Goal: Task Accomplishment & Management: Use online tool/utility

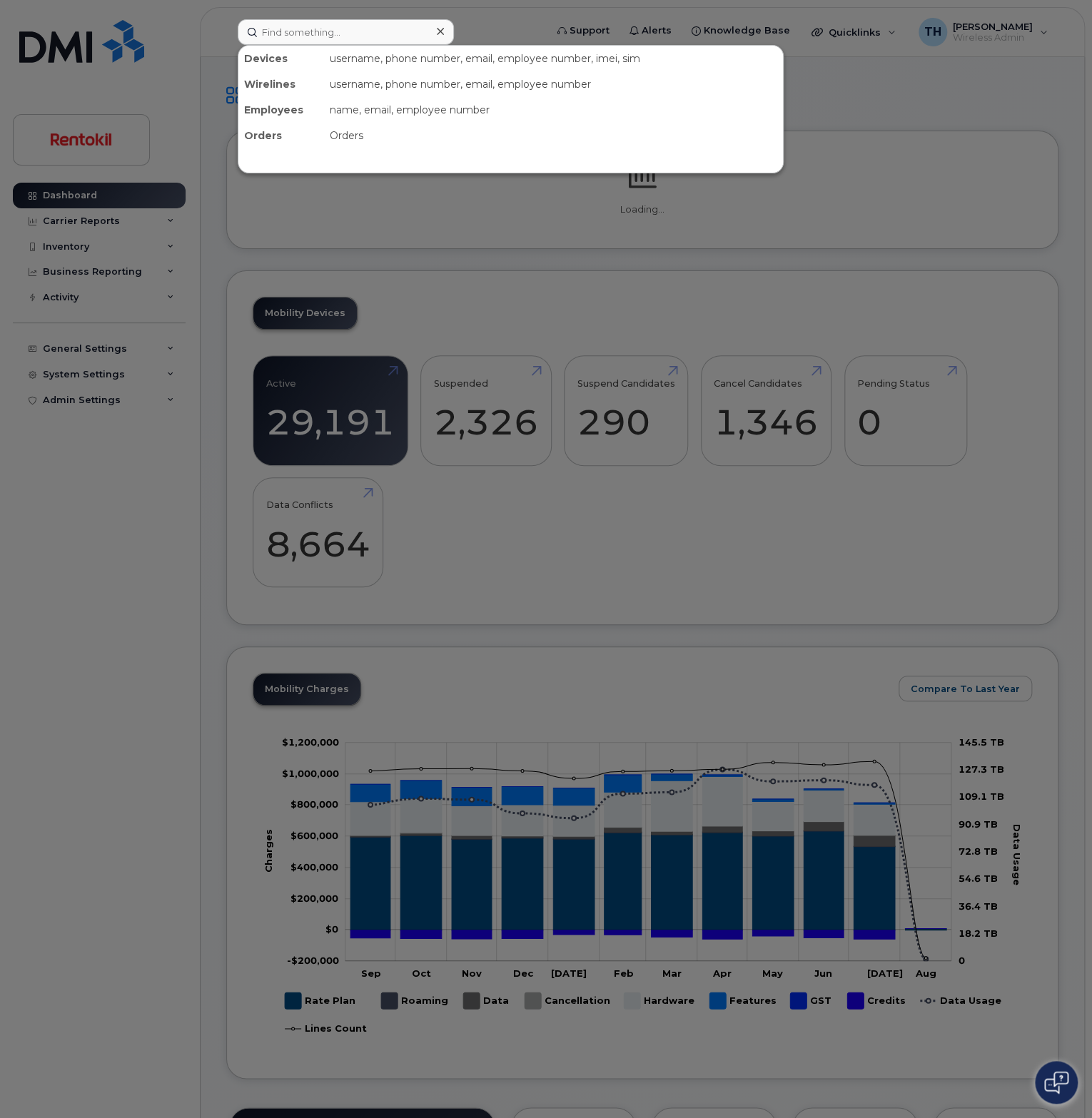
click at [288, 39] on input at bounding box center [345, 32] width 216 height 25
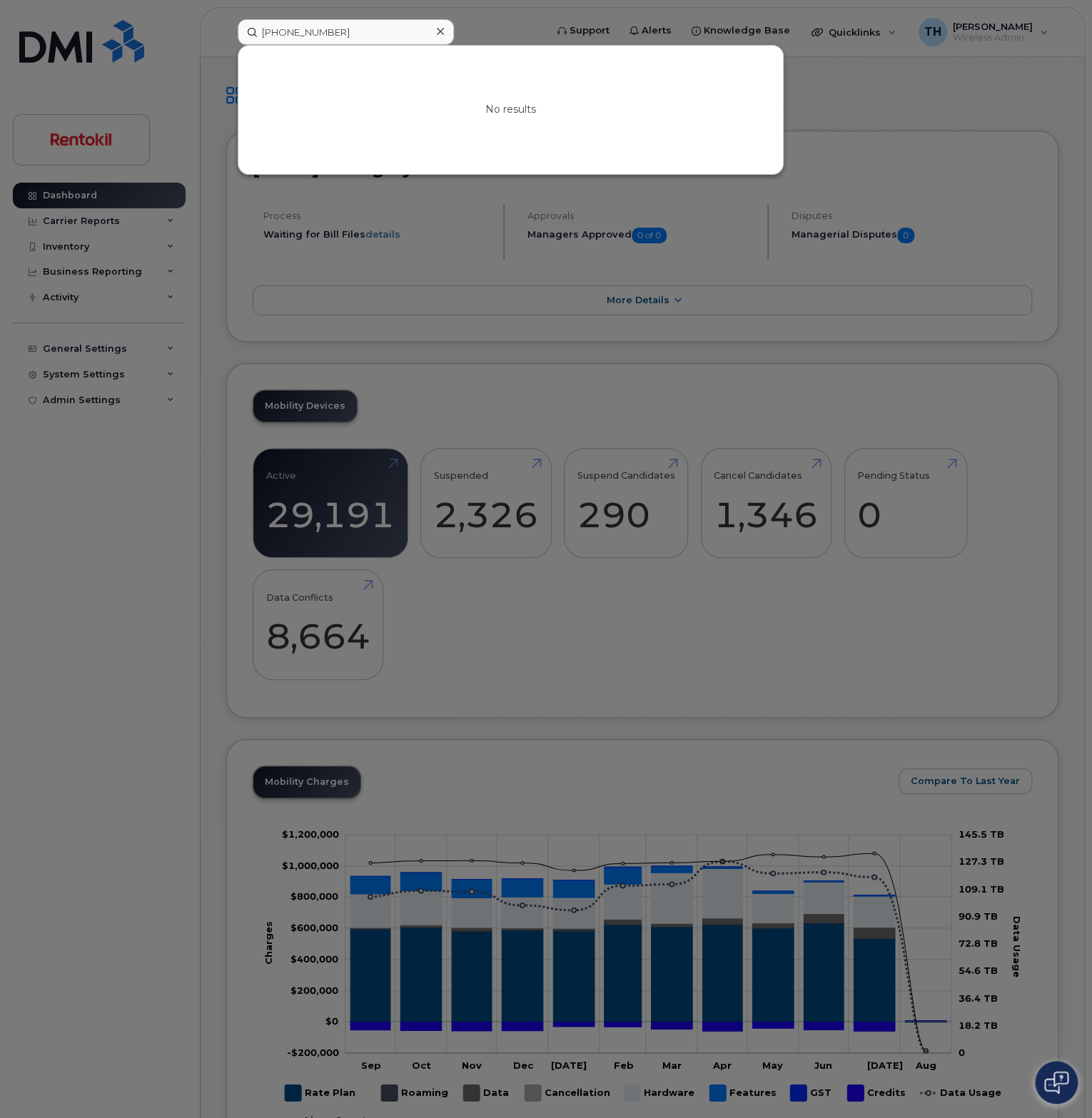
click at [278, 28] on input "+1 (470) 2771589" at bounding box center [345, 32] width 216 height 25
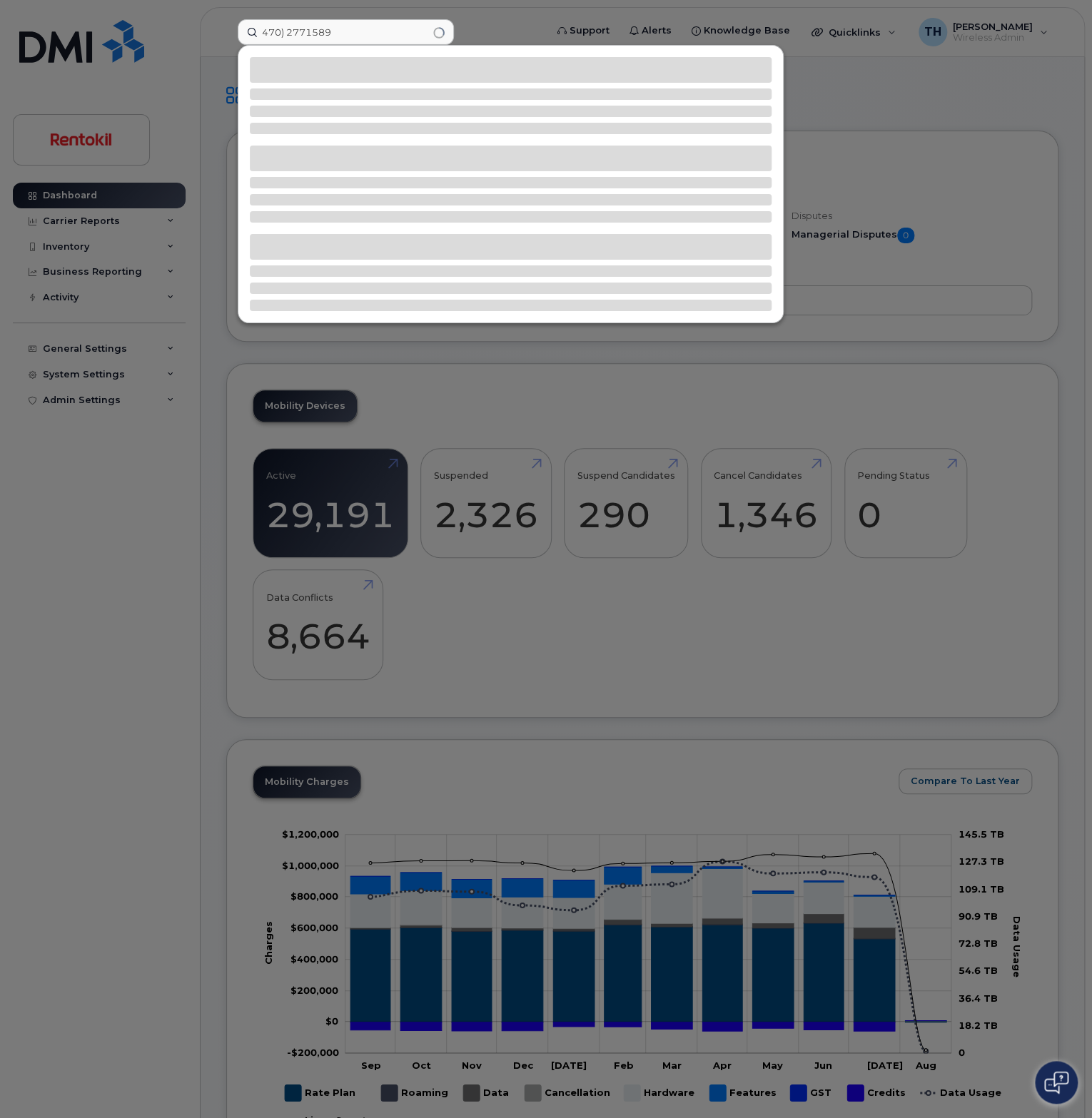
click at [291, 30] on input "470) 2771589" at bounding box center [345, 32] width 216 height 25
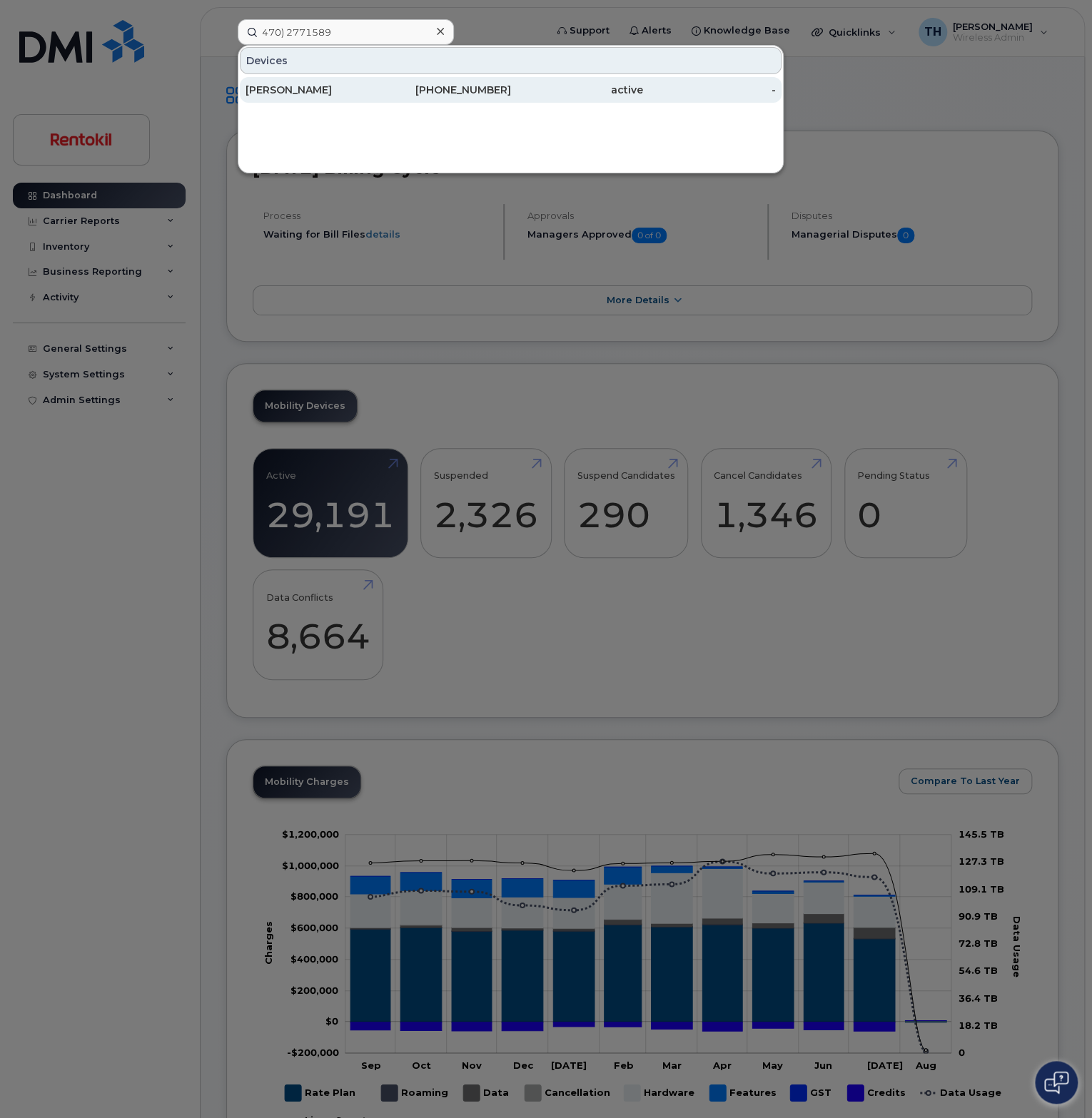
type input "470) 2771589"
click at [420, 90] on div "470-277-1589" at bounding box center [444, 89] width 133 height 15
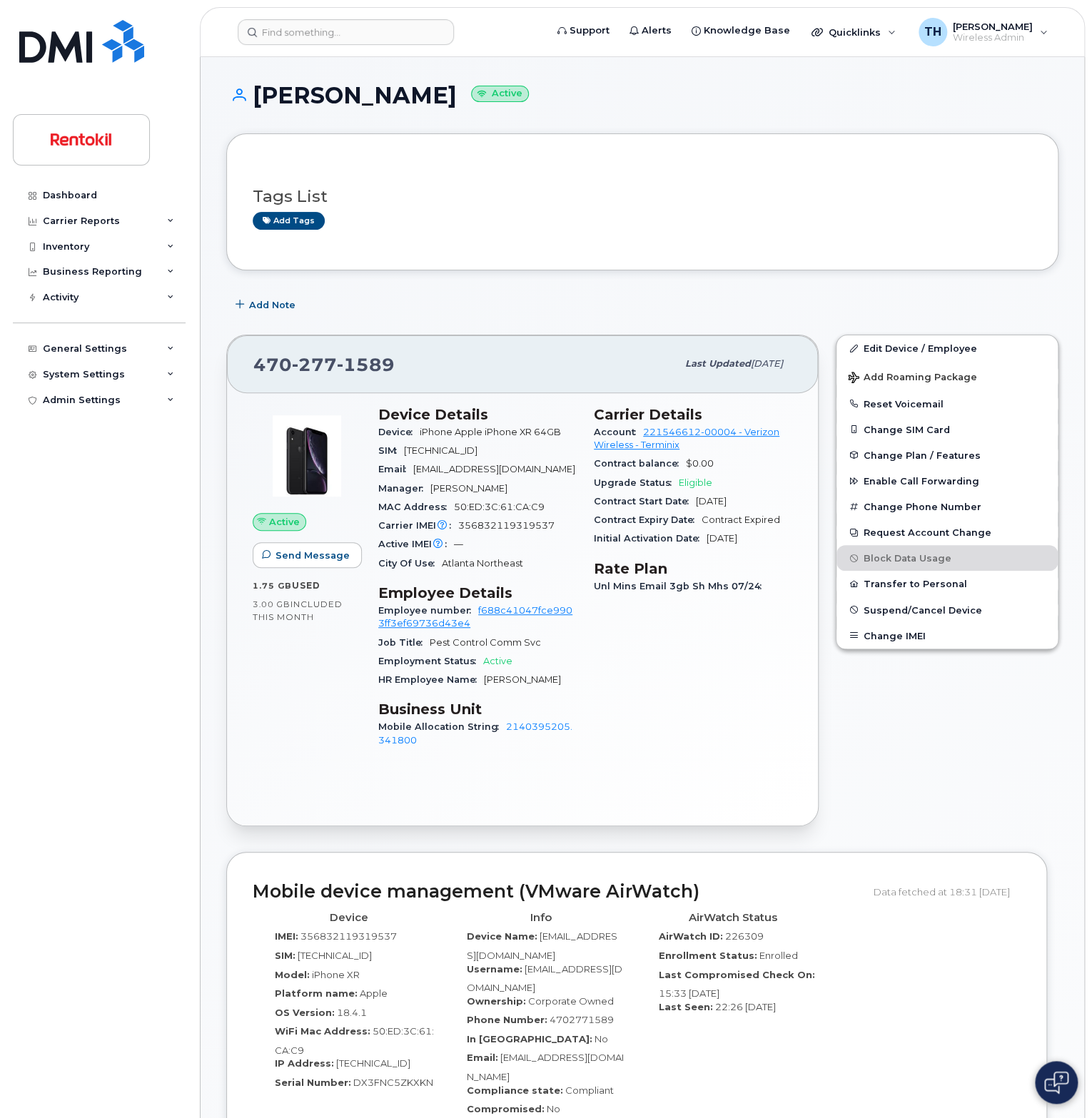
click at [306, 354] on span "277" at bounding box center [314, 365] width 45 height 21
click at [308, 359] on span "277" at bounding box center [314, 365] width 45 height 21
copy span "470 277 1589"
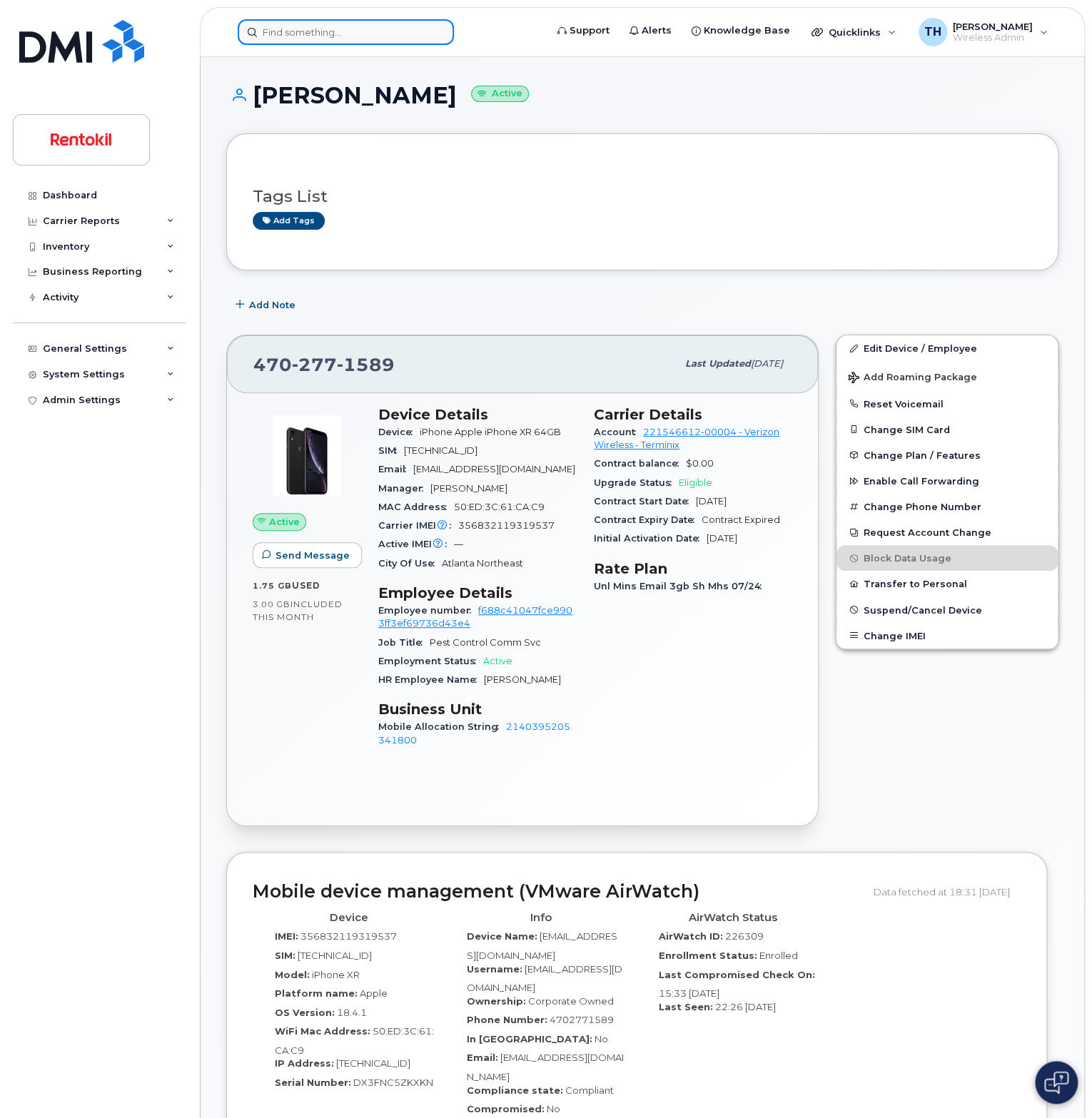
click at [303, 34] on input at bounding box center [345, 32] width 216 height 25
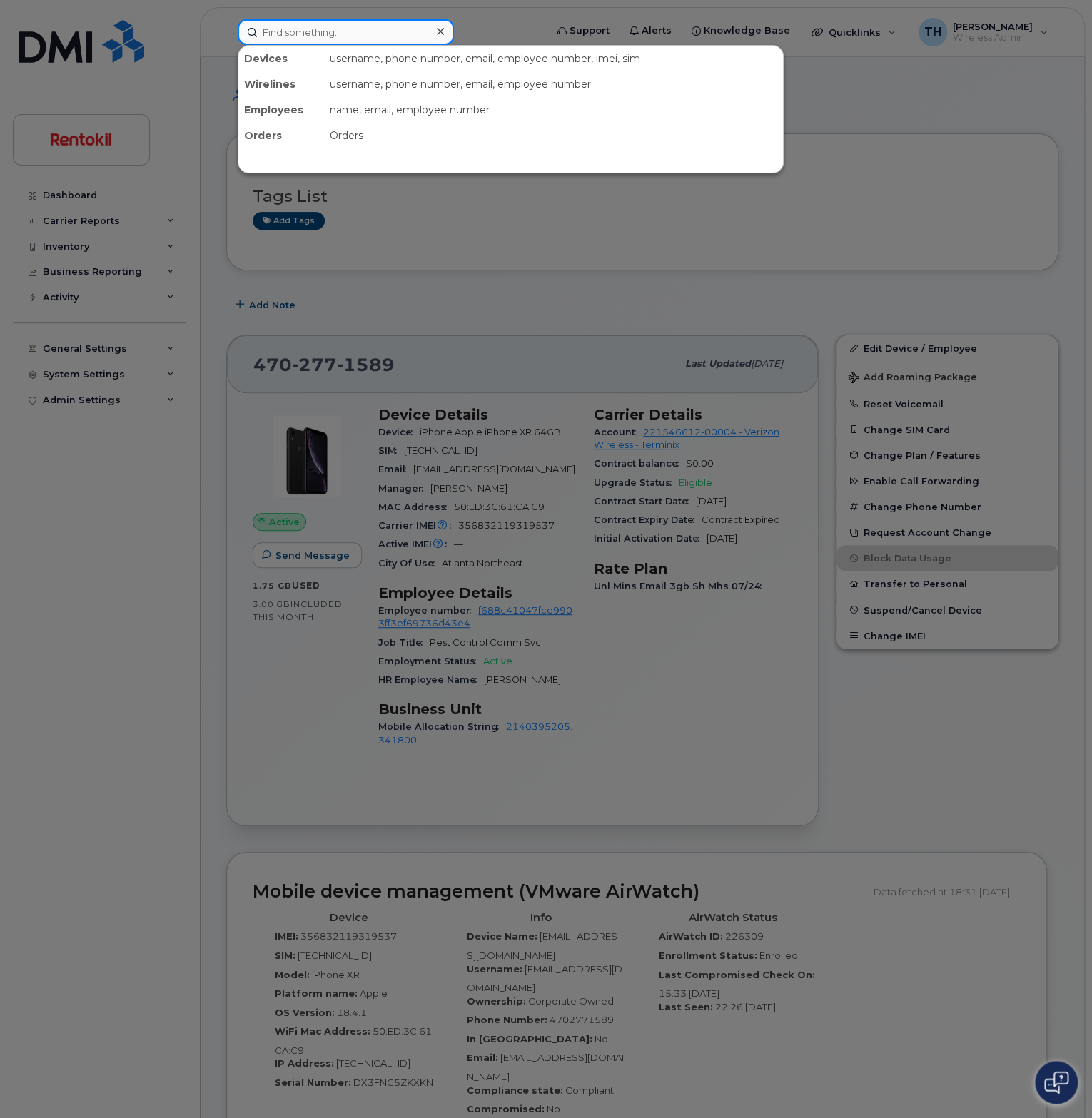
paste input "+1 (352) 8101582"
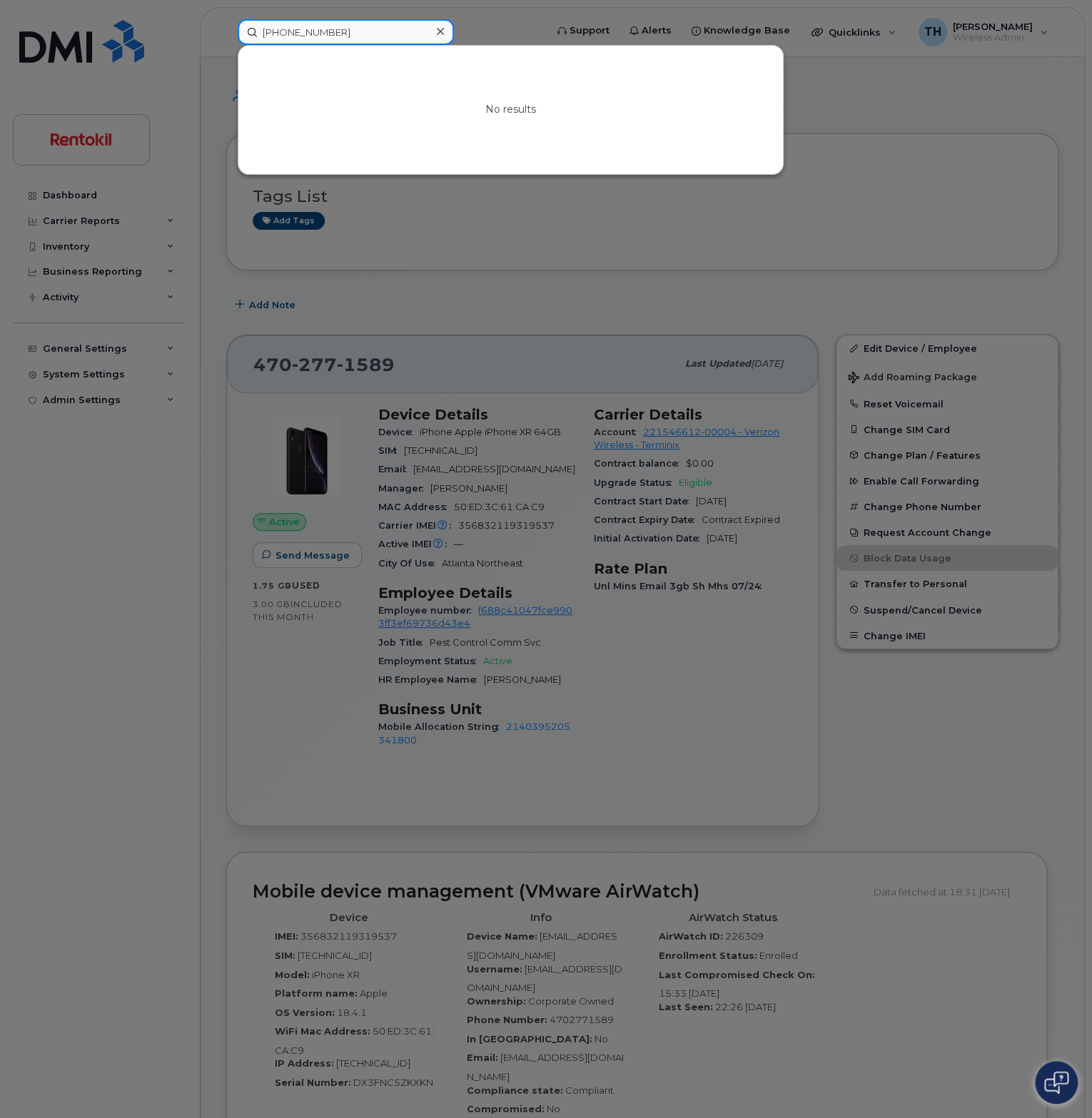
click at [385, 32] on input "+1 (352) 8101582" at bounding box center [345, 32] width 216 height 25
drag, startPoint x: 276, startPoint y: 33, endPoint x: 264, endPoint y: 31, distance: 12.2
click at [264, 31] on input "+1 (352) 8101582" at bounding box center [345, 32] width 216 height 25
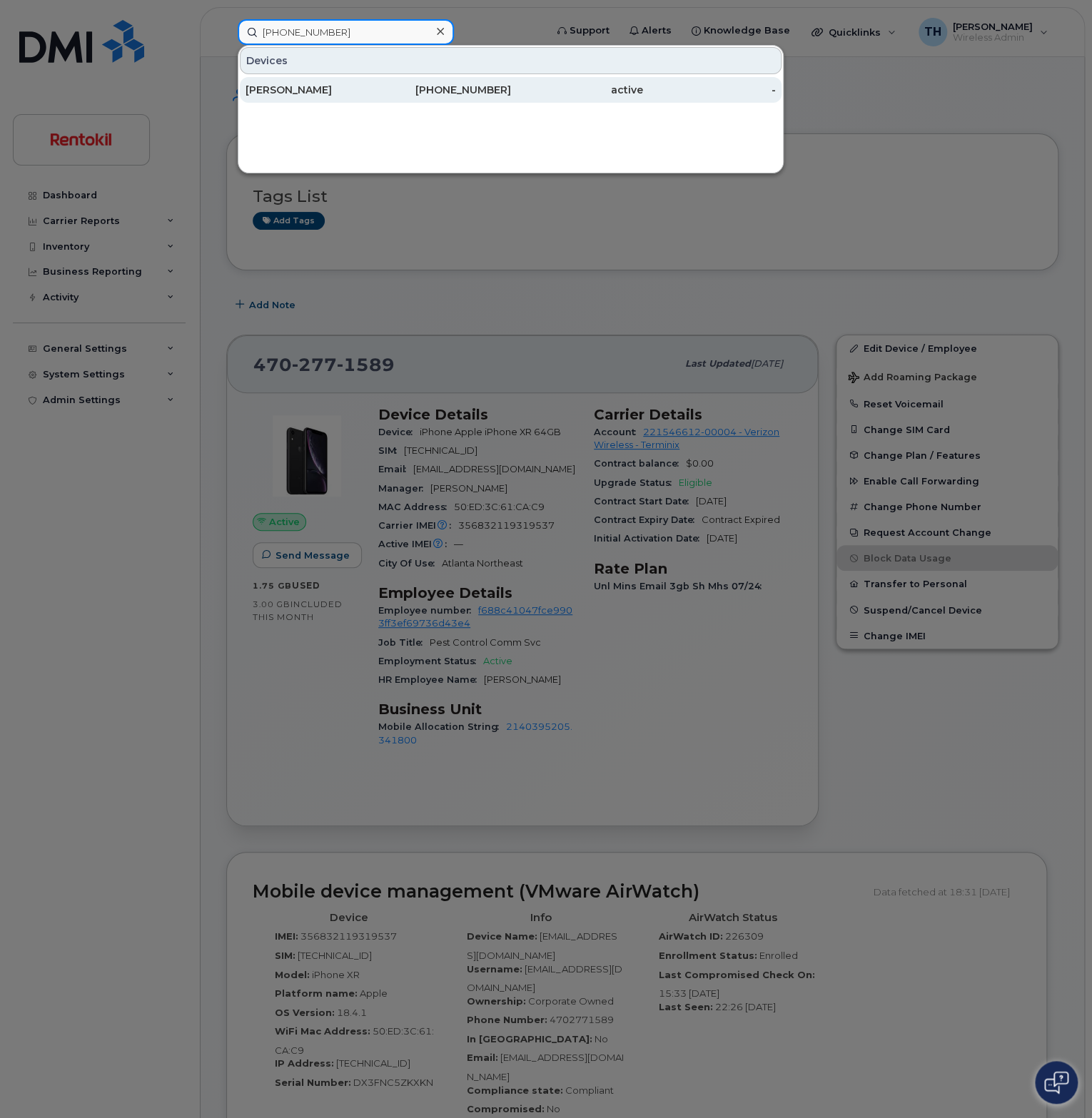
type input "(352) 8101582"
click at [290, 80] on div "ALAN HAMRICK" at bounding box center [311, 89] width 133 height 25
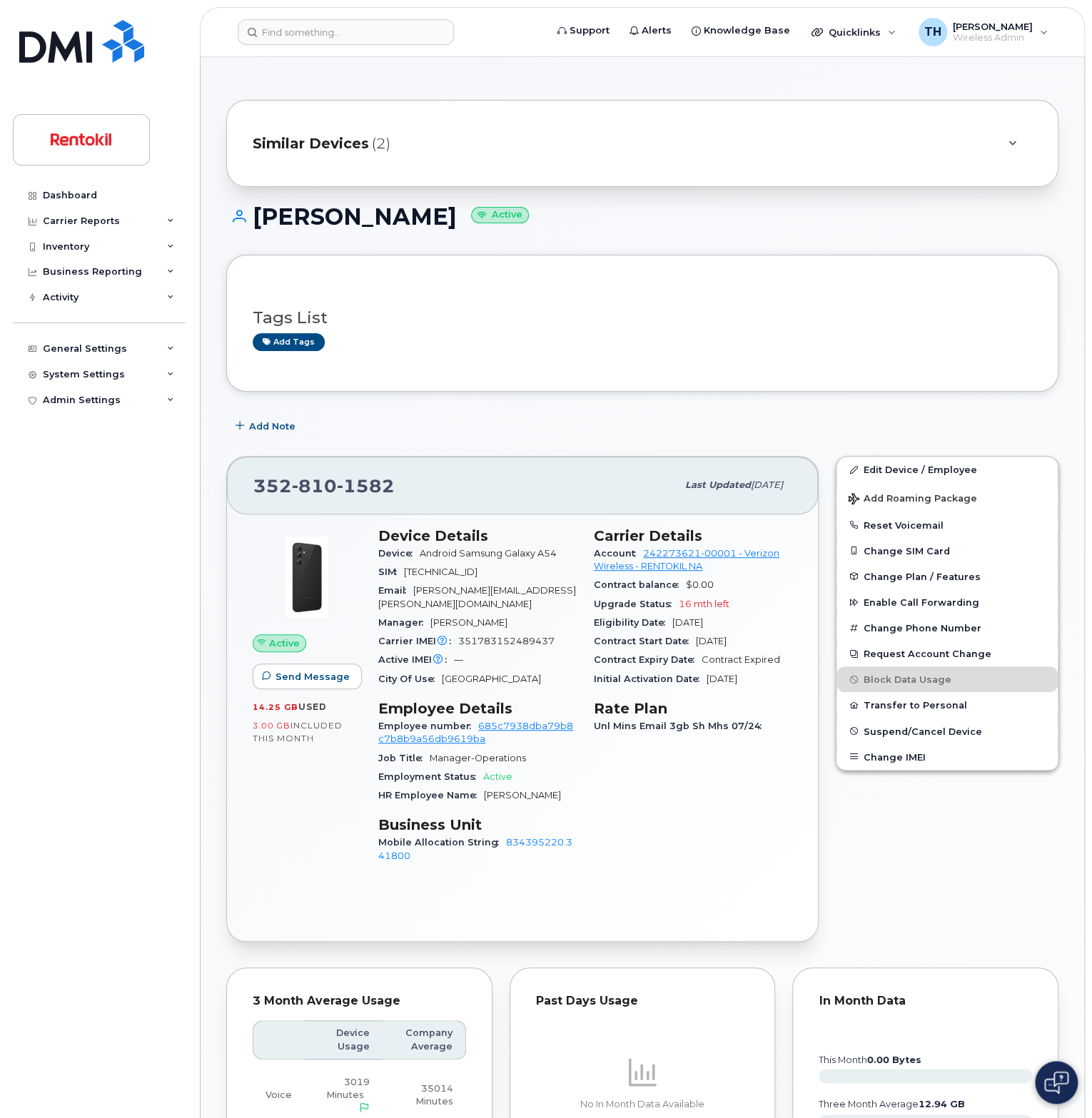
click at [376, 479] on span "1582" at bounding box center [366, 486] width 58 height 21
copy span "352 810 1582"
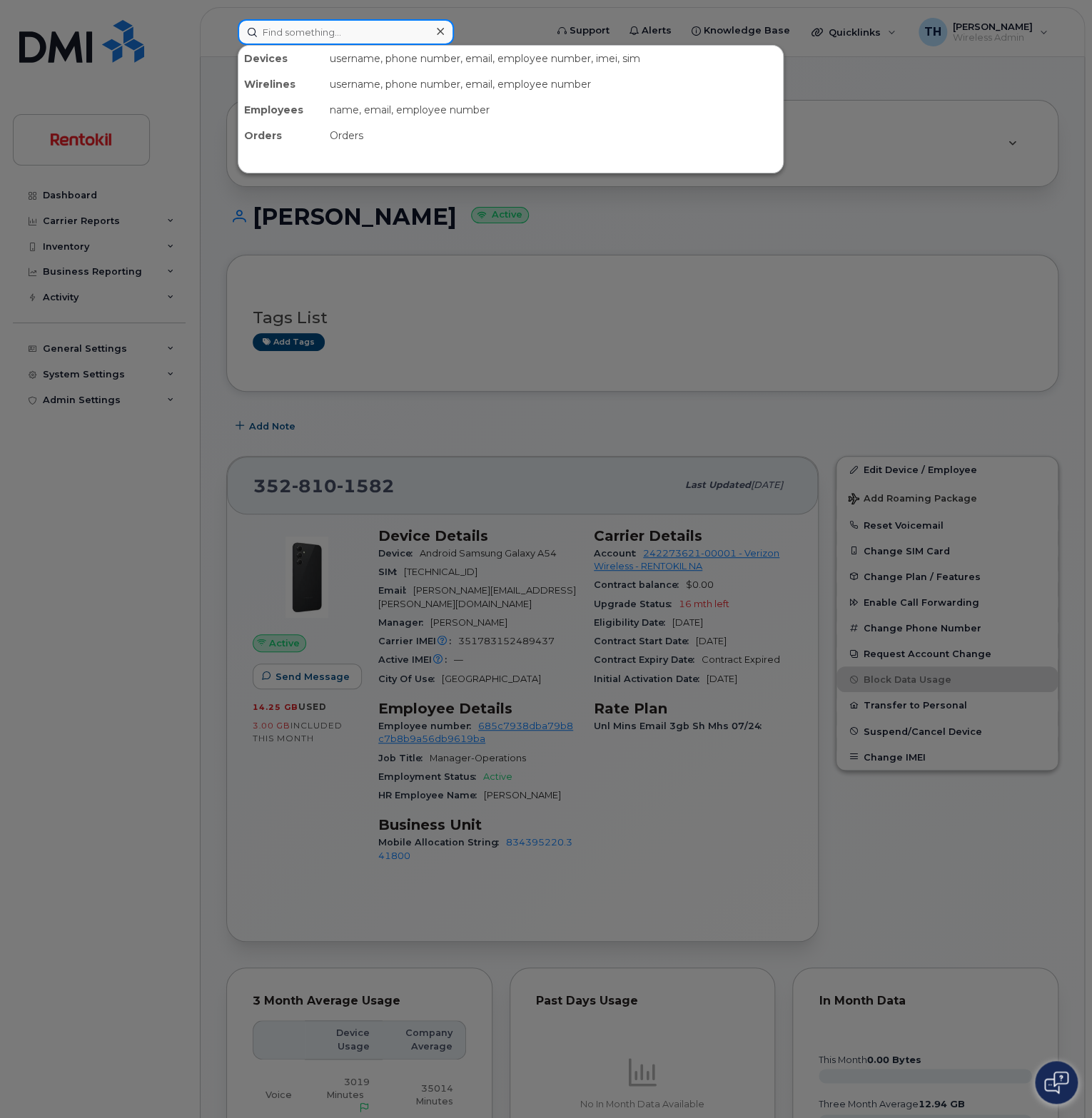
click at [272, 31] on input at bounding box center [345, 32] width 216 height 25
paste input "+1 (954) 9555300"
click at [373, 35] on input "+1 (954) 9555300" at bounding box center [345, 32] width 216 height 25
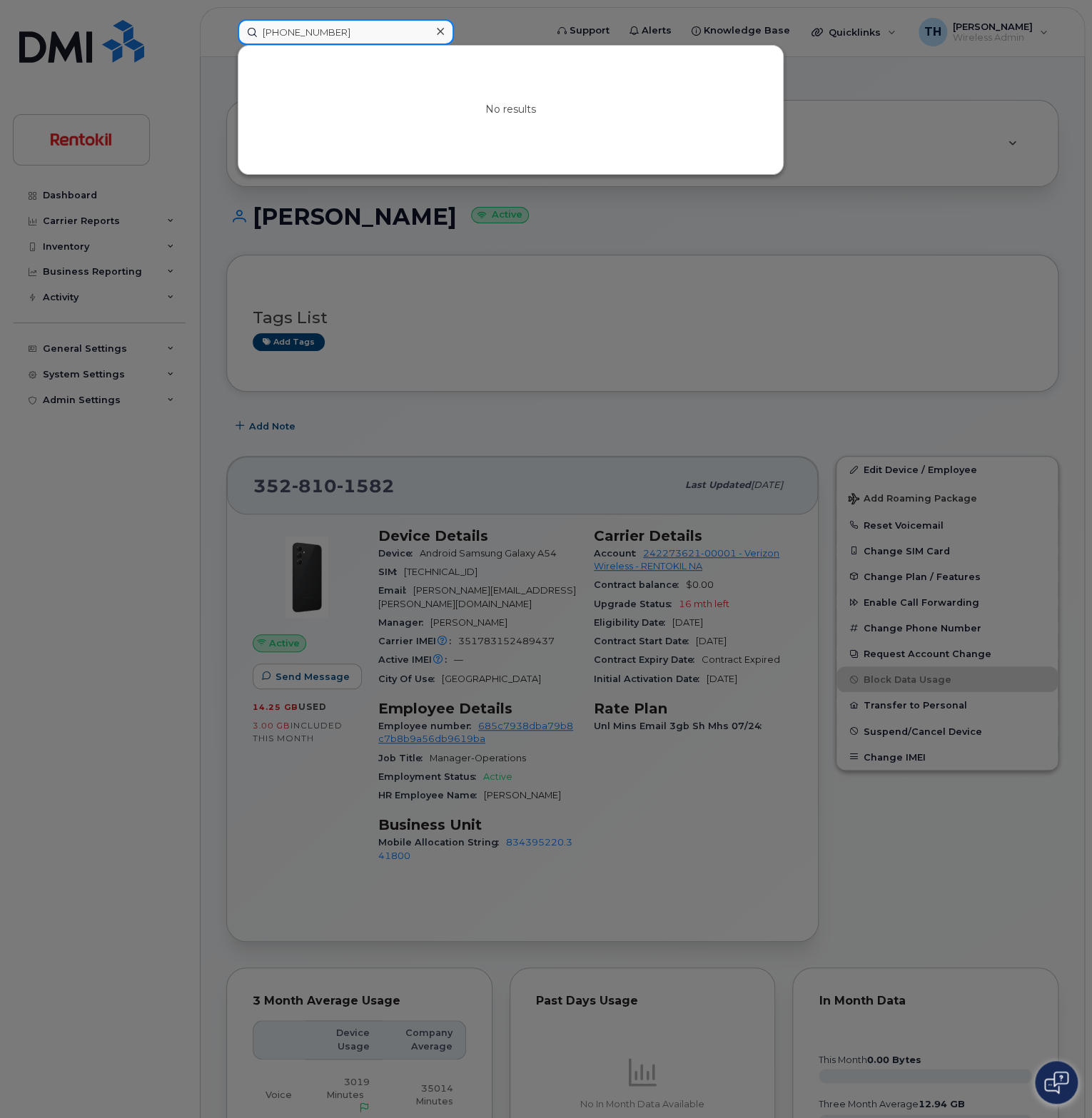
drag, startPoint x: 278, startPoint y: 34, endPoint x: 267, endPoint y: 43, distance: 14.2
click at [248, 37] on input "+1 (954) 9555300" at bounding box center [345, 32] width 216 height 25
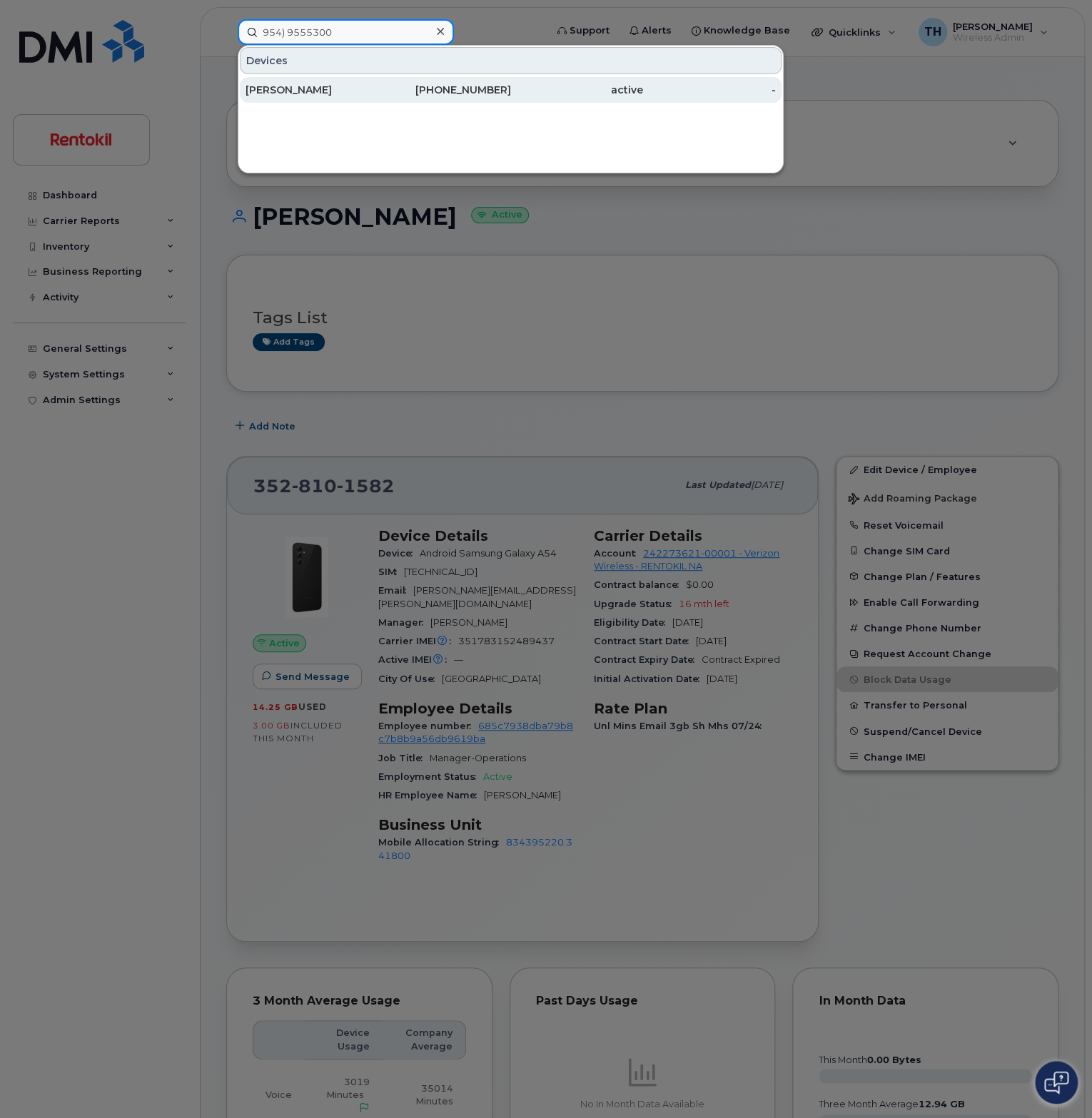
type input "954) 9555300"
click at [297, 83] on div "EMMANUEL HERNANDEZ-LACOT" at bounding box center [311, 89] width 133 height 15
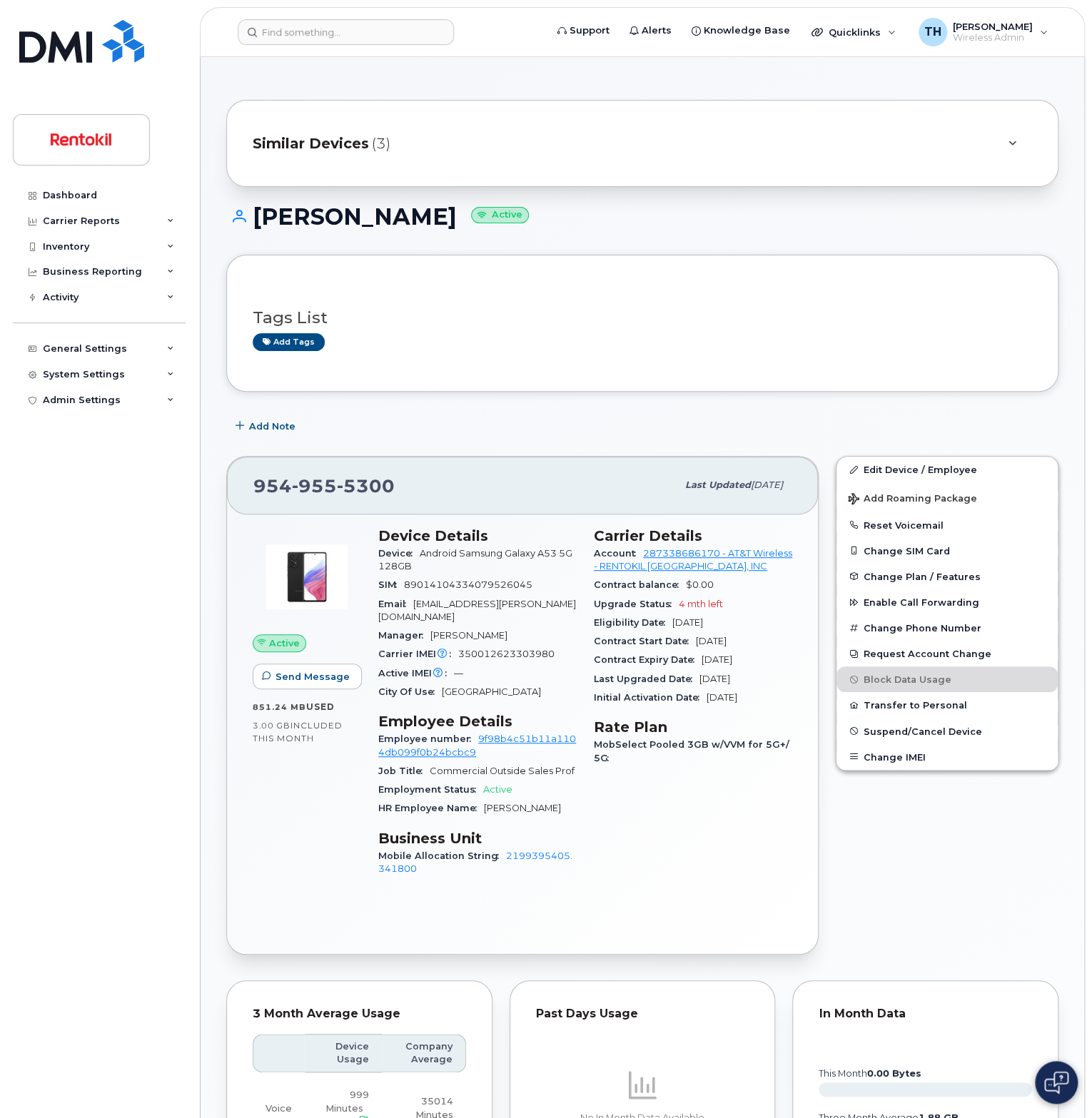
click at [348, 490] on span "5300" at bounding box center [366, 486] width 58 height 21
copy span "954 955 5300"
click at [303, 28] on input at bounding box center [345, 32] width 216 height 25
paste input "+1 (803) 3096848"
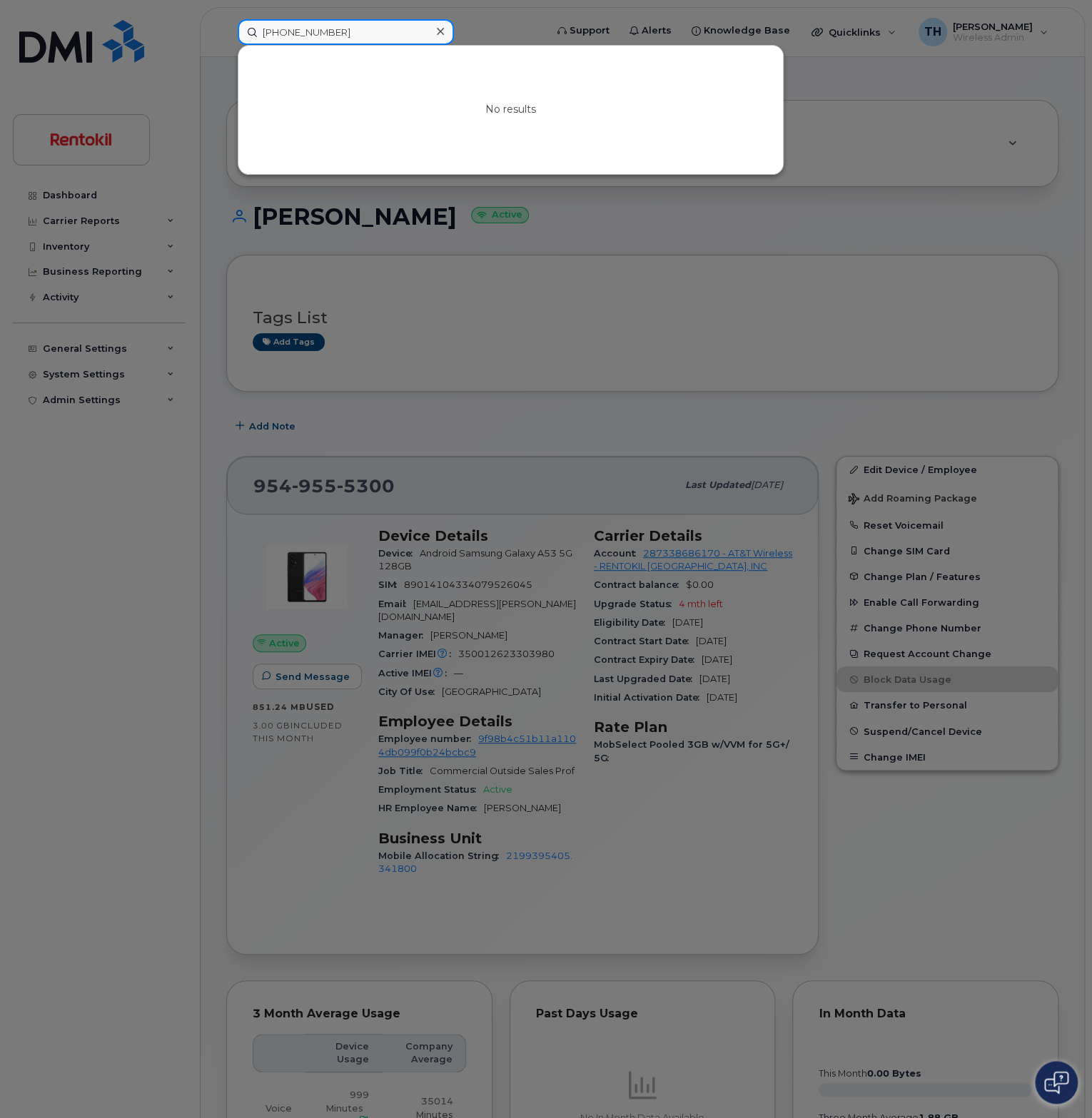
drag, startPoint x: 274, startPoint y: 35, endPoint x: 206, endPoint y: 26, distance: 68.6
click at [226, 26] on div "+1 (803) 3096848 No results" at bounding box center [386, 32] width 321 height 25
click at [357, 31] on input "(803) 3096848" at bounding box center [345, 32] width 216 height 25
drag, startPoint x: 291, startPoint y: 31, endPoint x: 305, endPoint y: 37, distance: 15.2
click at [291, 31] on input "(803) 3096848" at bounding box center [345, 32] width 216 height 25
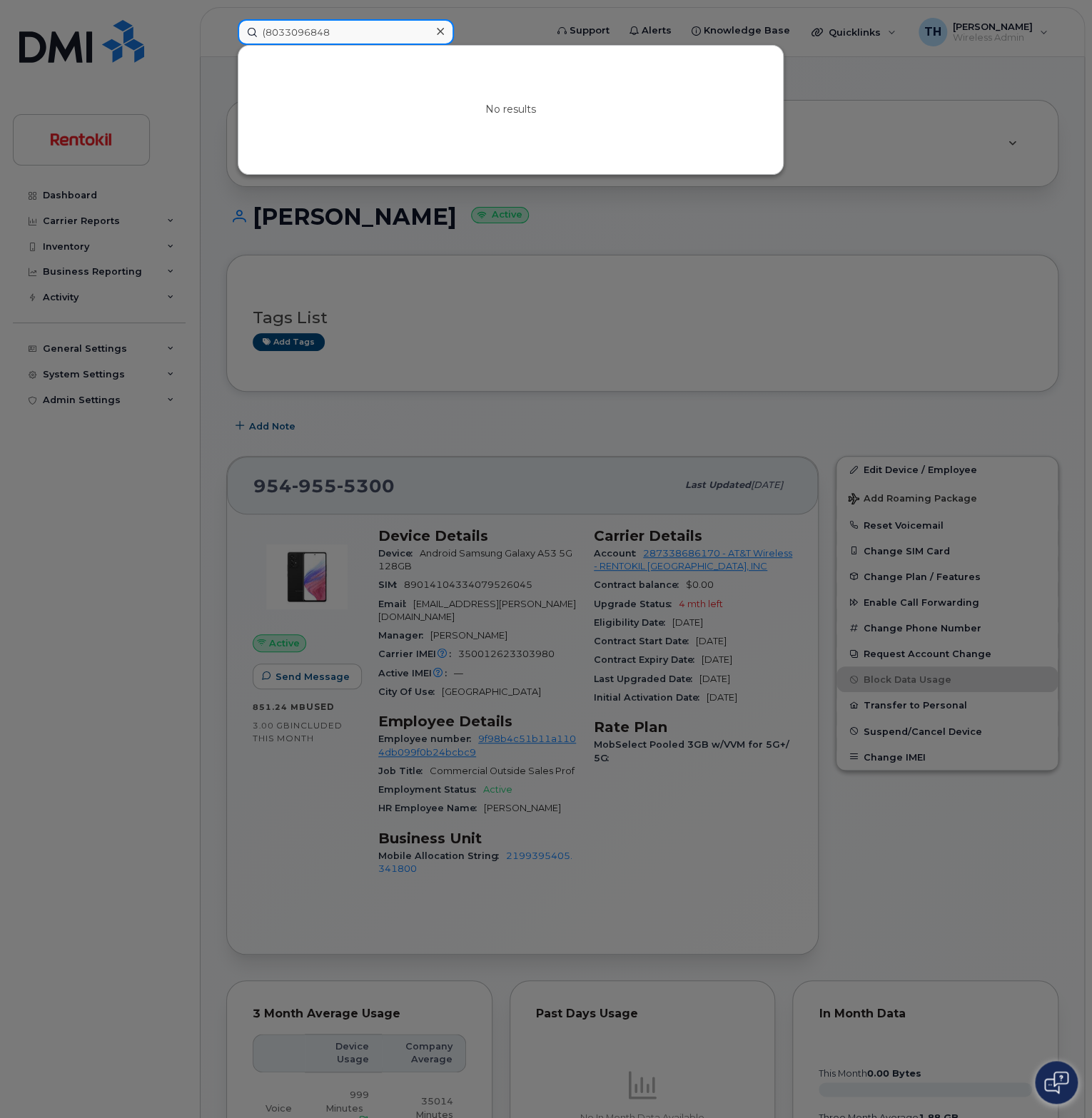
click at [266, 34] on input "(8033096848" at bounding box center [345, 32] width 216 height 25
click at [368, 34] on input "8033096848" at bounding box center [345, 32] width 216 height 25
drag, startPoint x: 626, startPoint y: 328, endPoint x: 340, endPoint y: 310, distance: 286.6
click at [621, 326] on div at bounding box center [546, 559] width 1092 height 1118
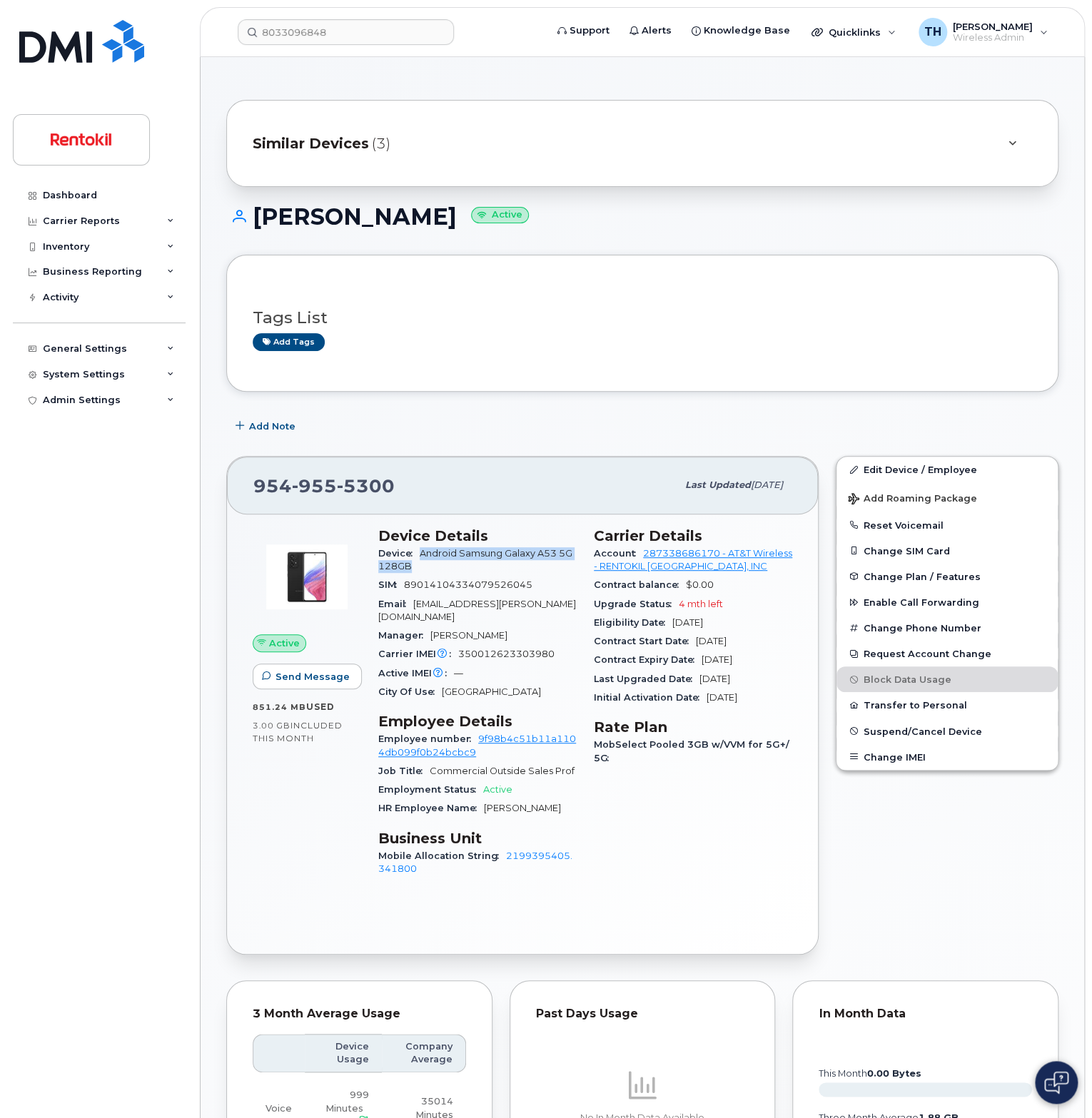
drag, startPoint x: 420, startPoint y: 567, endPoint x: 423, endPoint y: 553, distance: 14.3
click at [423, 553] on div "Device Android Samsung Galaxy A53 5G 128GB" at bounding box center [477, 559] width 199 height 32
copy span "Android Samsung Galaxy A53 5G 128GB"
drag, startPoint x: 756, startPoint y: 568, endPoint x: 644, endPoint y: 553, distance: 113.0
click at [644, 553] on div "Account 287338686170 - AT&T Wireless - RENTOKIL NORTH AMERICA, INC" at bounding box center [692, 559] width 199 height 32
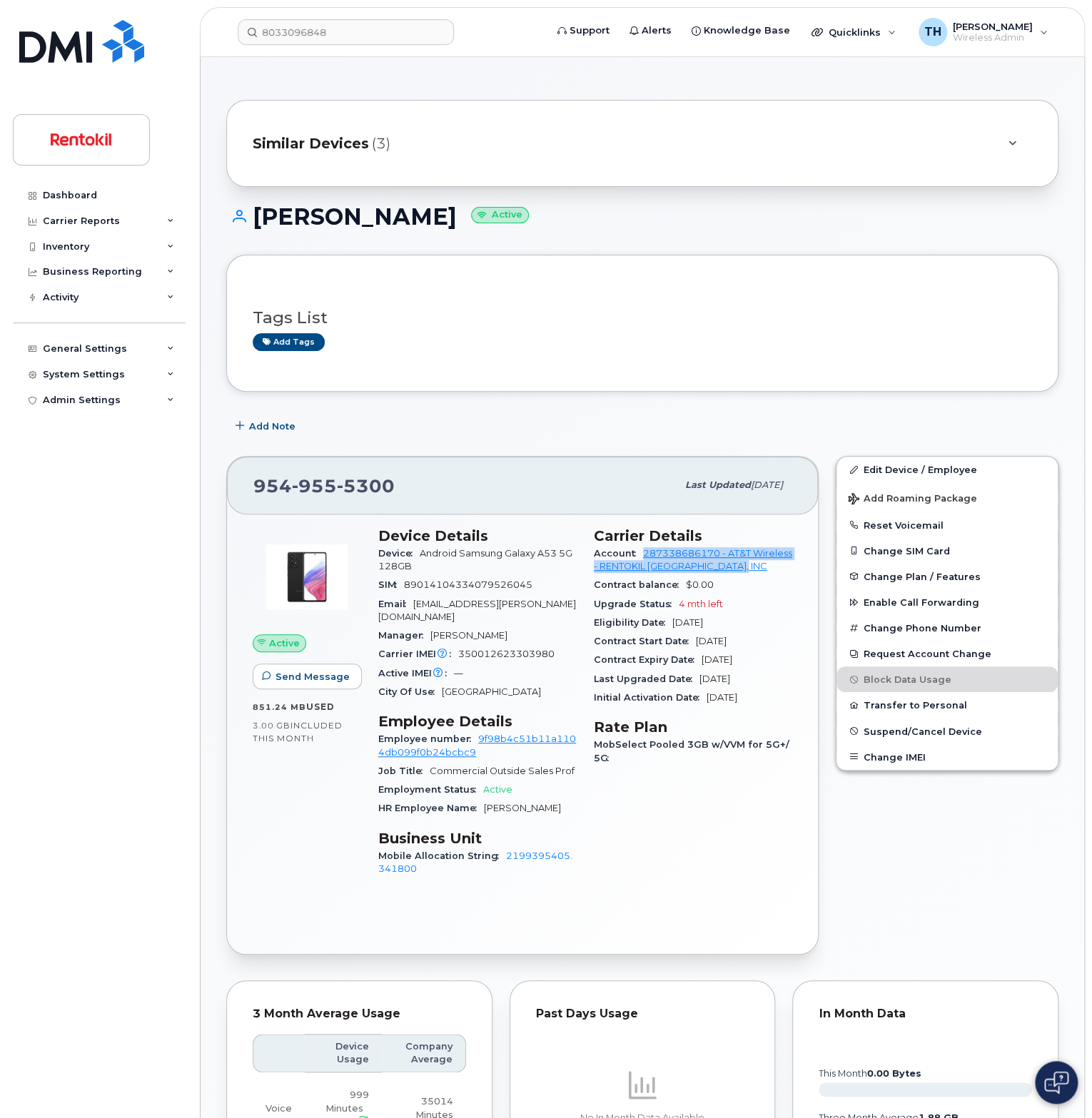
copy link "287338686170 - AT&T Wireless - RENTOKIL NORTH AMERICA, INC"
click at [369, 48] on header "8033096848 Support Alerts Knowledge Base Quicklinks Suspend / Cancel Device Cha…" at bounding box center [642, 32] width 884 height 50
click at [382, 30] on input "8033096848" at bounding box center [345, 32] width 216 height 25
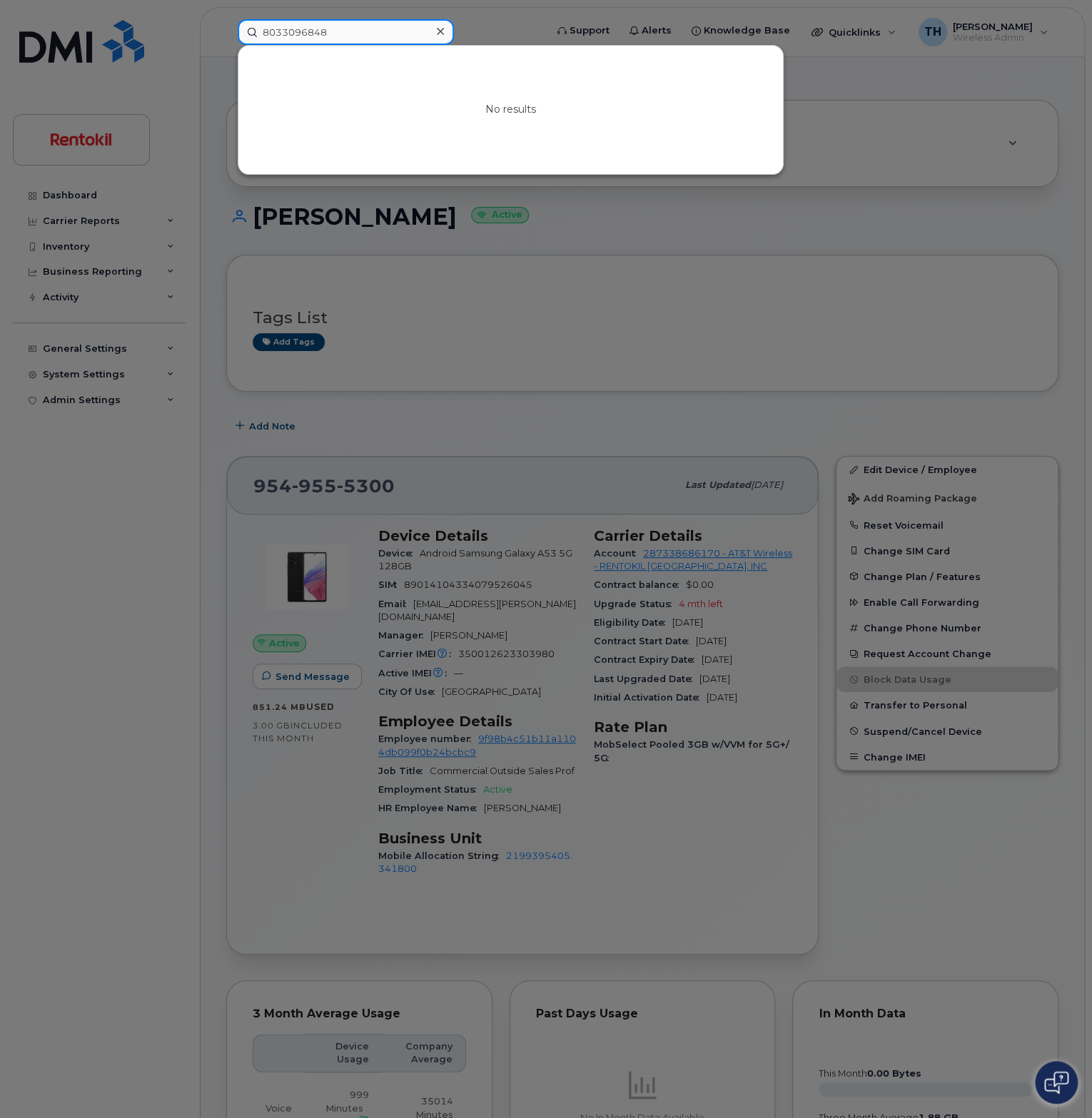
paste input "3528101582"
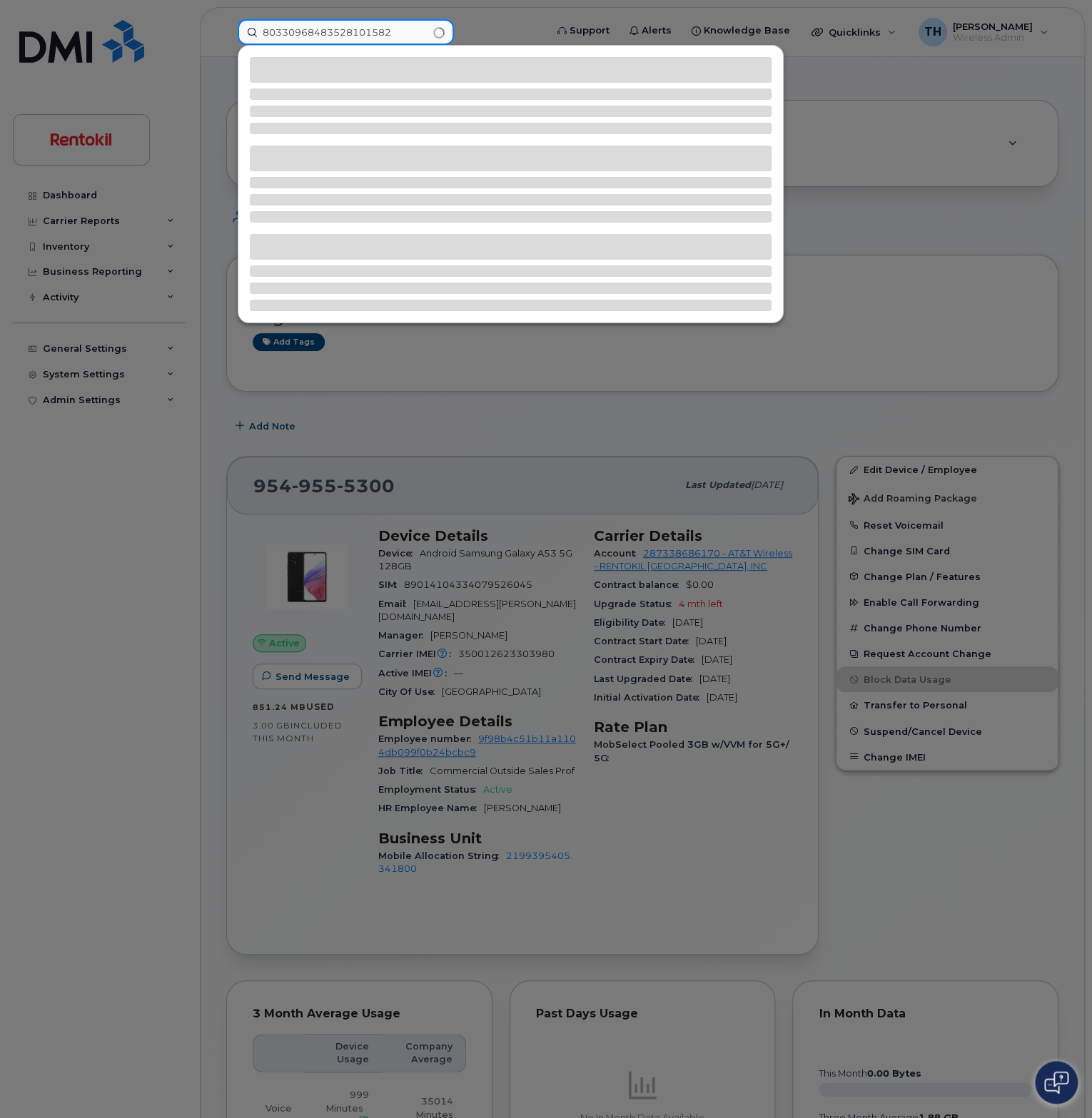
click at [401, 35] on input "80330968483528101582" at bounding box center [345, 32] width 216 height 25
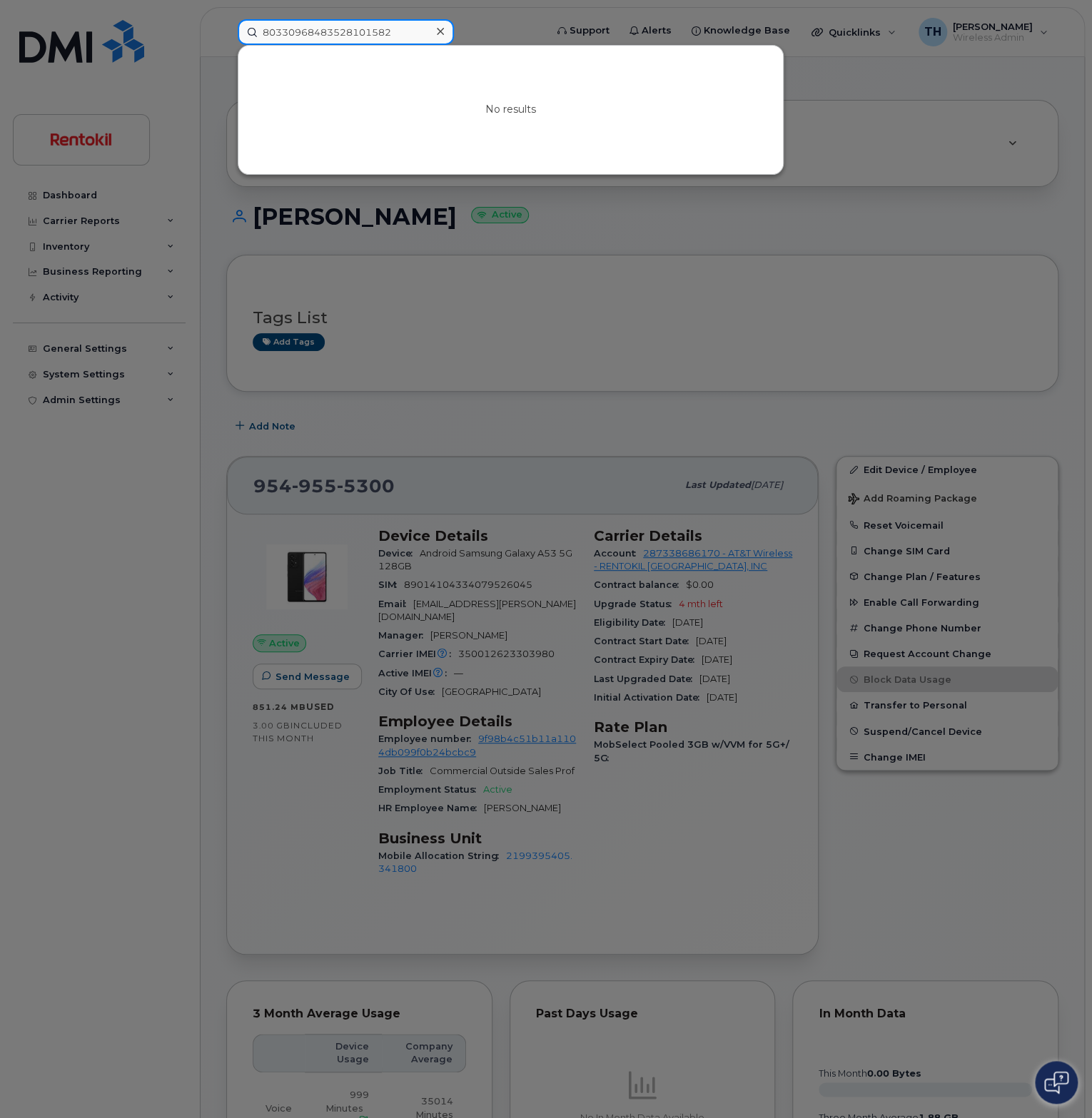
click at [401, 35] on input "80330968483528101582" at bounding box center [345, 32] width 216 height 25
paste input
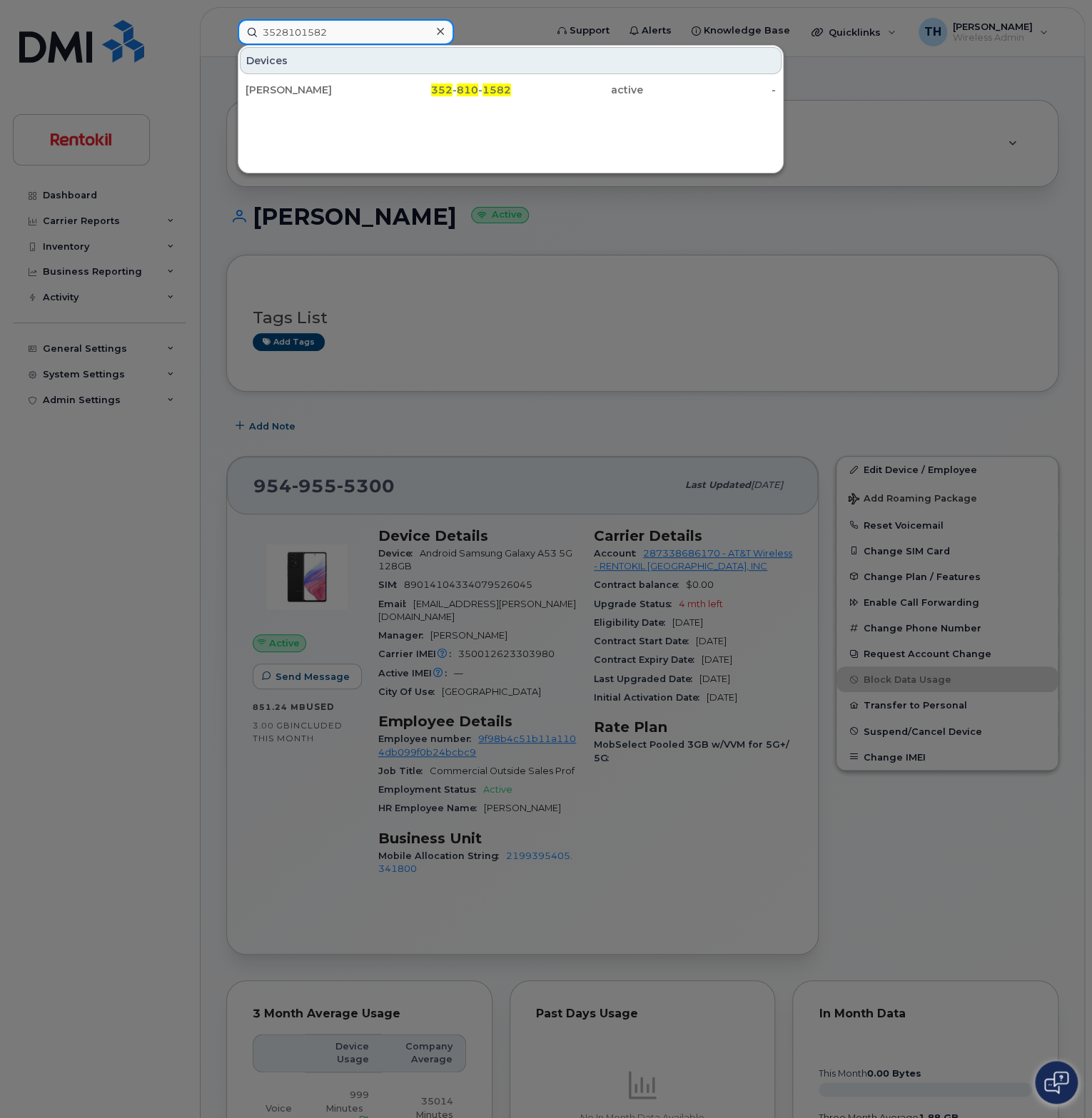
click at [397, 27] on input "3528101582" at bounding box center [345, 32] width 216 height 25
click at [478, 592] on div at bounding box center [546, 559] width 1092 height 1118
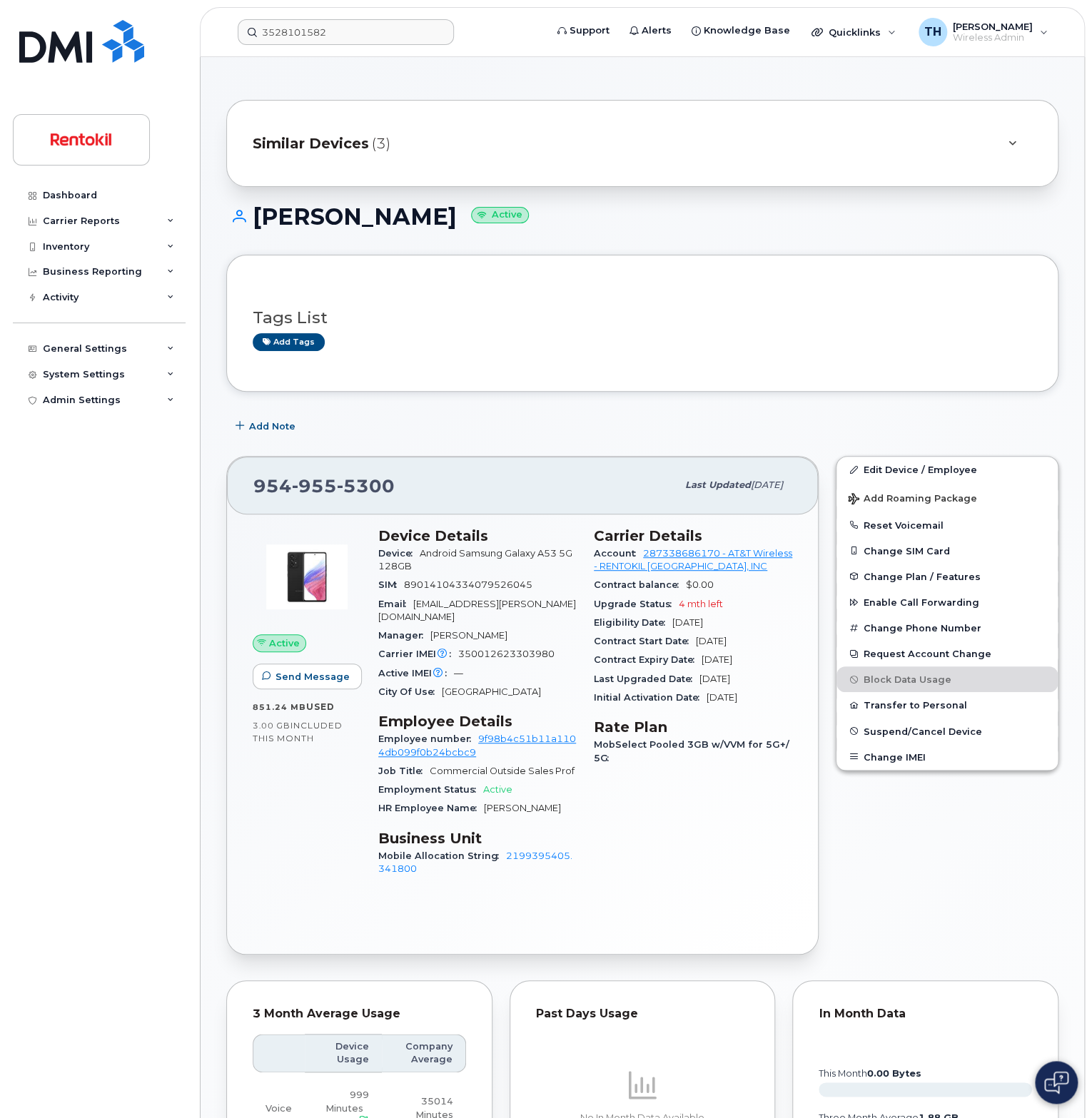
click at [491, 655] on span "350012623303980" at bounding box center [505, 654] width 96 height 11
drag, startPoint x: 491, startPoint y: 655, endPoint x: 1087, endPoint y: 498, distance: 616.3
click at [491, 655] on span "350012623303980" at bounding box center [505, 654] width 96 height 11
copy span "350012623303980"
click at [328, 32] on input "3528101582" at bounding box center [345, 32] width 216 height 25
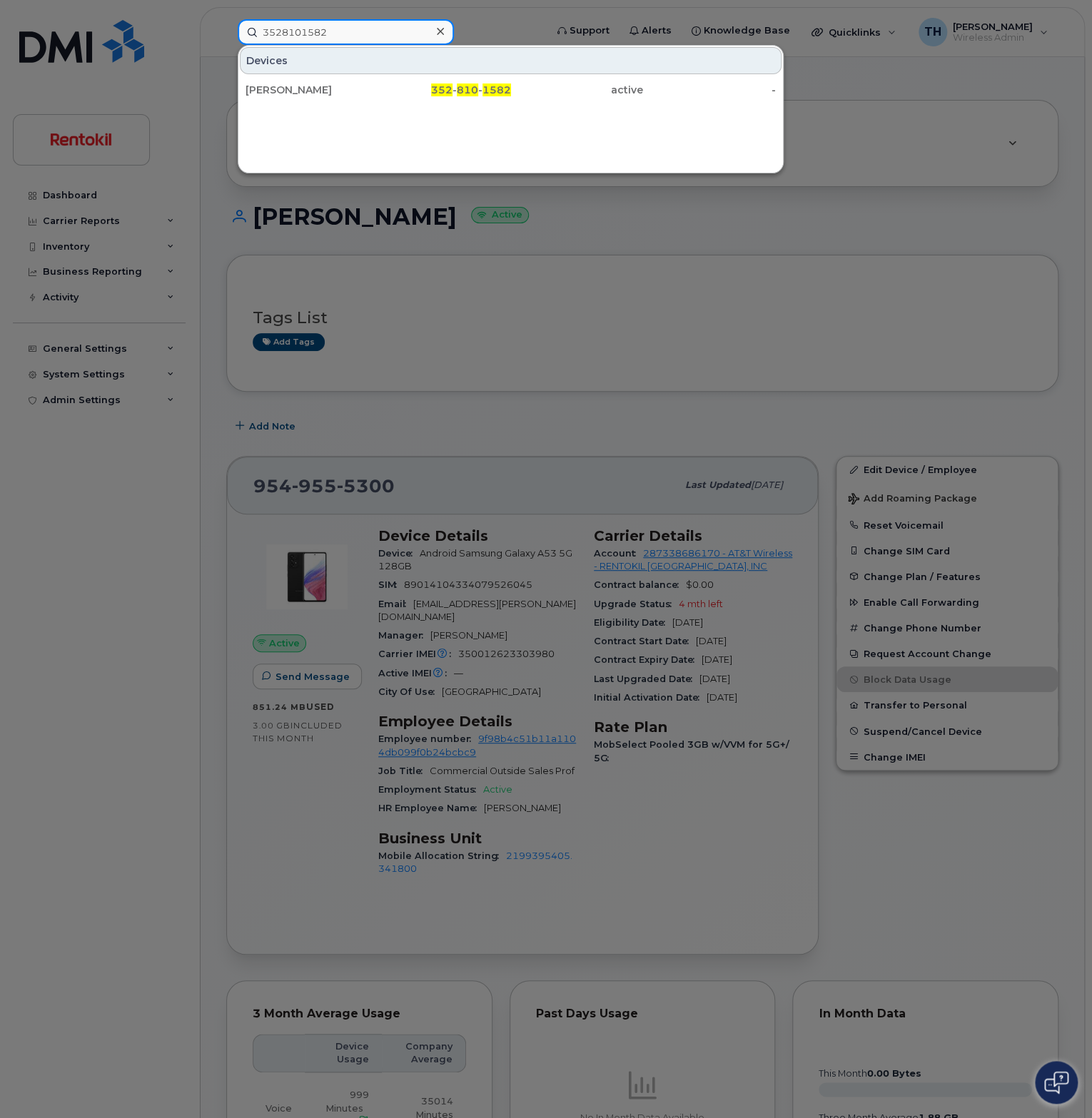
paste input "3528101582"
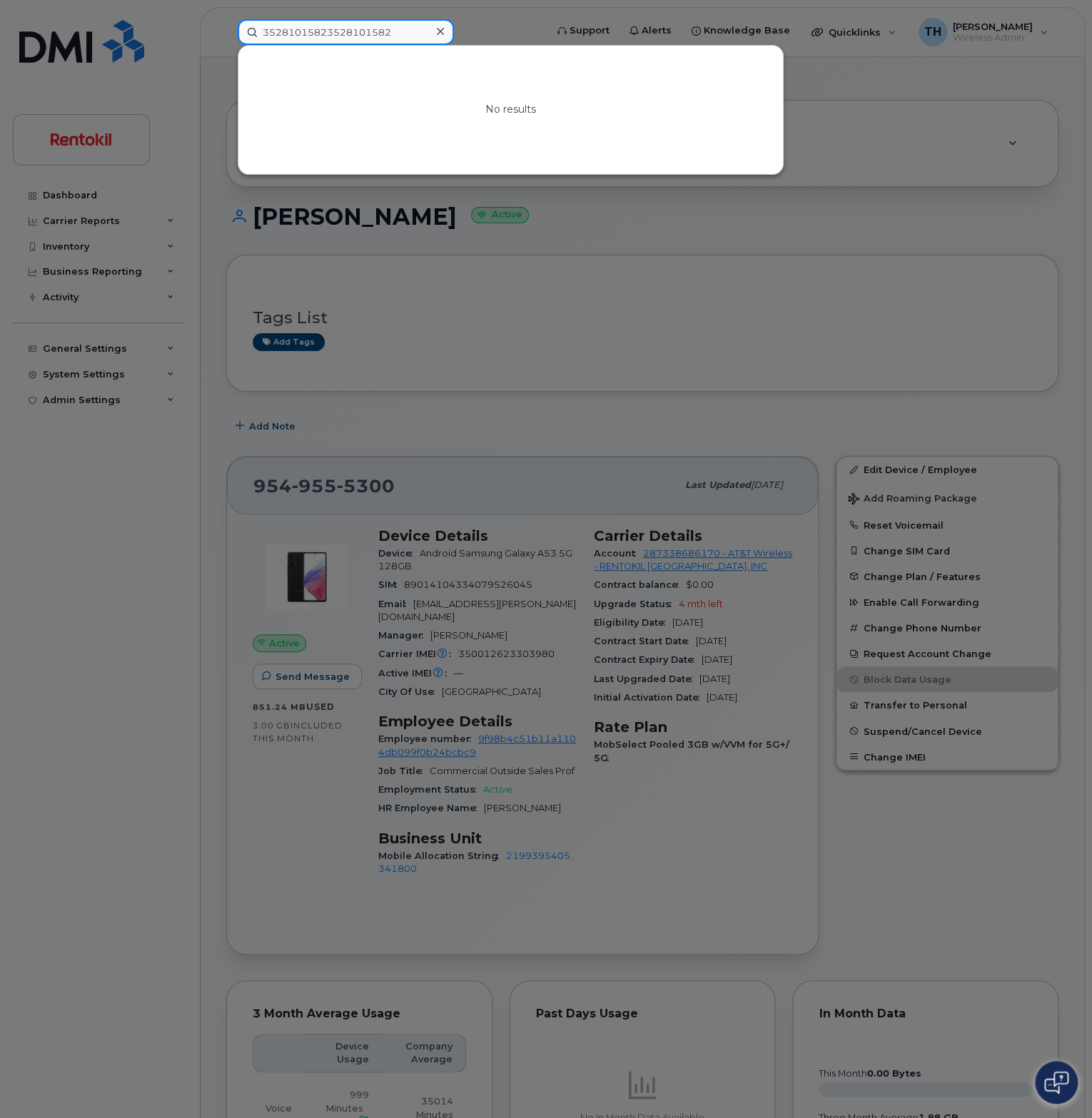
click at [369, 32] on input "35281015823528101582" at bounding box center [345, 32] width 216 height 25
paste input
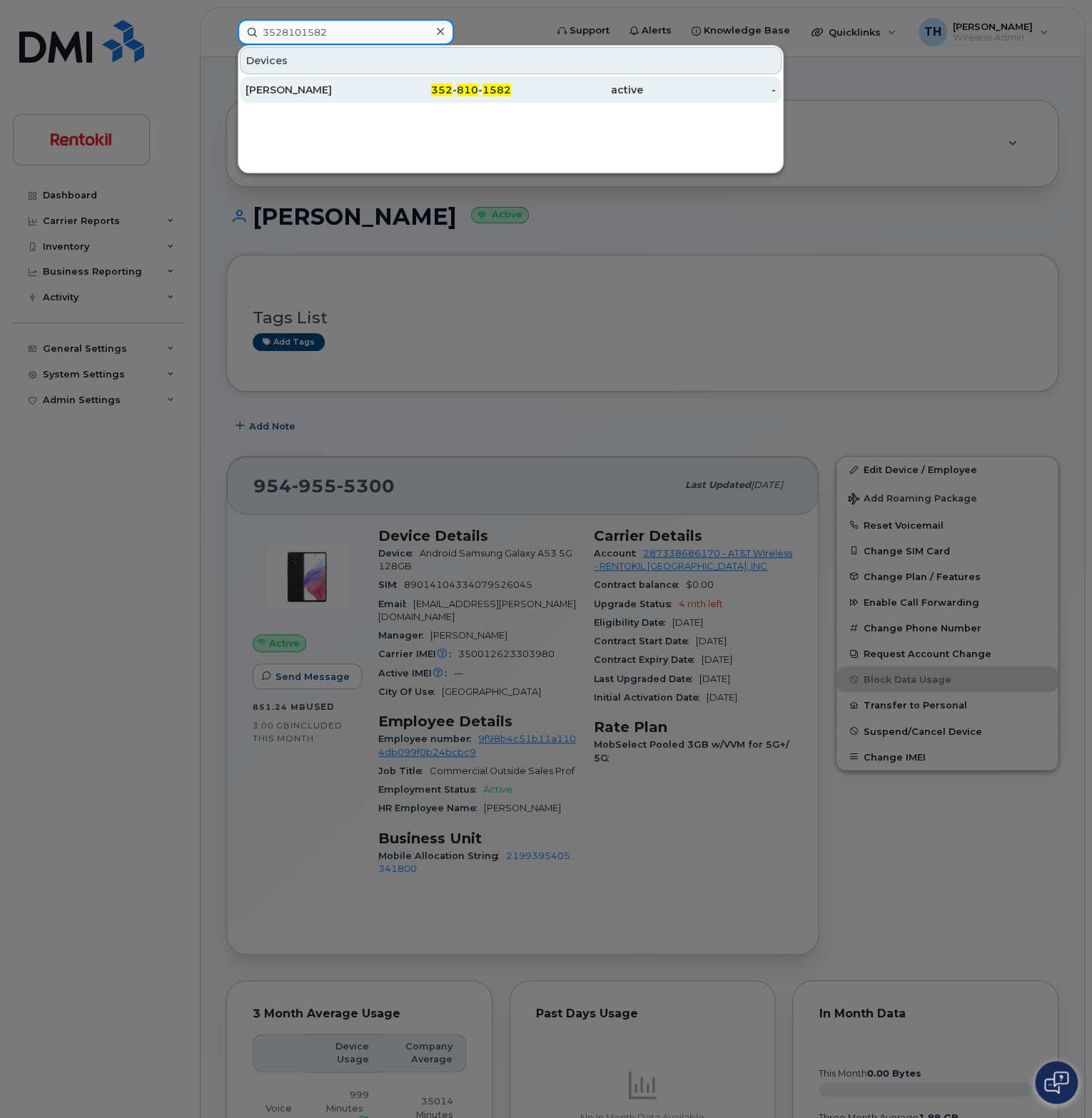
type input "3528101582"
click at [336, 100] on div "ALAN HAMRICK" at bounding box center [311, 89] width 133 height 25
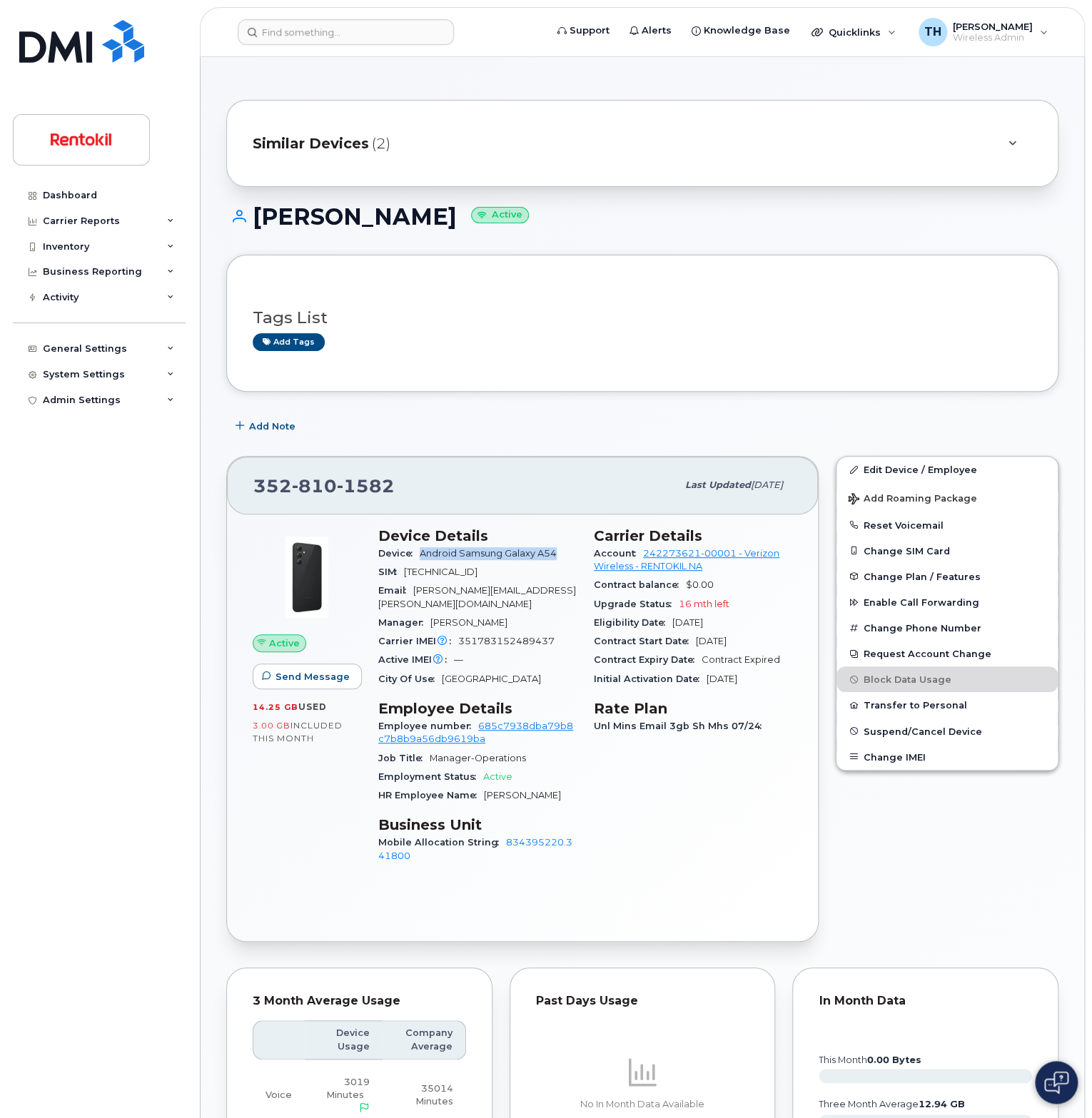
drag, startPoint x: 536, startPoint y: 555, endPoint x: 505, endPoint y: 553, distance: 31.1
click at [418, 544] on div "Device Android Samsung Galaxy A54" at bounding box center [477, 553] width 199 height 18
copy span "Android Samsung Galaxy A54"
click at [477, 641] on span "351783152489437" at bounding box center [505, 641] width 96 height 11
drag, startPoint x: 477, startPoint y: 641, endPoint x: 927, endPoint y: 616, distance: 450.7
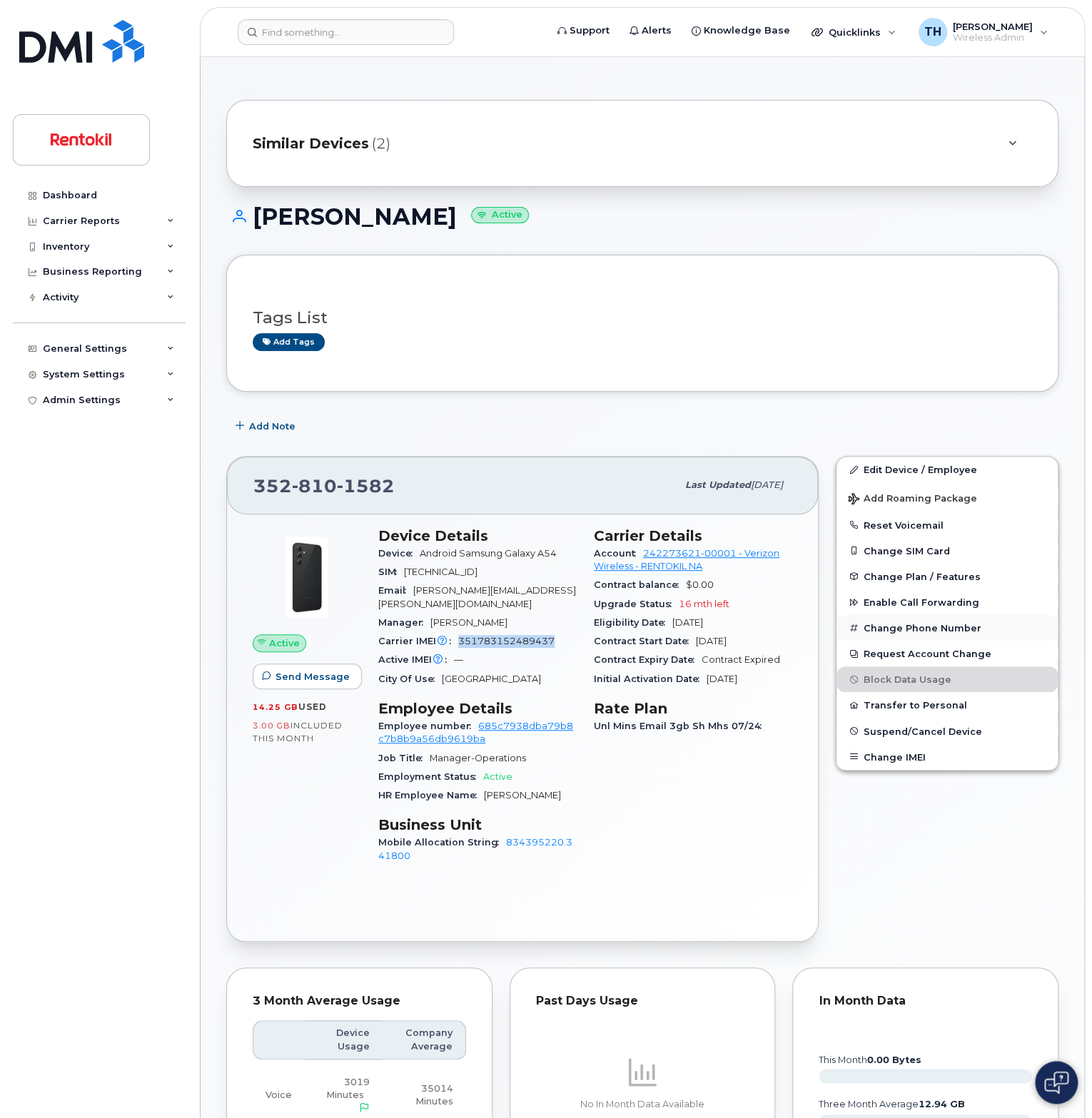
click at [479, 641] on span "351783152489437" at bounding box center [505, 641] width 96 height 11
copy span "351783152489437"
drag, startPoint x: 690, startPoint y: 559, endPoint x: 646, endPoint y: 547, distance: 45.6
click at [646, 547] on div "Account 242273621-00001 - Verizon Wireless - RENTOKIL NA" at bounding box center [692, 559] width 199 height 32
copy link "242273621-00001 - Verizon Wireless - RENTOKIL NA"
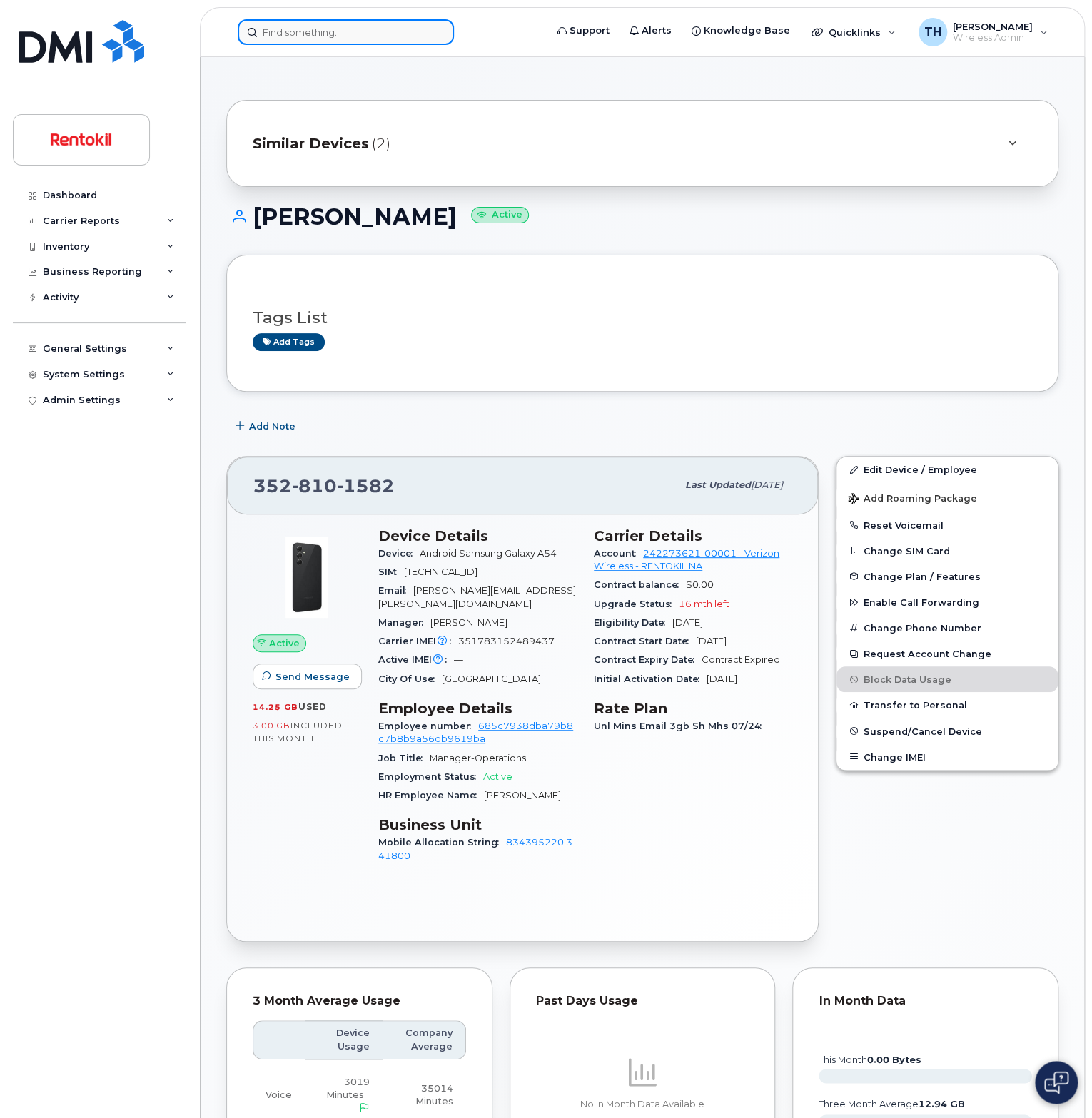
click at [309, 32] on input at bounding box center [345, 32] width 216 height 25
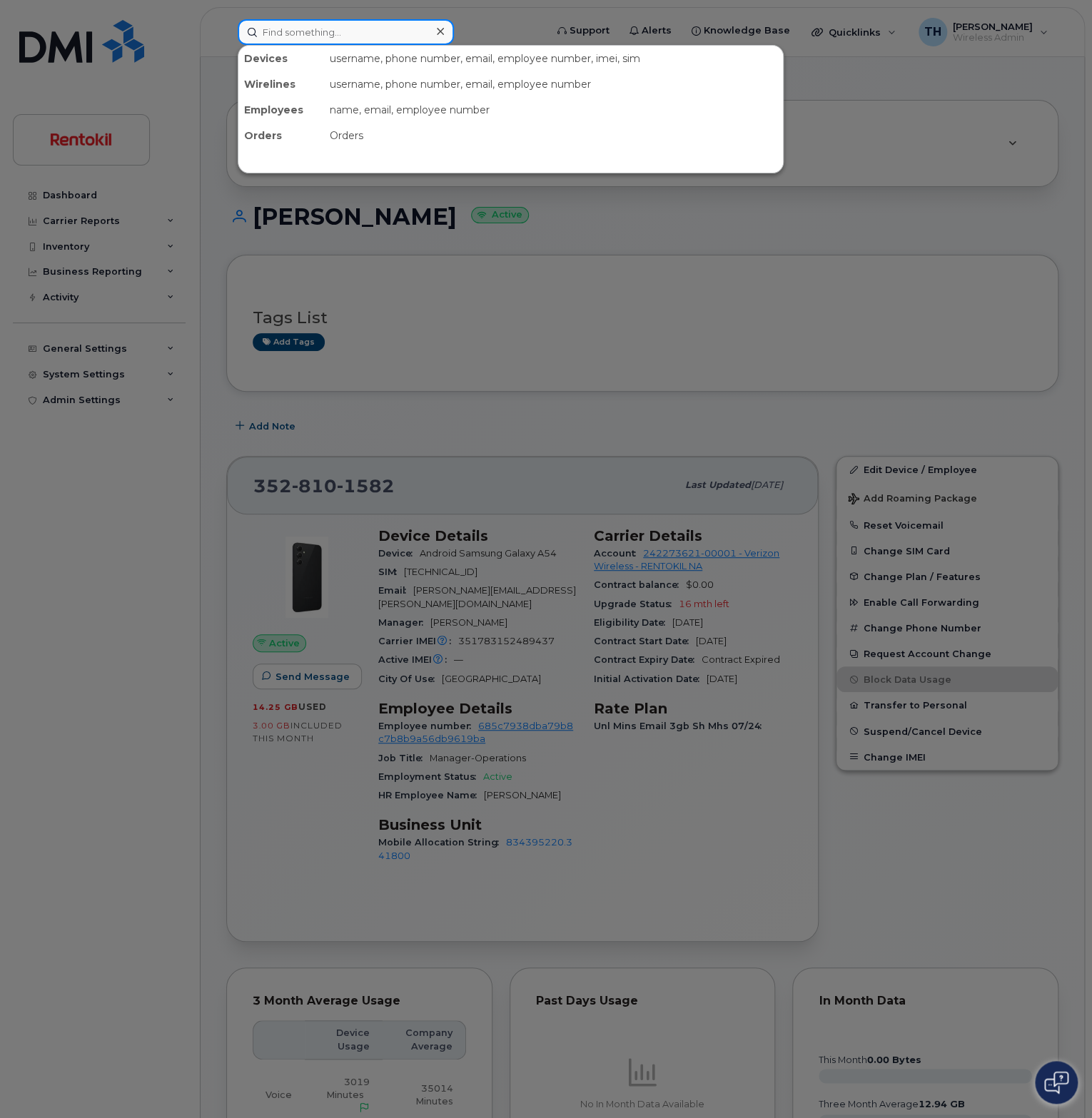
paste input "4702771589"
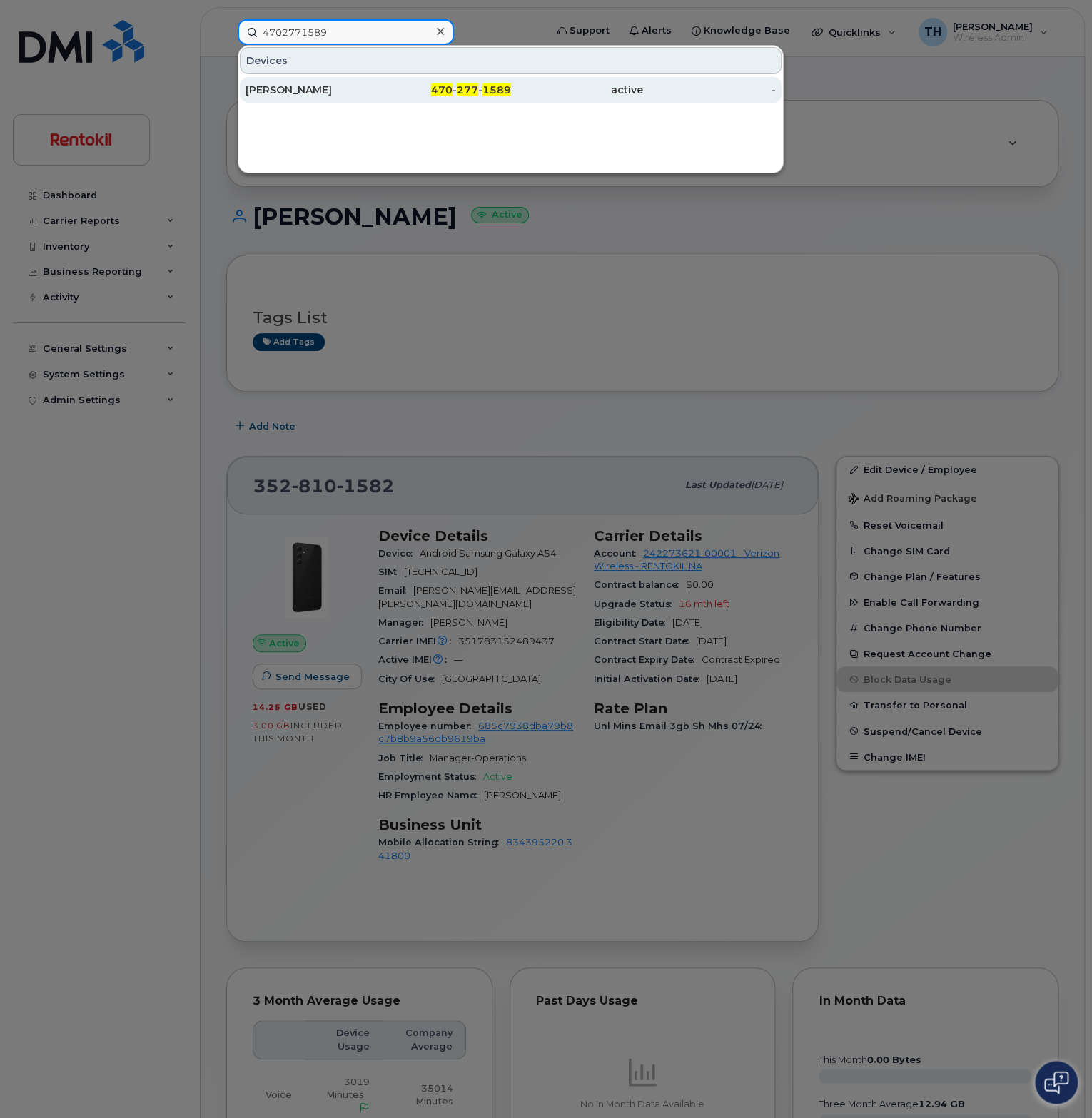
type input "4702771589"
click at [351, 89] on div "ZORANDE DAVIS" at bounding box center [311, 89] width 133 height 15
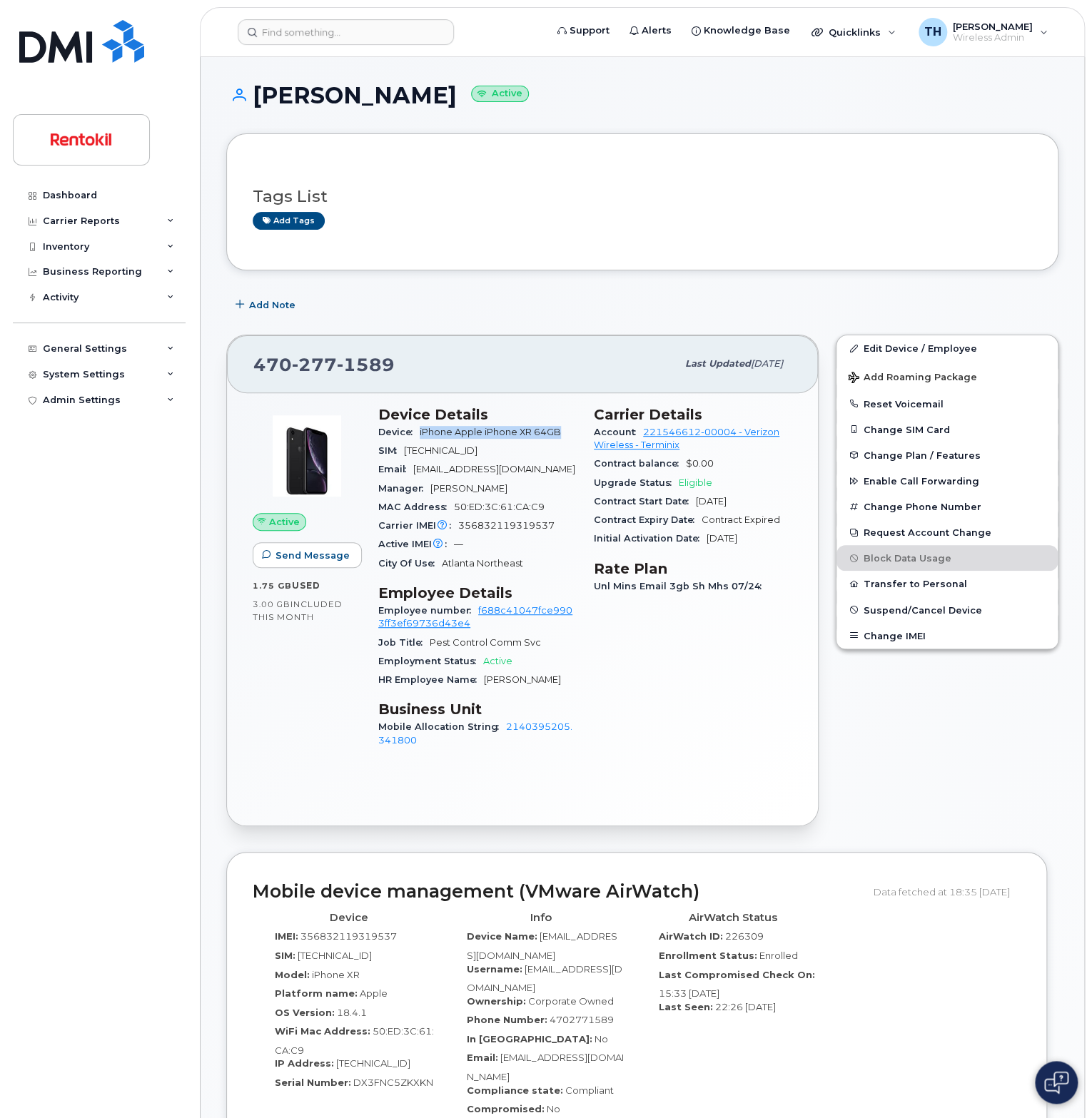
drag, startPoint x: 563, startPoint y: 431, endPoint x: 421, endPoint y: 429, distance: 142.0
click at [421, 429] on span "iPhone Apple iPhone XR 64GB" at bounding box center [494, 431] width 147 height 11
copy span "iPhone Apple iPhone XR 64GB"
drag, startPoint x: 690, startPoint y: 444, endPoint x: 645, endPoint y: 431, distance: 46.8
click at [645, 431] on div "Account 221546612-00004 - Verizon Wireless - Terminix" at bounding box center [692, 438] width 199 height 32
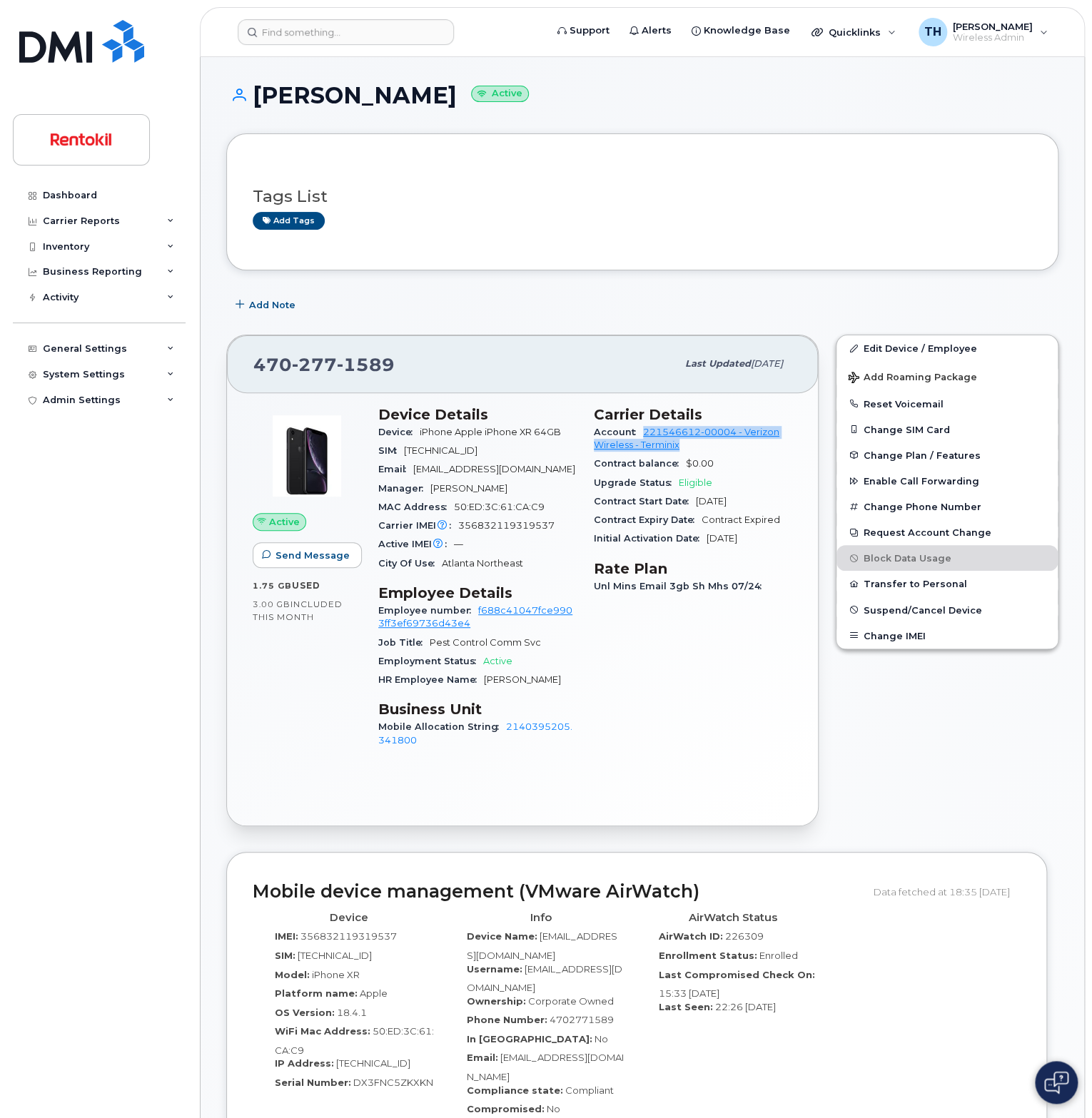
copy link "221546612-00004 - Verizon Wireless - Terminix"
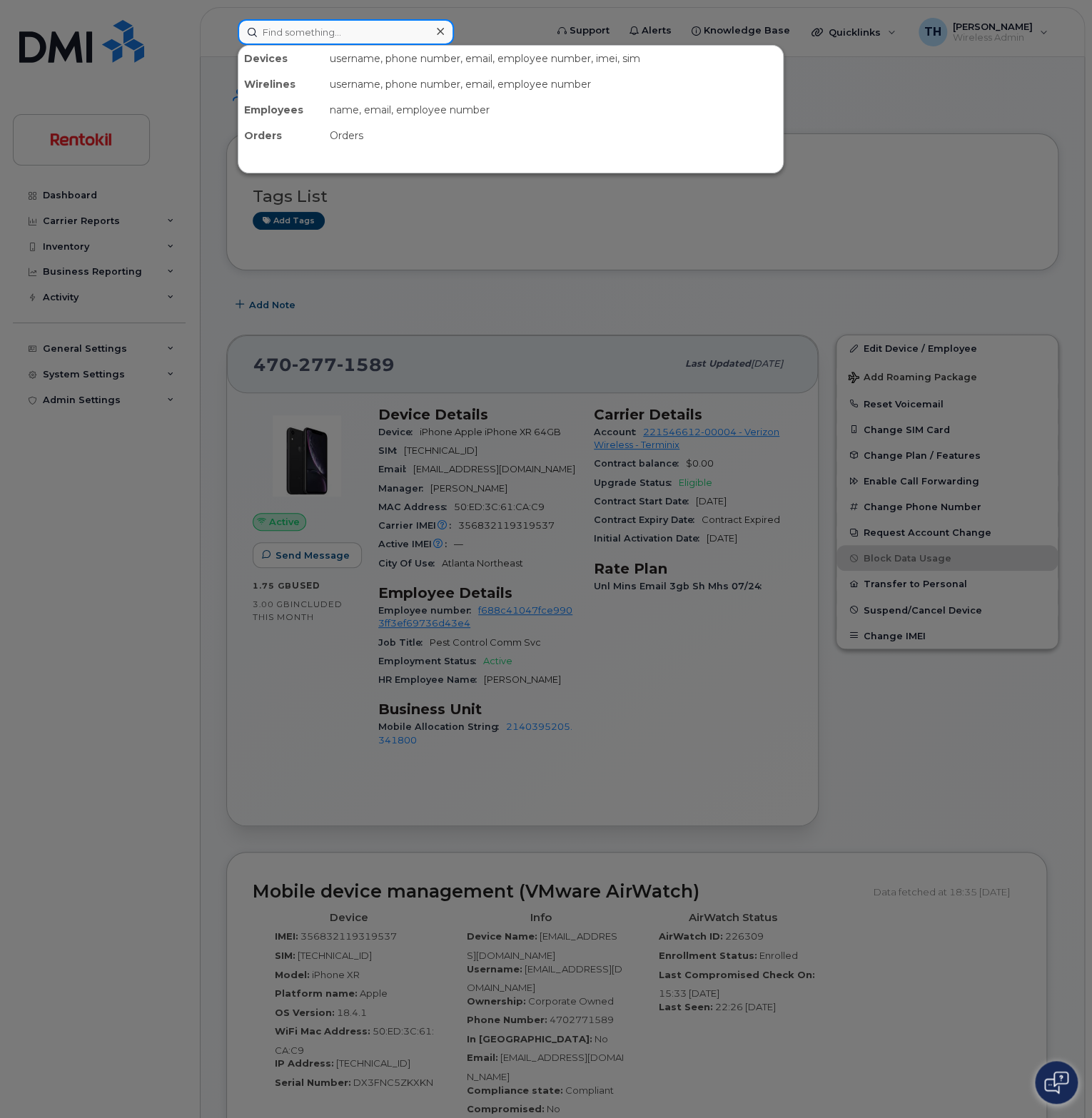
click at [386, 31] on input at bounding box center [345, 32] width 216 height 25
paste input "Ervin Montgomery"
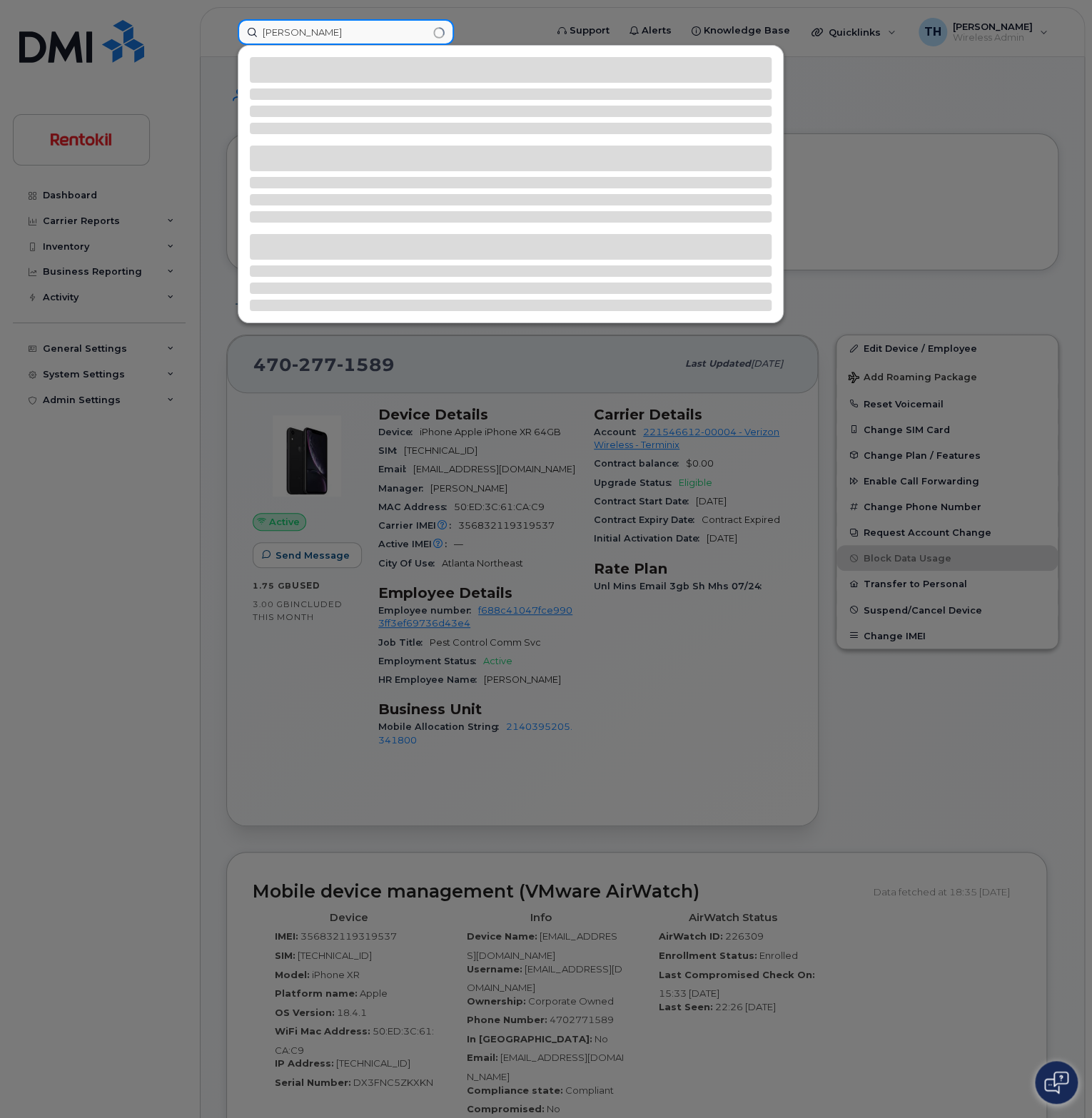
click at [386, 31] on input "Ervin Montgomery" at bounding box center [345, 32] width 216 height 25
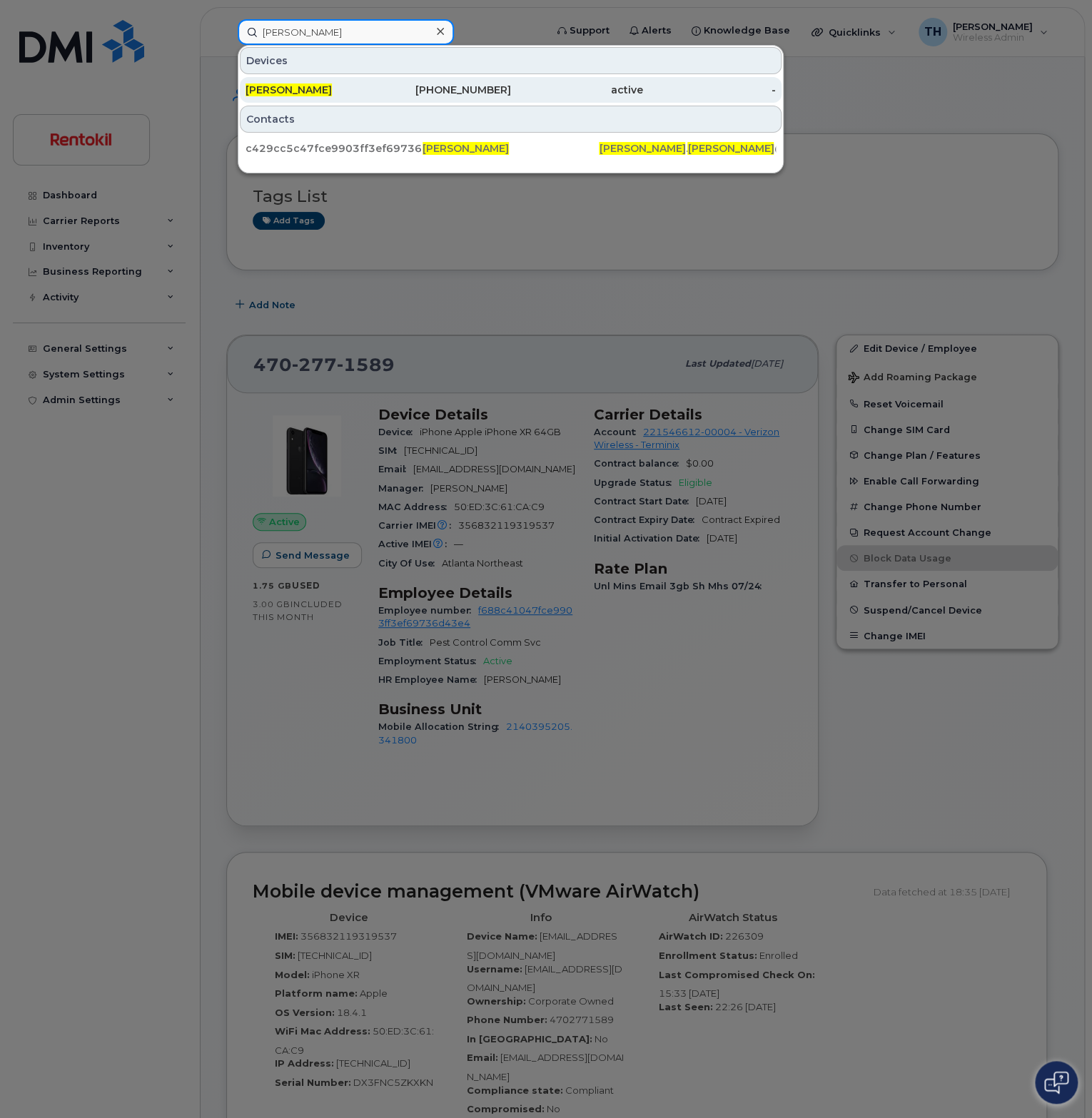
type input "Ervin Montgomery"
click at [371, 87] on div "ERVIN MONTGOMERY" at bounding box center [311, 89] width 133 height 15
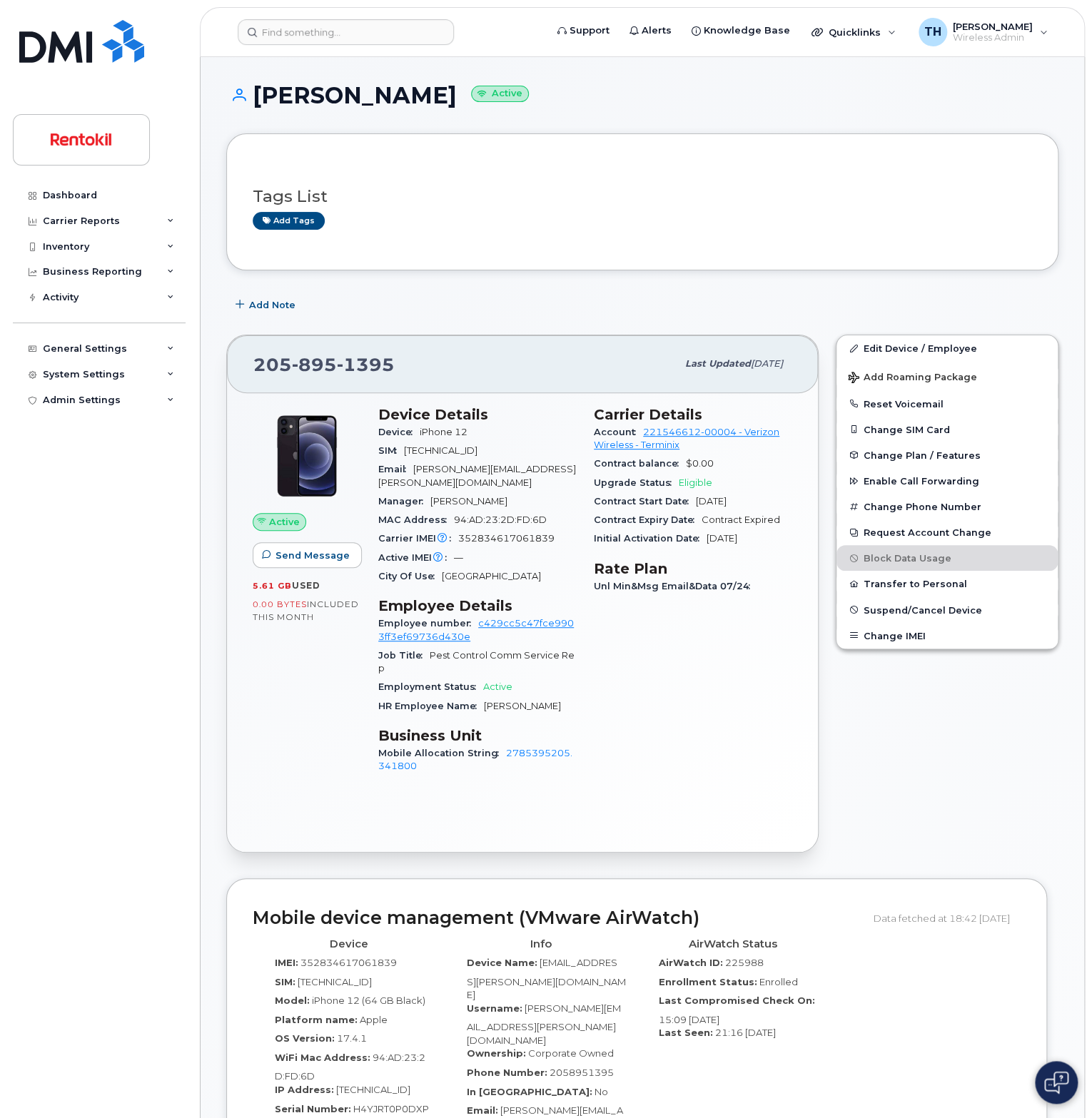
click at [365, 367] on span "1395" at bounding box center [366, 365] width 58 height 21
copy span "[PHONE_NUMBER]"
click at [351, 363] on span "1395" at bounding box center [366, 365] width 58 height 21
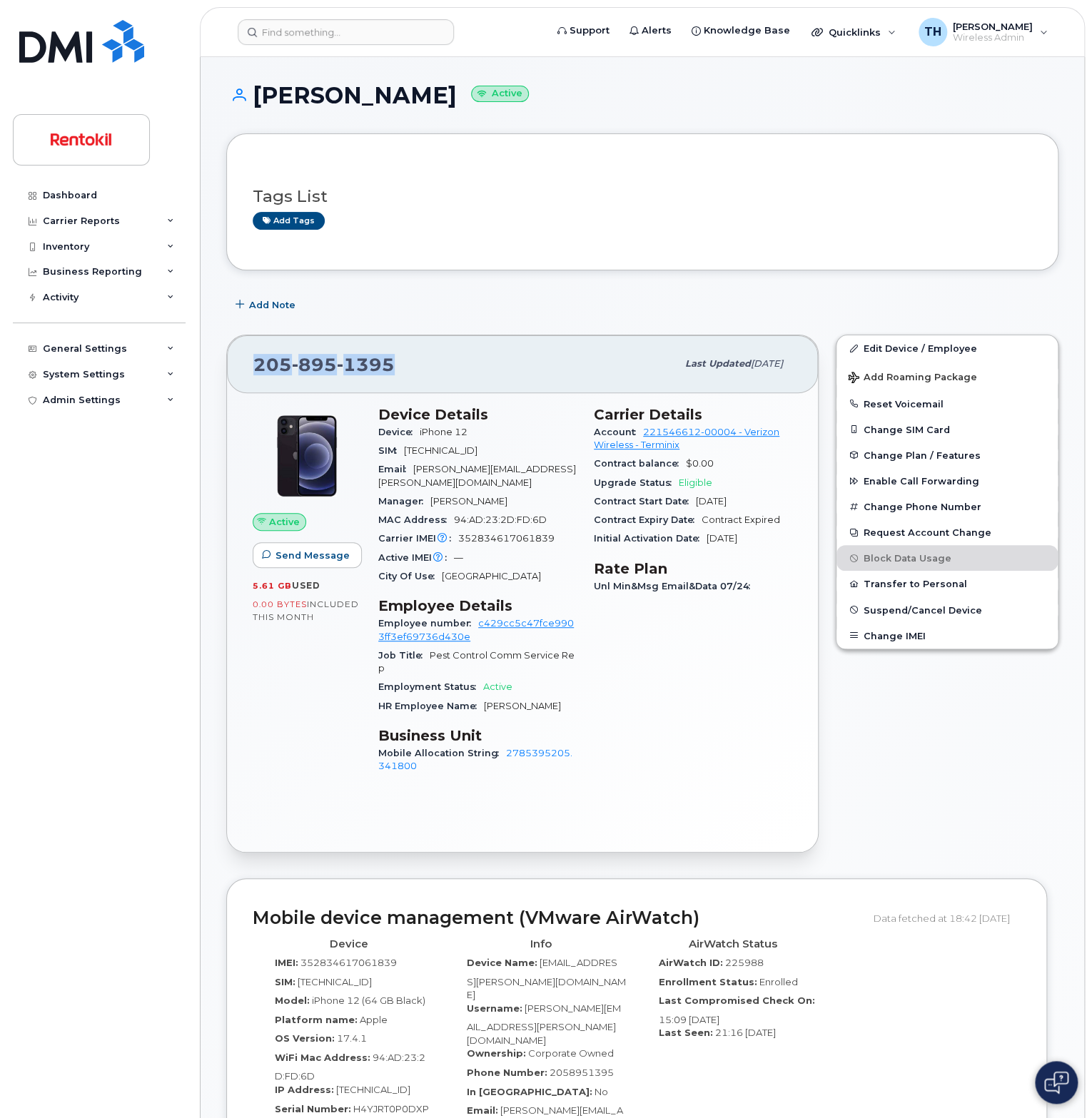
click at [351, 363] on span "1395" at bounding box center [366, 365] width 58 height 21
click at [464, 433] on span "iPhone 12" at bounding box center [443, 431] width 48 height 11
drag, startPoint x: 474, startPoint y: 431, endPoint x: 419, endPoint y: 428, distance: 55.1
click at [419, 428] on div "Device iPhone 12" at bounding box center [477, 431] width 199 height 18
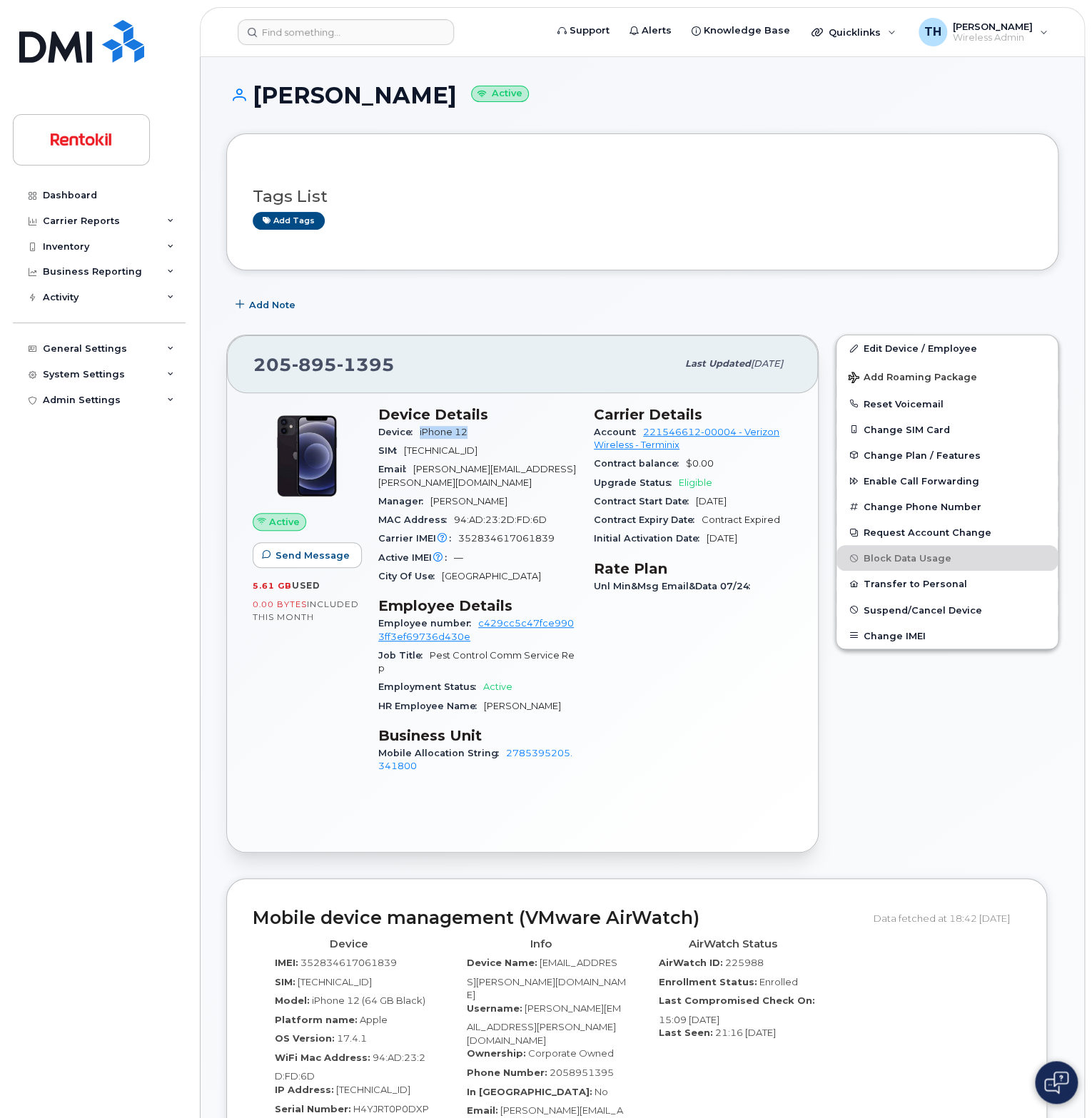
copy span "iPhone 12"
drag, startPoint x: 668, startPoint y: 439, endPoint x: 645, endPoint y: 434, distance: 23.5
click at [645, 434] on div "Account 221546612-00004 - Verizon Wireless - Terminix" at bounding box center [692, 438] width 199 height 32
copy link "221546612-00004 - Verizon Wireless - Terminix"
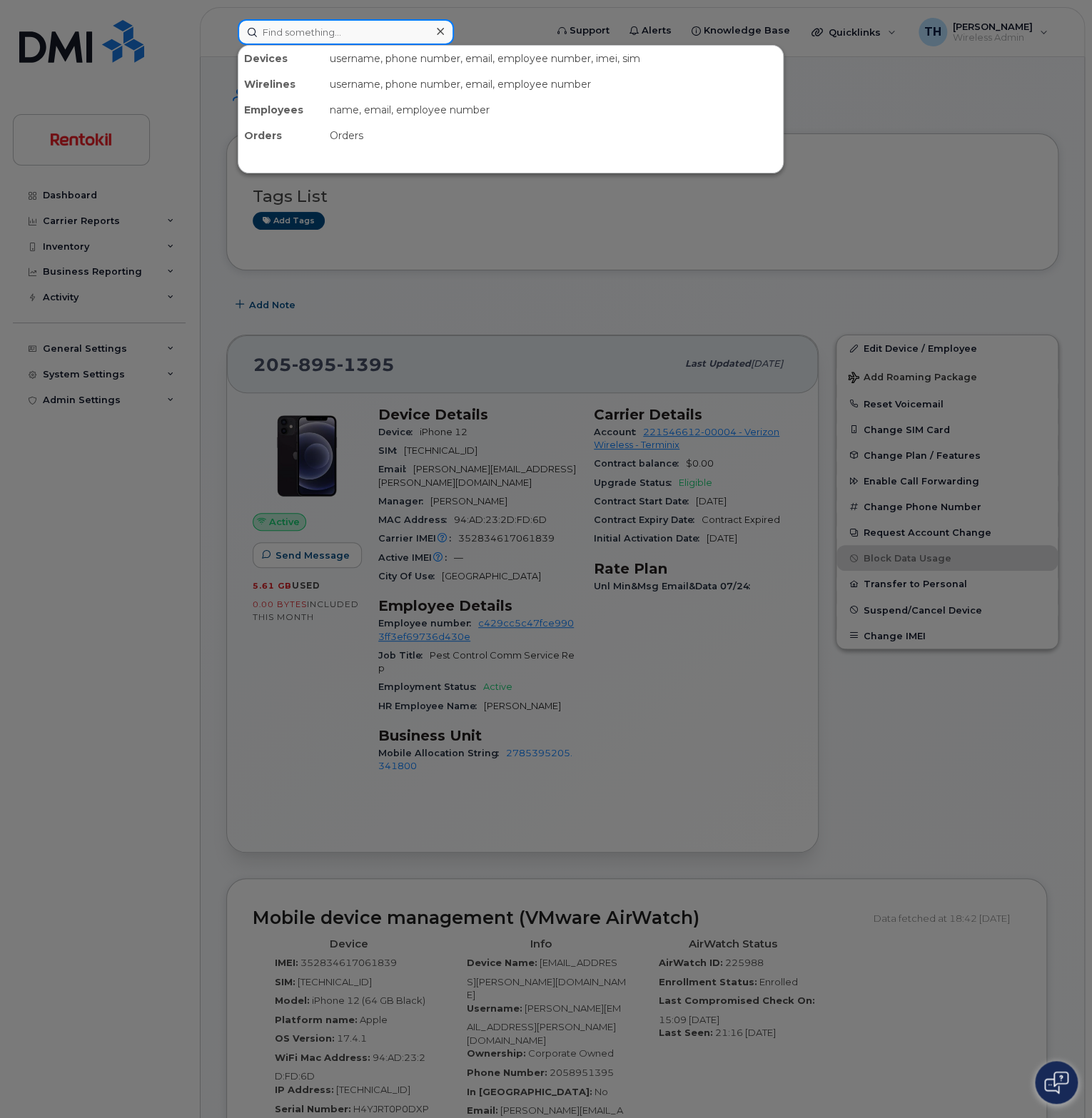
click at [351, 22] on input at bounding box center [345, 32] width 216 height 25
paste input "Christopher Harvey"
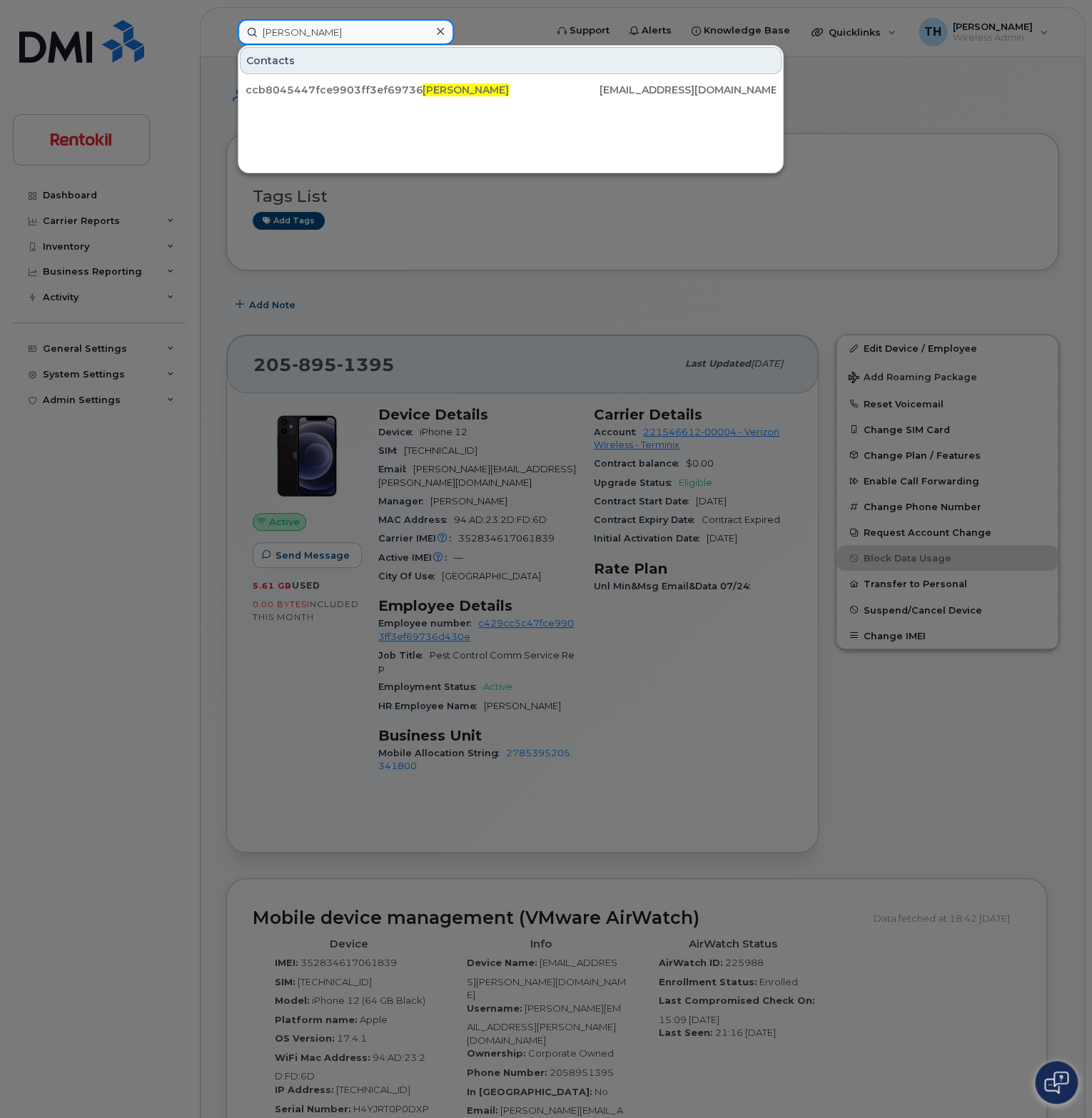
click at [379, 32] on input "Christopher Harvey" at bounding box center [345, 32] width 216 height 25
click at [389, 31] on input "Christopher Harvey" at bounding box center [345, 32] width 216 height 25
paste input "Nathan Moffitt"
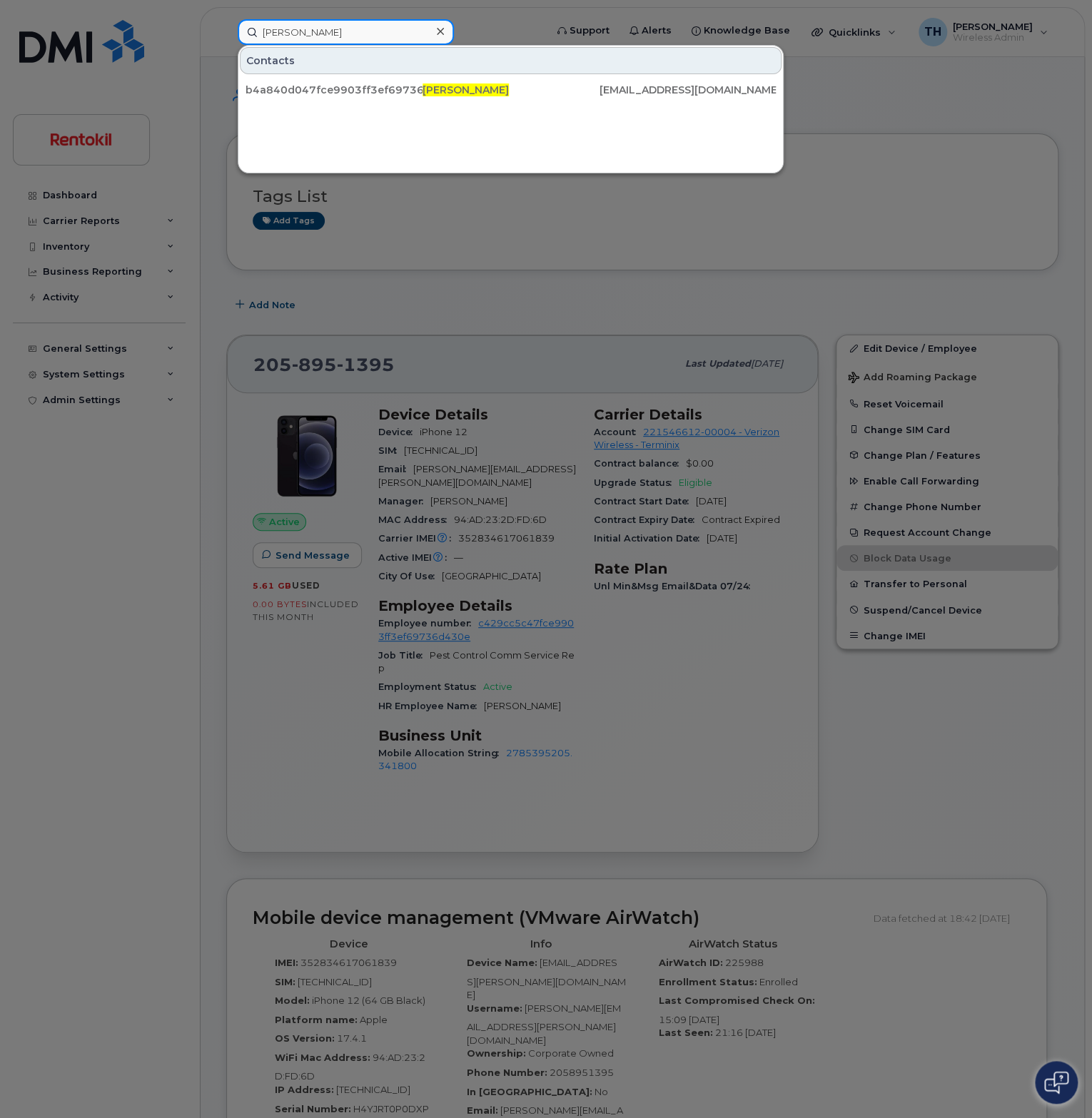
click at [406, 34] on input "Nathan Moffitt" at bounding box center [345, 32] width 216 height 25
paste input "Kenny Allen"
click at [390, 29] on input "Kenny Allen" at bounding box center [345, 32] width 216 height 25
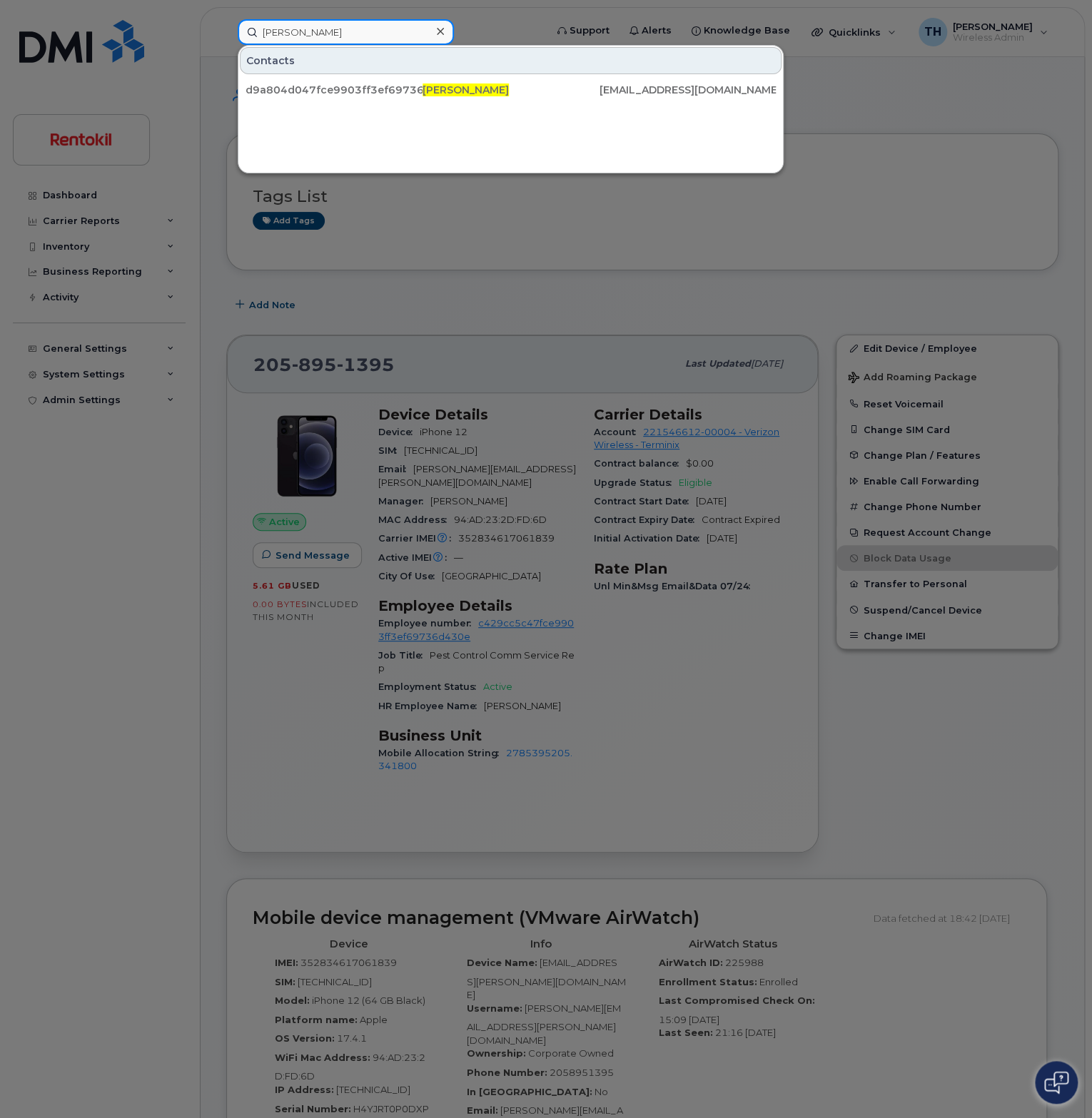
click at [369, 31] on input "Kenny Allen" at bounding box center [345, 32] width 216 height 25
paste input "Gregory Murphy"
click at [369, 31] on input "Gregory Murphy" at bounding box center [345, 32] width 216 height 25
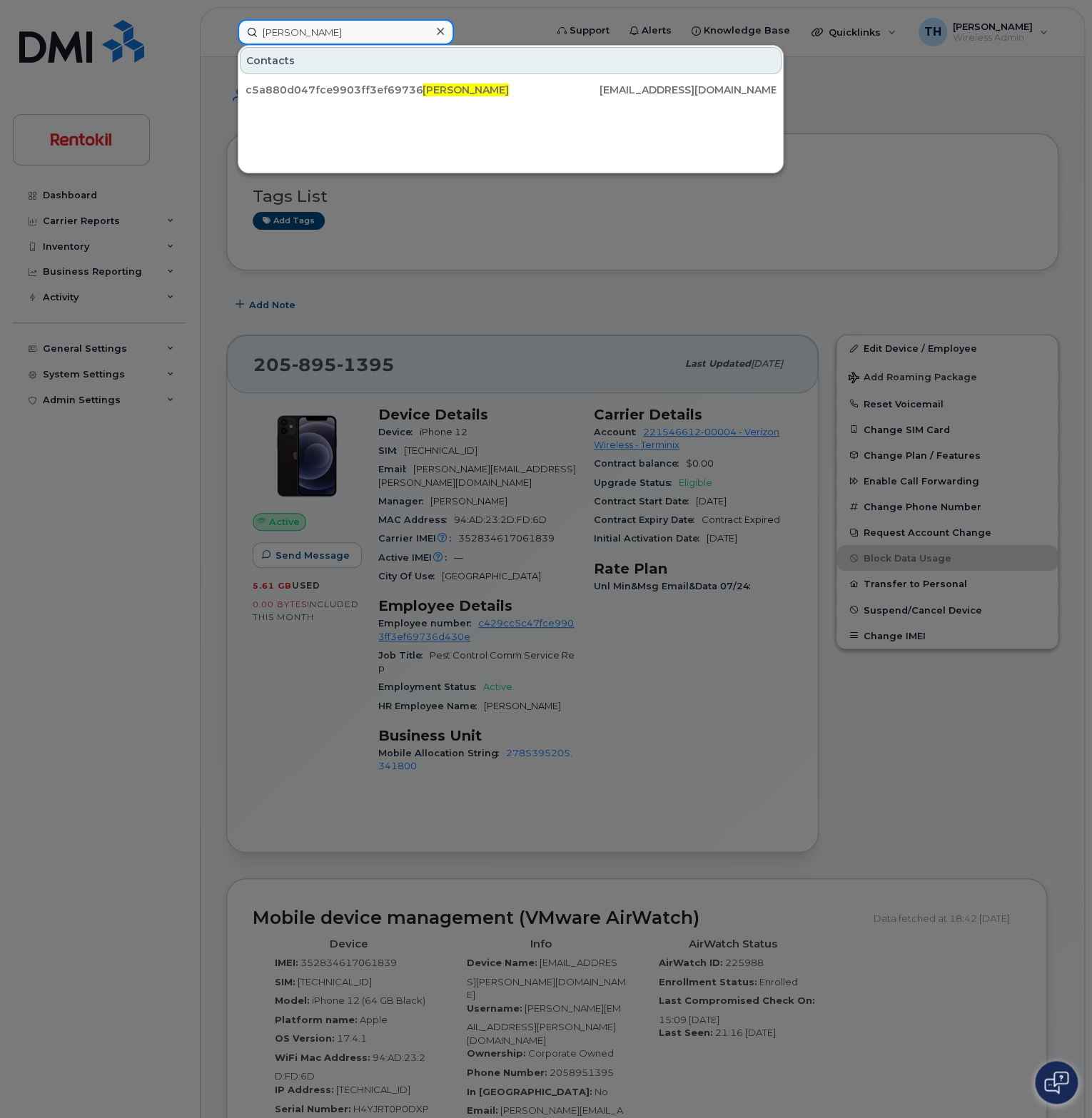
click at [380, 41] on input "Gregory Murphy" at bounding box center [345, 32] width 216 height 25
click at [380, 40] on input "Gregory Murphy" at bounding box center [345, 32] width 216 height 25
paste input "Daniel Heinzelman"
click at [380, 40] on input "Gregory Daniel Heinzelman" at bounding box center [345, 32] width 216 height 25
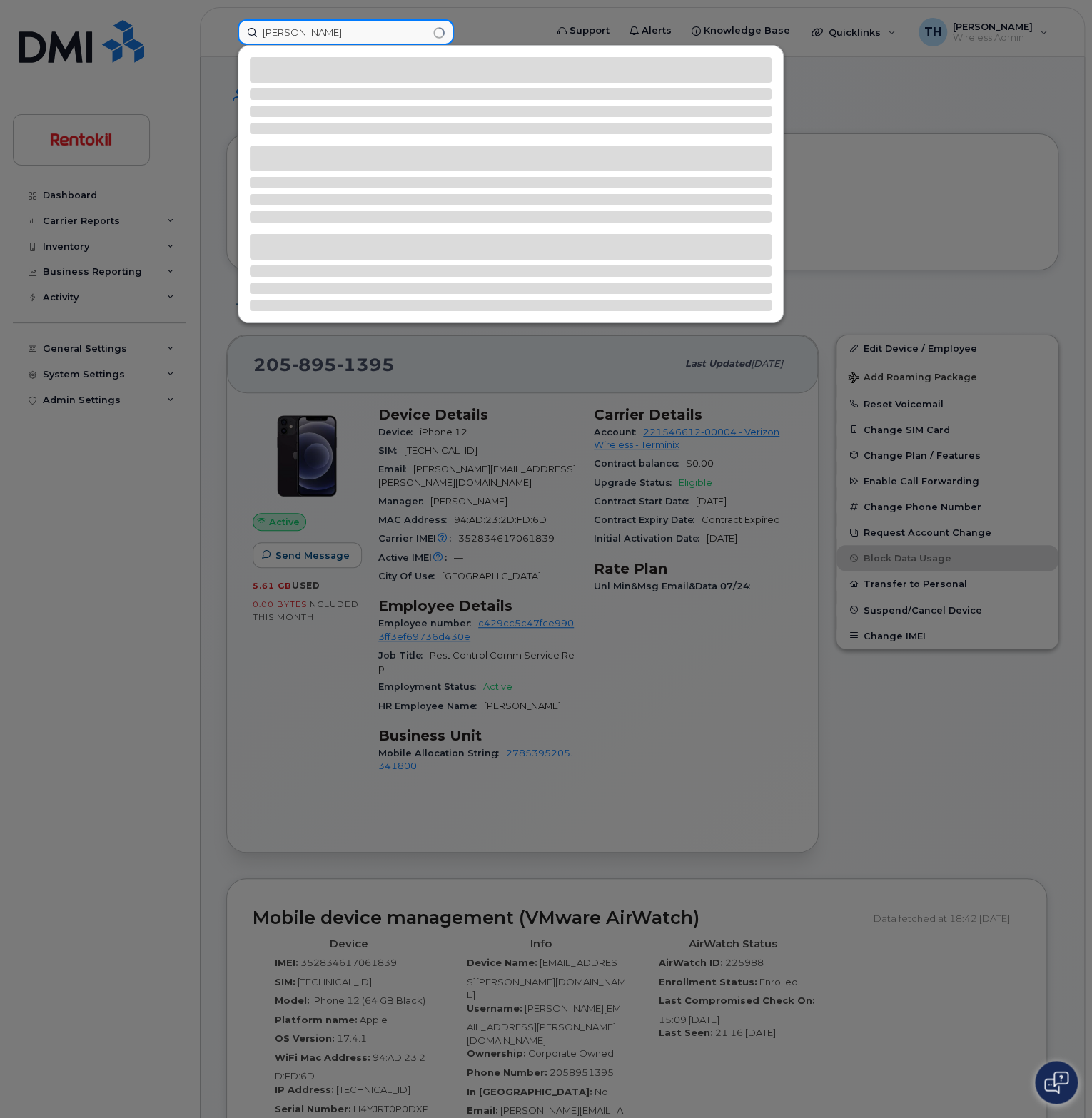
click at [380, 40] on input "Gregory Daniel Heinzelman" at bounding box center [345, 32] width 216 height 25
paste input
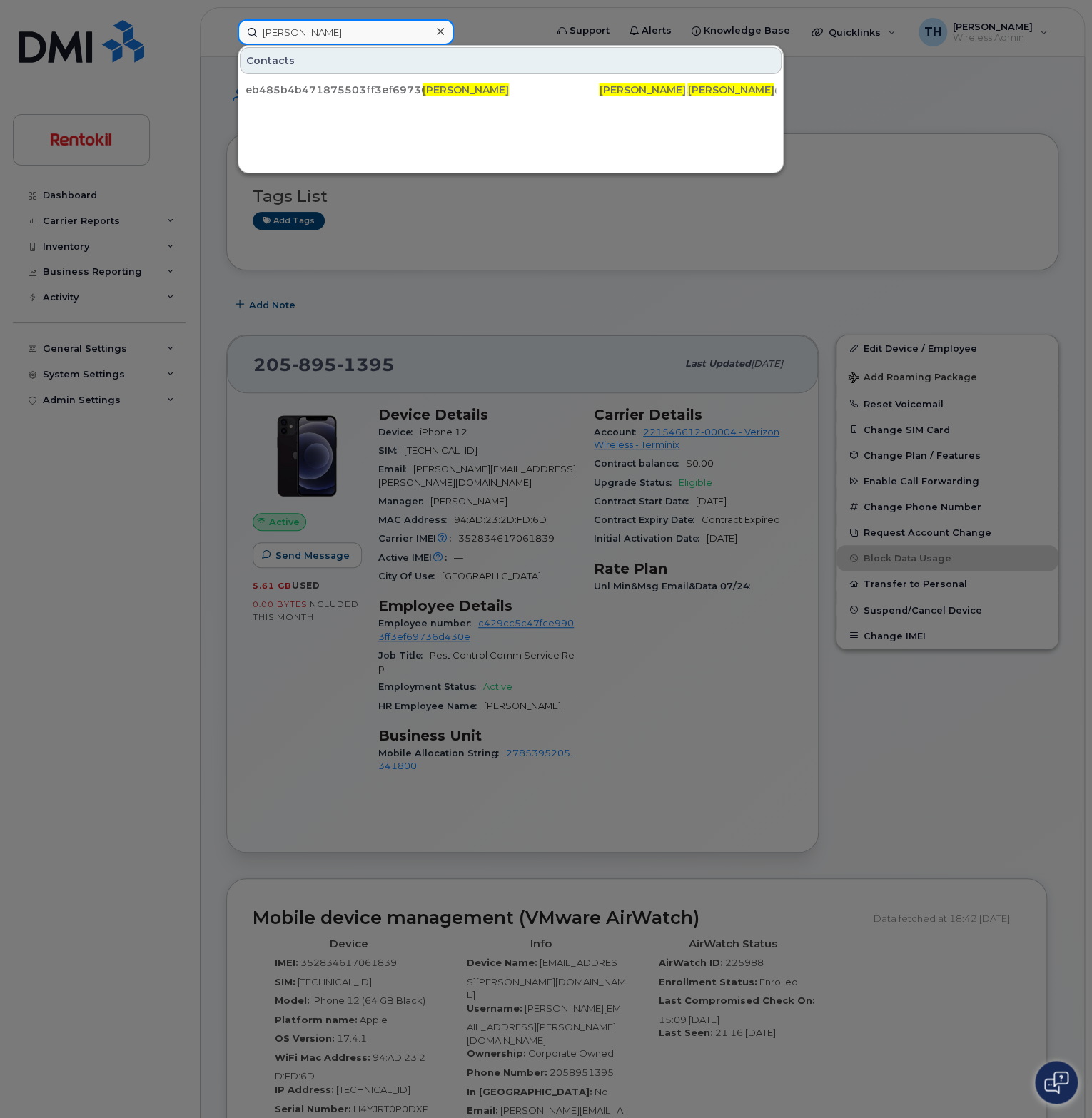
click at [376, 32] on input "Daniel Heinzelman" at bounding box center [345, 32] width 216 height 25
click at [397, 37] on input "Daniel Heinzelman" at bounding box center [345, 32] width 216 height 25
click at [397, 35] on input "Daniel Heinzelman" at bounding box center [345, 32] width 216 height 25
paste input "Austin Forbes"
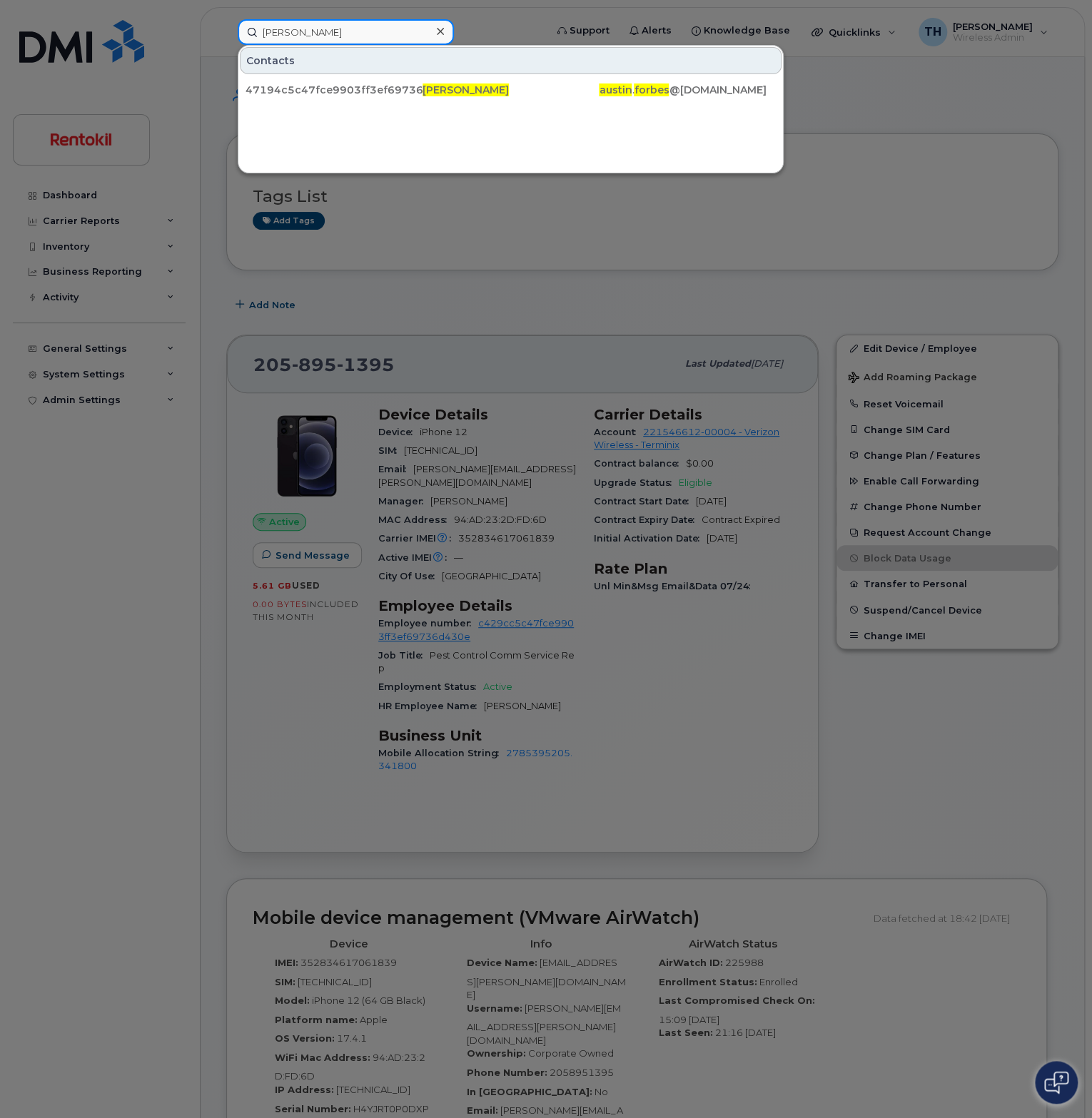
click at [371, 39] on input "Austin Forbes" at bounding box center [345, 32] width 216 height 25
paste input "Richard Easterling Jr"
click at [366, 32] on input "Richard Easterling Jr" at bounding box center [345, 32] width 216 height 25
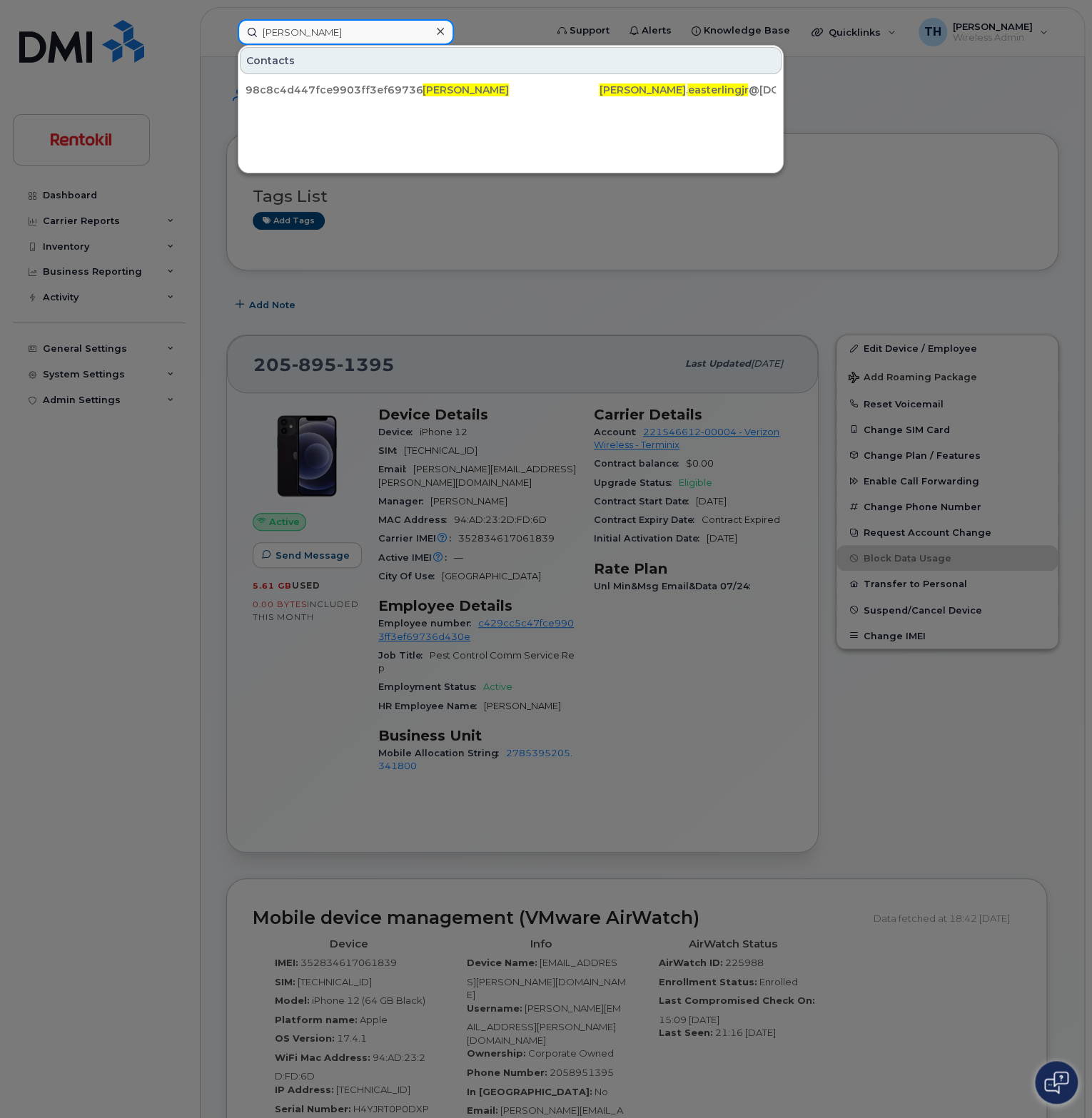
click at [366, 32] on input "Richard Easterling Jr" at bounding box center [345, 32] width 216 height 25
paste input "McNeel"
click at [414, 28] on input "Richard McNeel" at bounding box center [345, 32] width 216 height 25
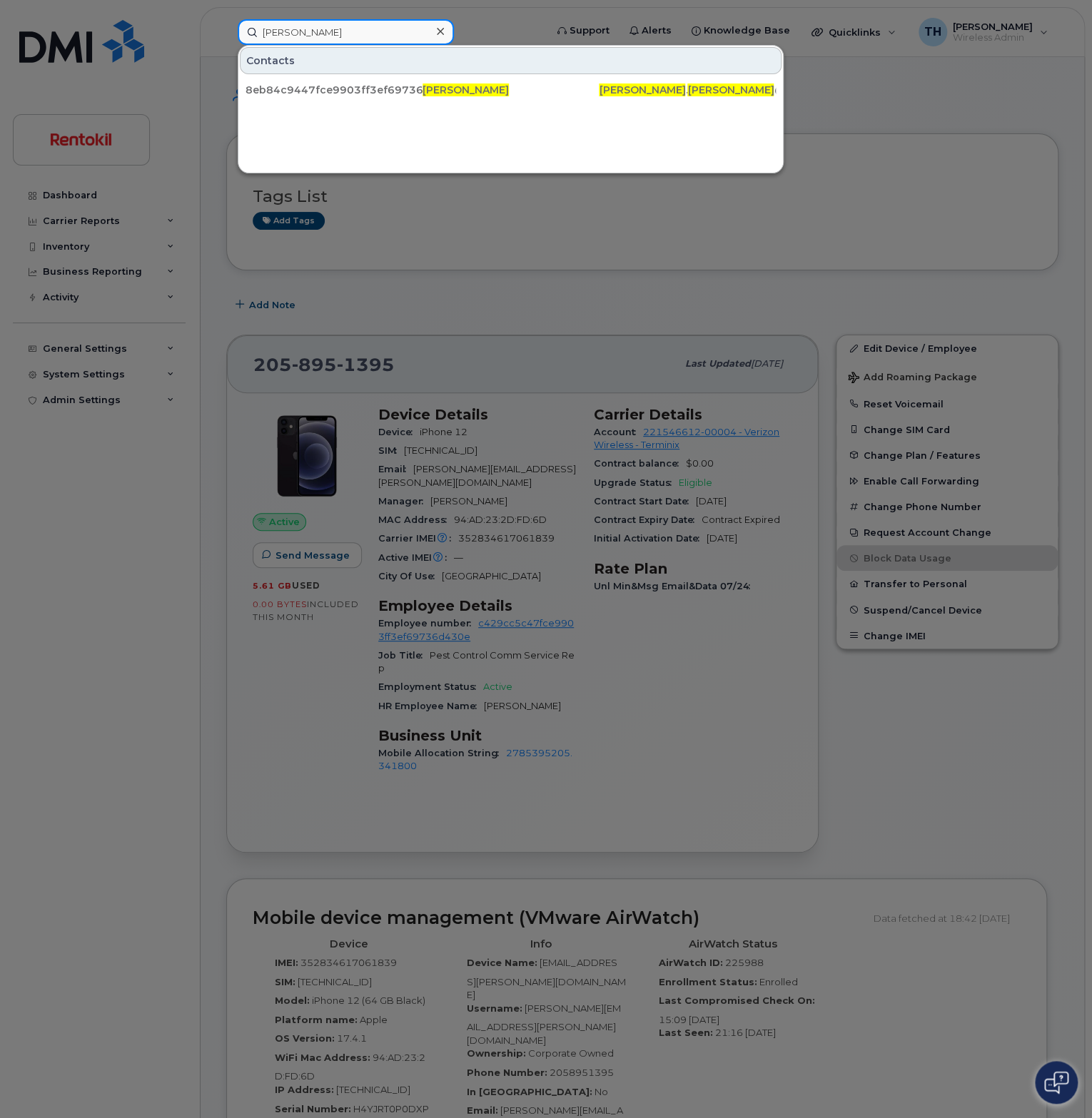
click at [414, 28] on input "Richard McNeel" at bounding box center [345, 32] width 216 height 25
paste input "Ulas Craig"
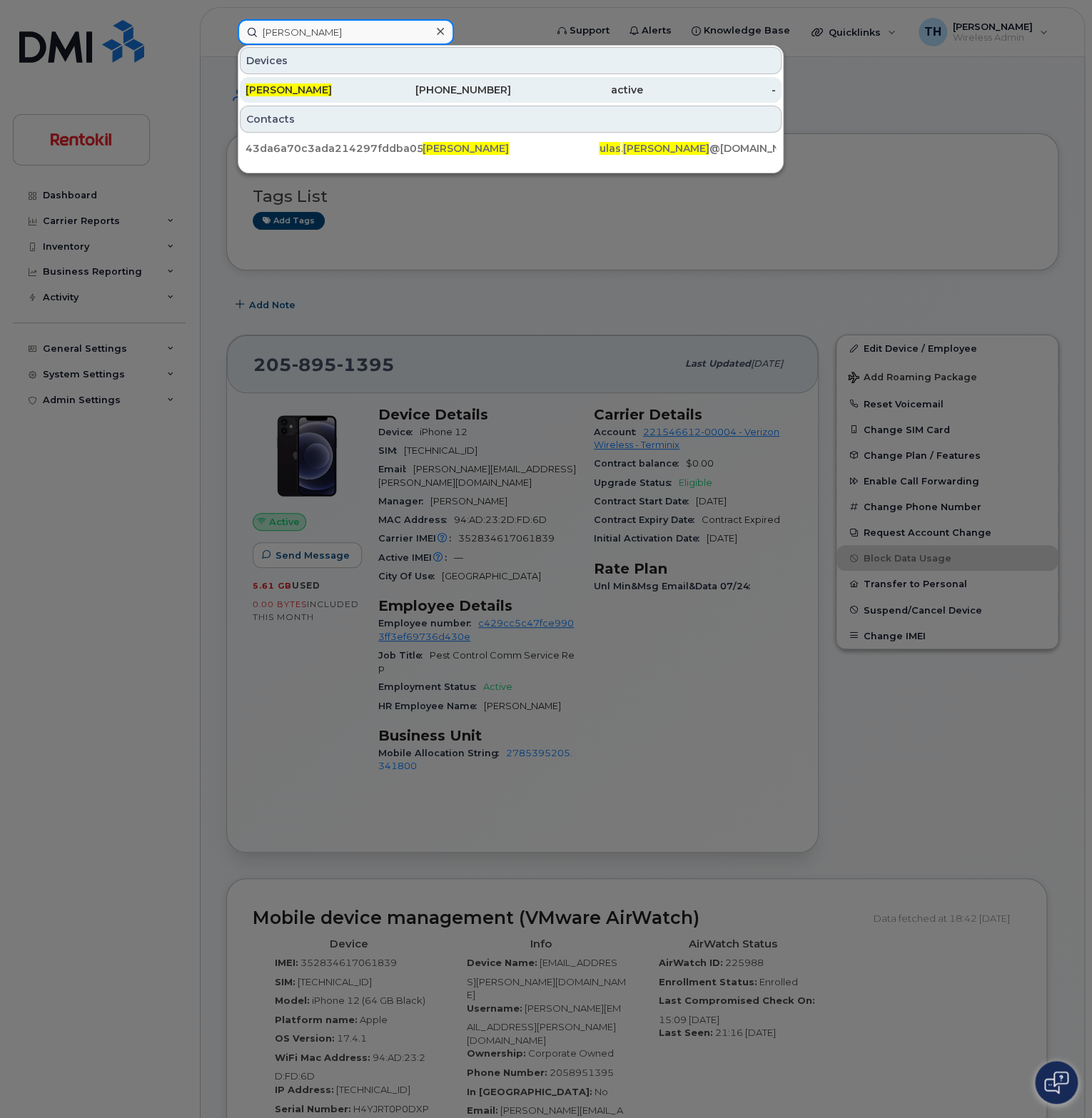
type input "Ulas Craig"
click at [626, 92] on div "active" at bounding box center [577, 89] width 133 height 15
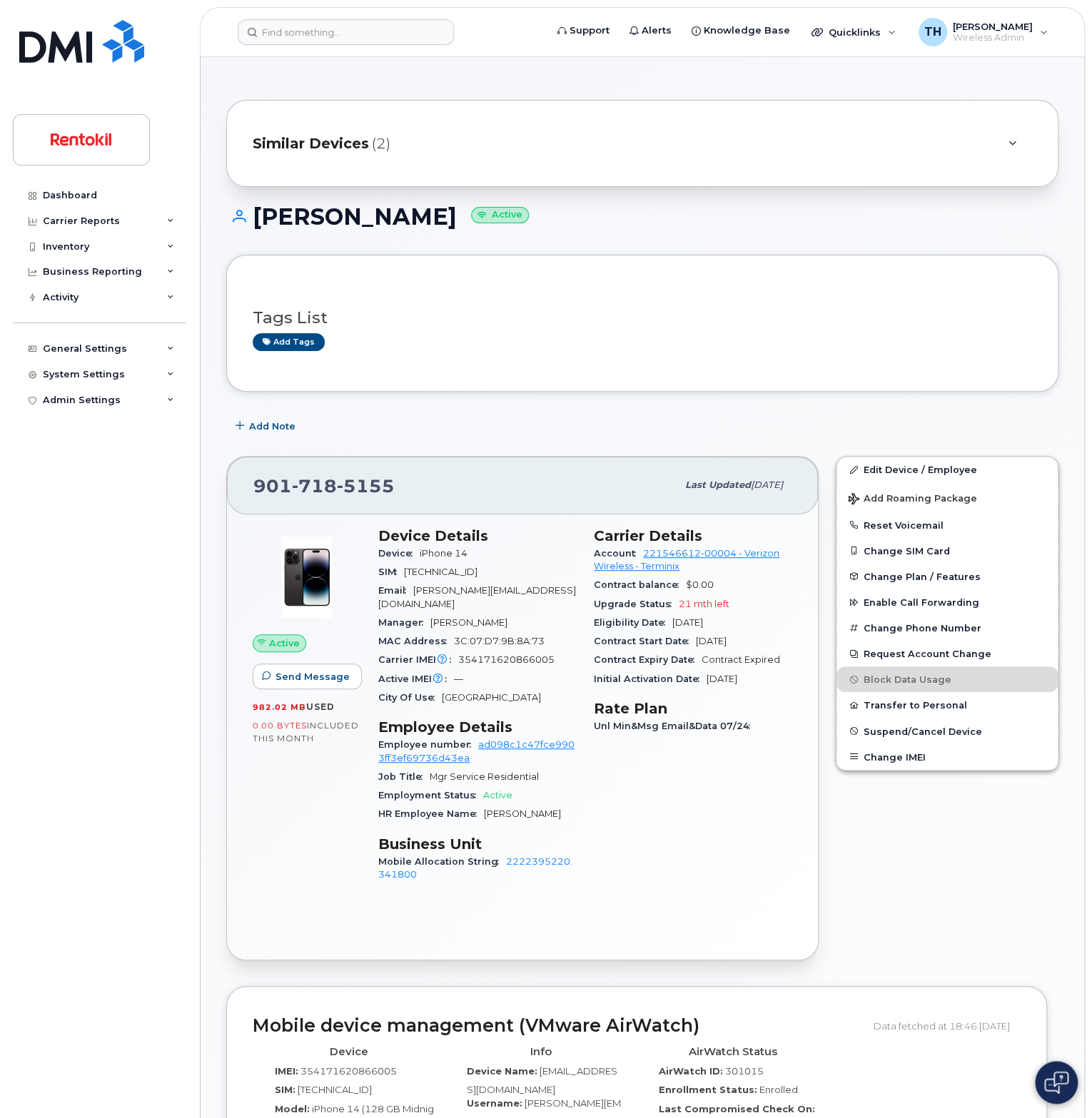
click at [361, 490] on span "5155" at bounding box center [366, 486] width 58 height 21
copy span "[PHONE_NUMBER]"
drag, startPoint x: 453, startPoint y: 552, endPoint x: 420, endPoint y: 552, distance: 33.0
click at [420, 552] on div "Device iPhone 14" at bounding box center [477, 553] width 199 height 18
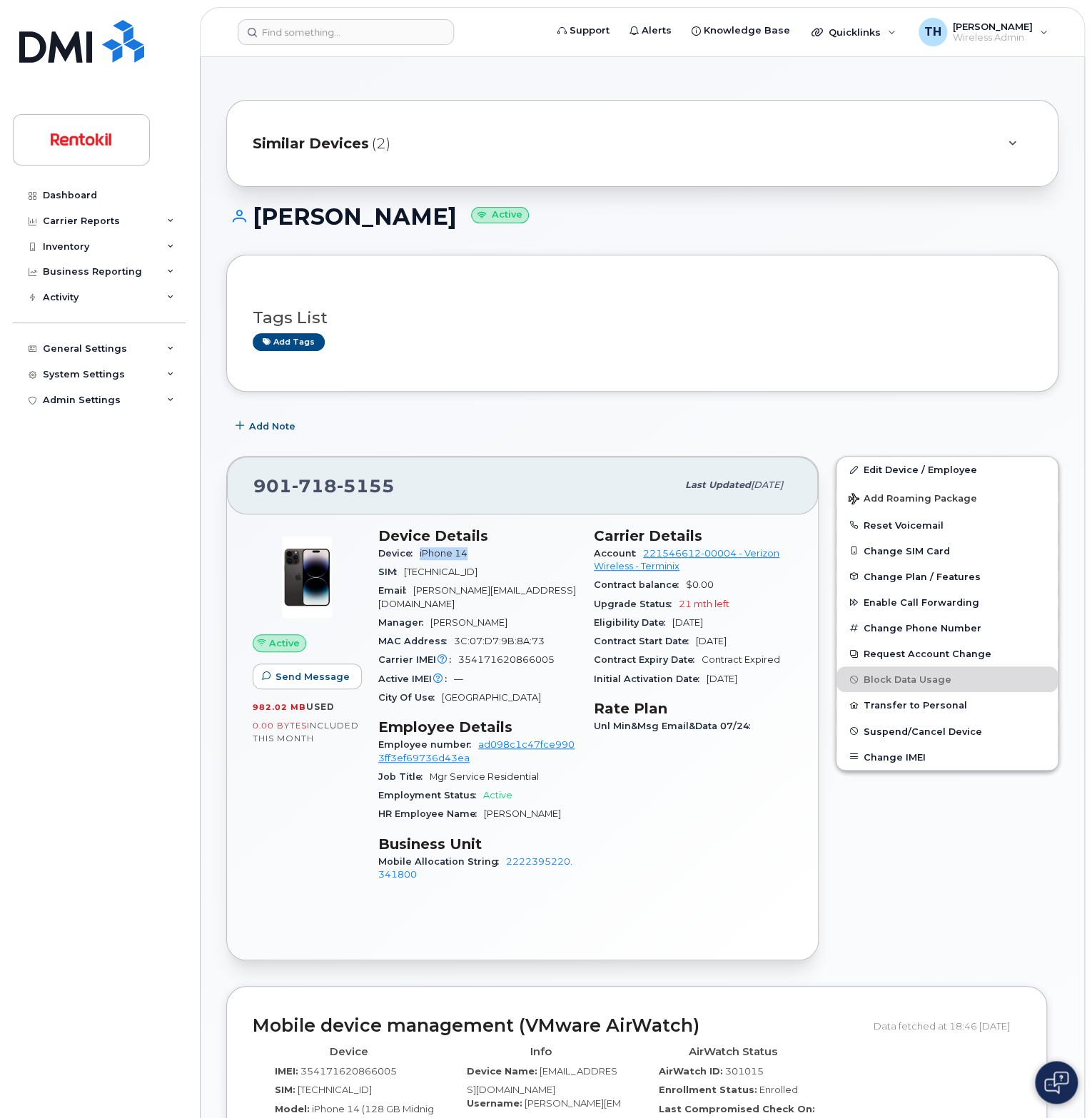
copy span "iPhone 14"
click at [167, 228] on div "Carrier Reports" at bounding box center [99, 221] width 173 height 25
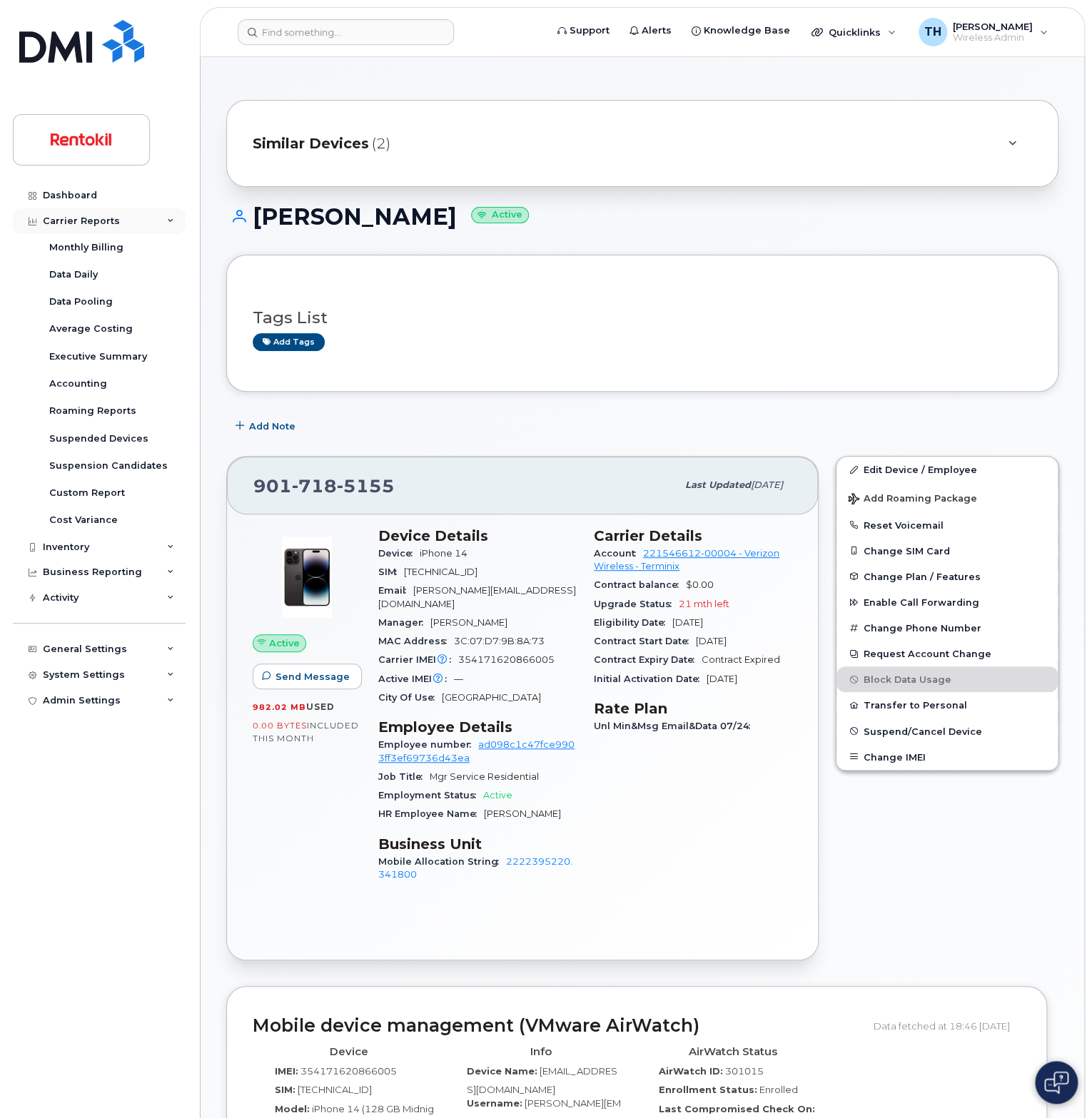
click at [167, 228] on div "Carrier Reports" at bounding box center [99, 221] width 173 height 25
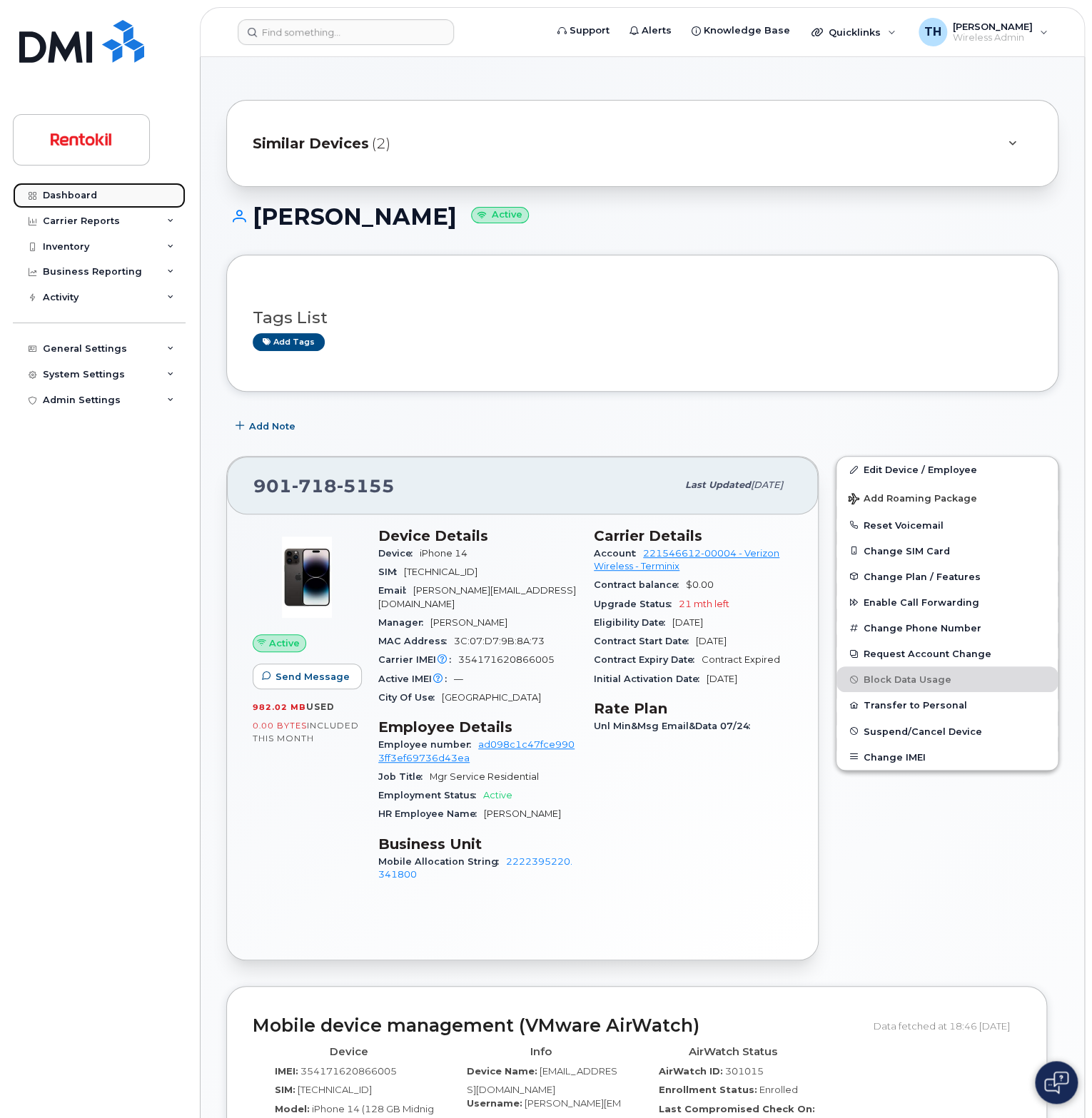
click at [81, 199] on div "Dashboard" at bounding box center [70, 196] width 54 height 12
click at [175, 214] on div "Carrier Reports" at bounding box center [99, 221] width 173 height 25
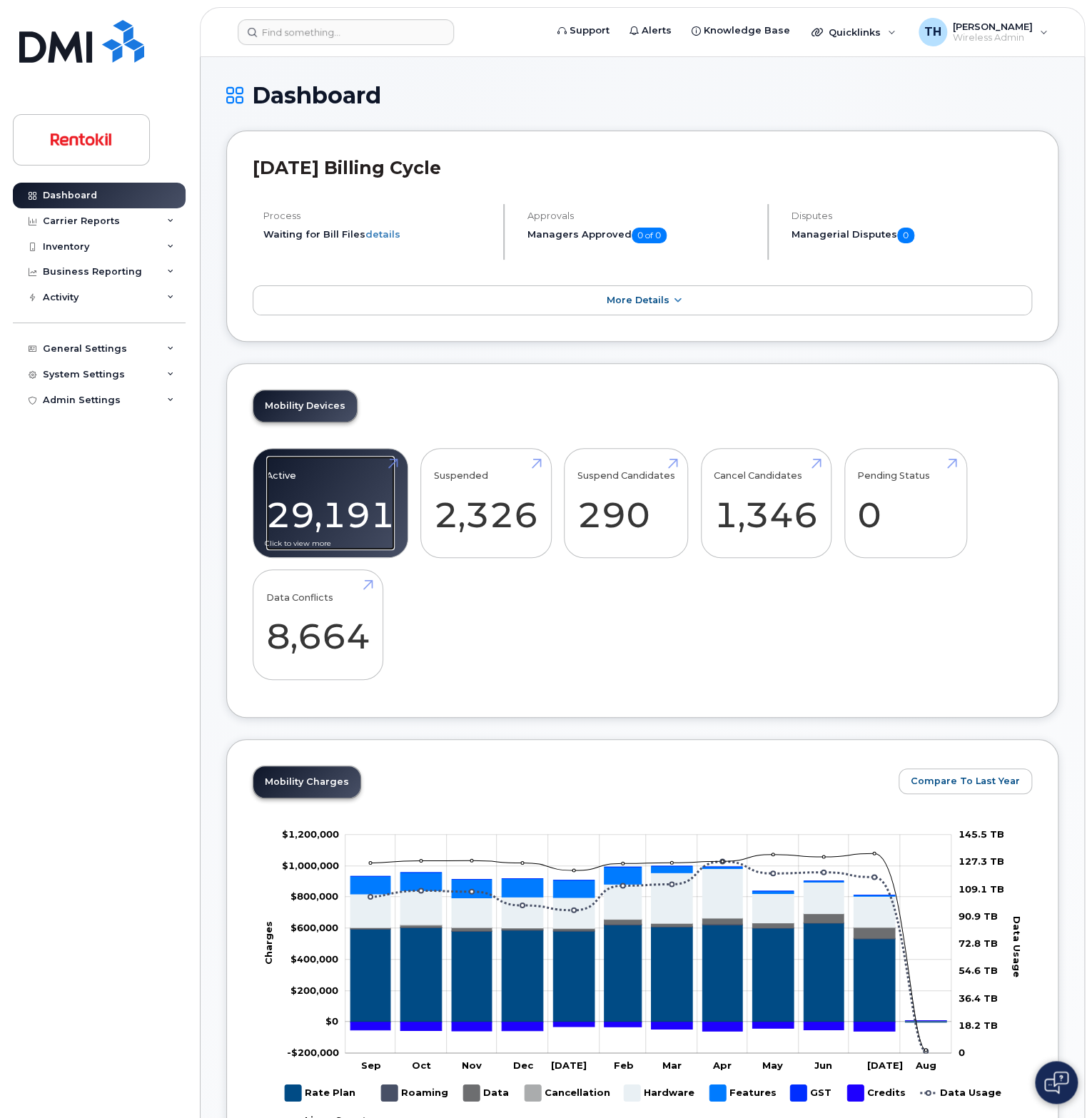
click at [395, 464] on link "Active 29,191" at bounding box center [330, 502] width 128 height 94
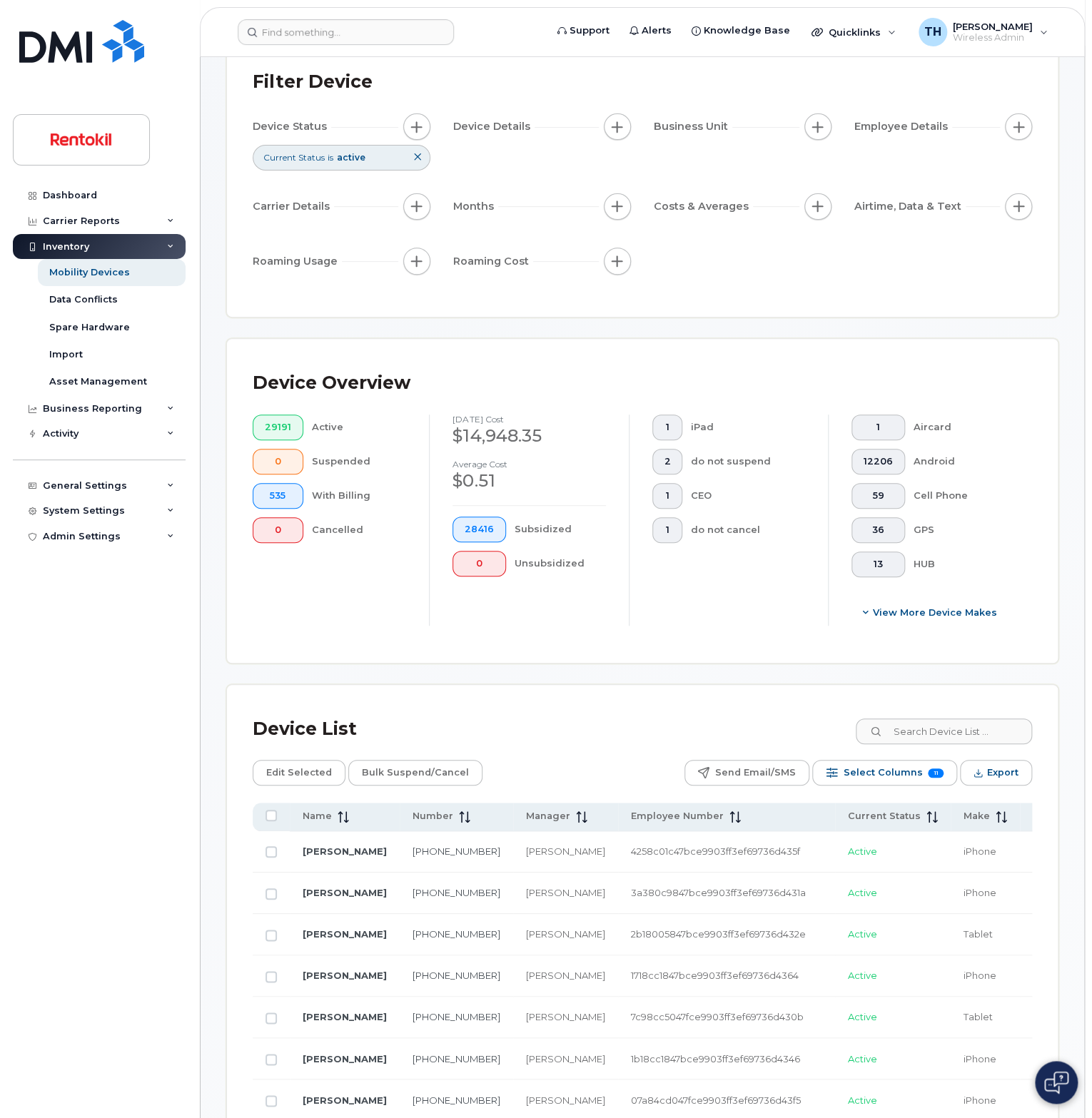
scroll to position [285, 0]
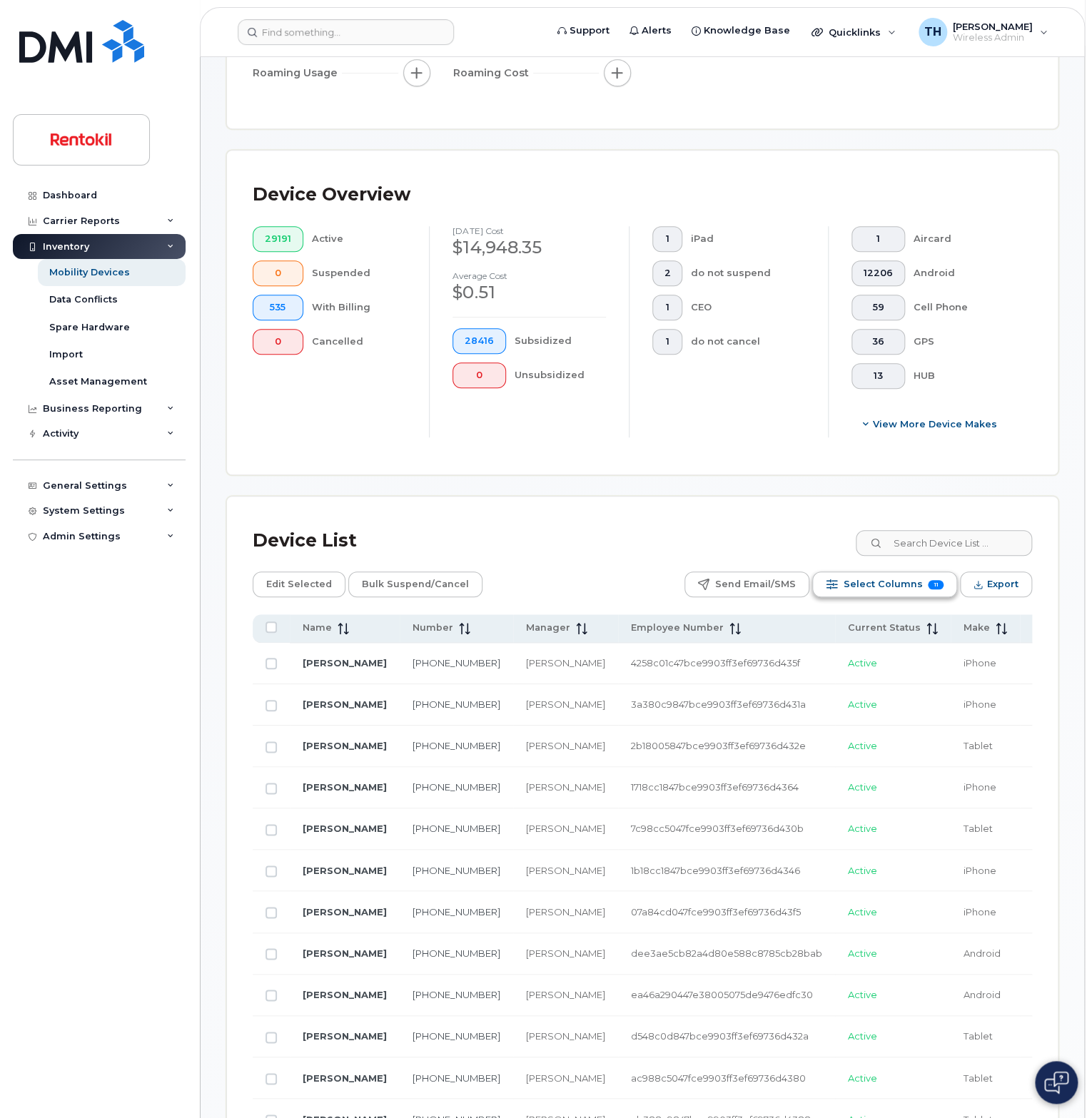
click at [874, 583] on span "Select Columns" at bounding box center [883, 585] width 80 height 21
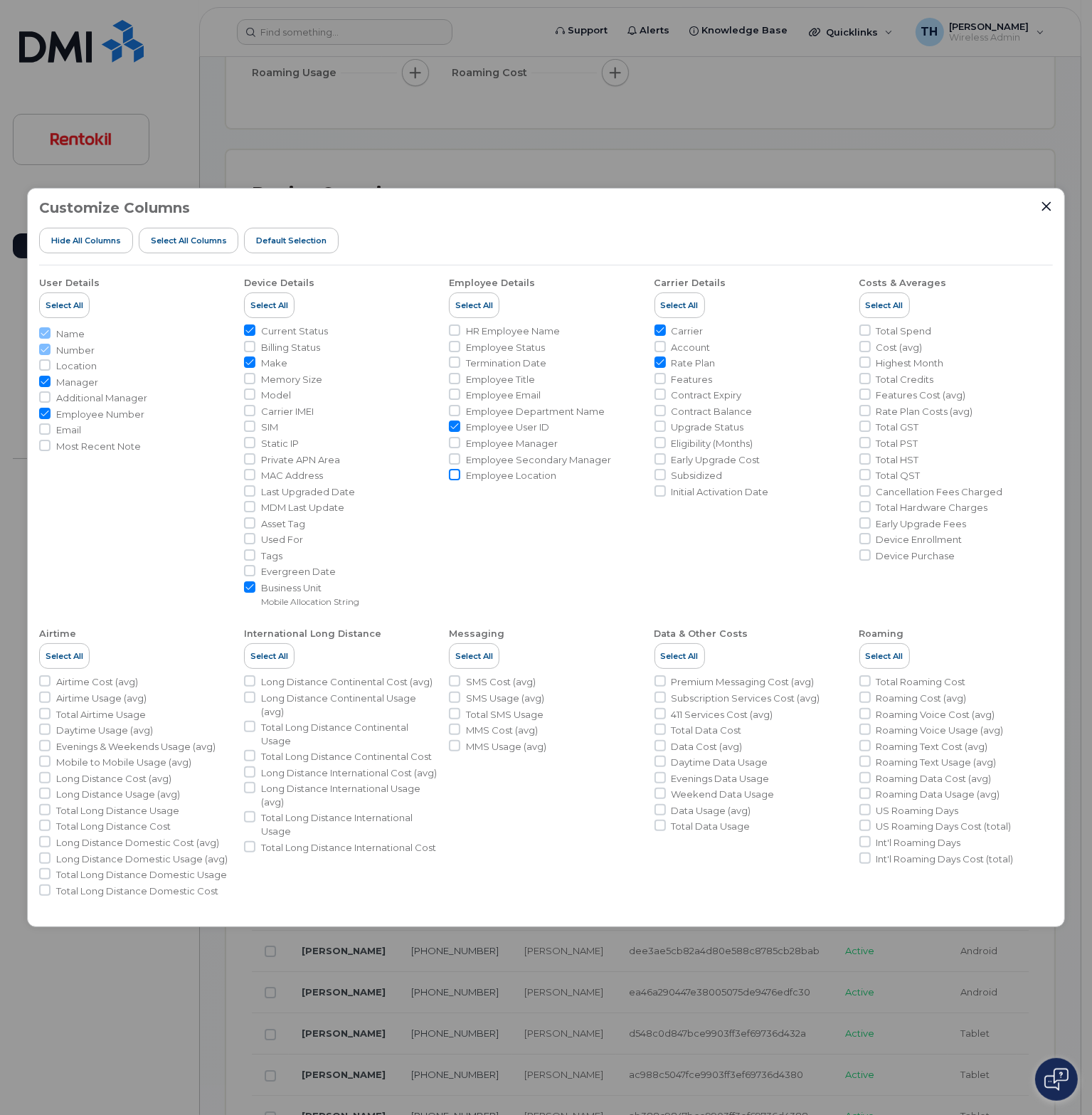
click at [454, 478] on input "Employee Location" at bounding box center [455, 475] width 12 height 12
checkbox input "false"
click at [46, 367] on input "Location" at bounding box center [44, 366] width 12 height 12
checkbox input "true"
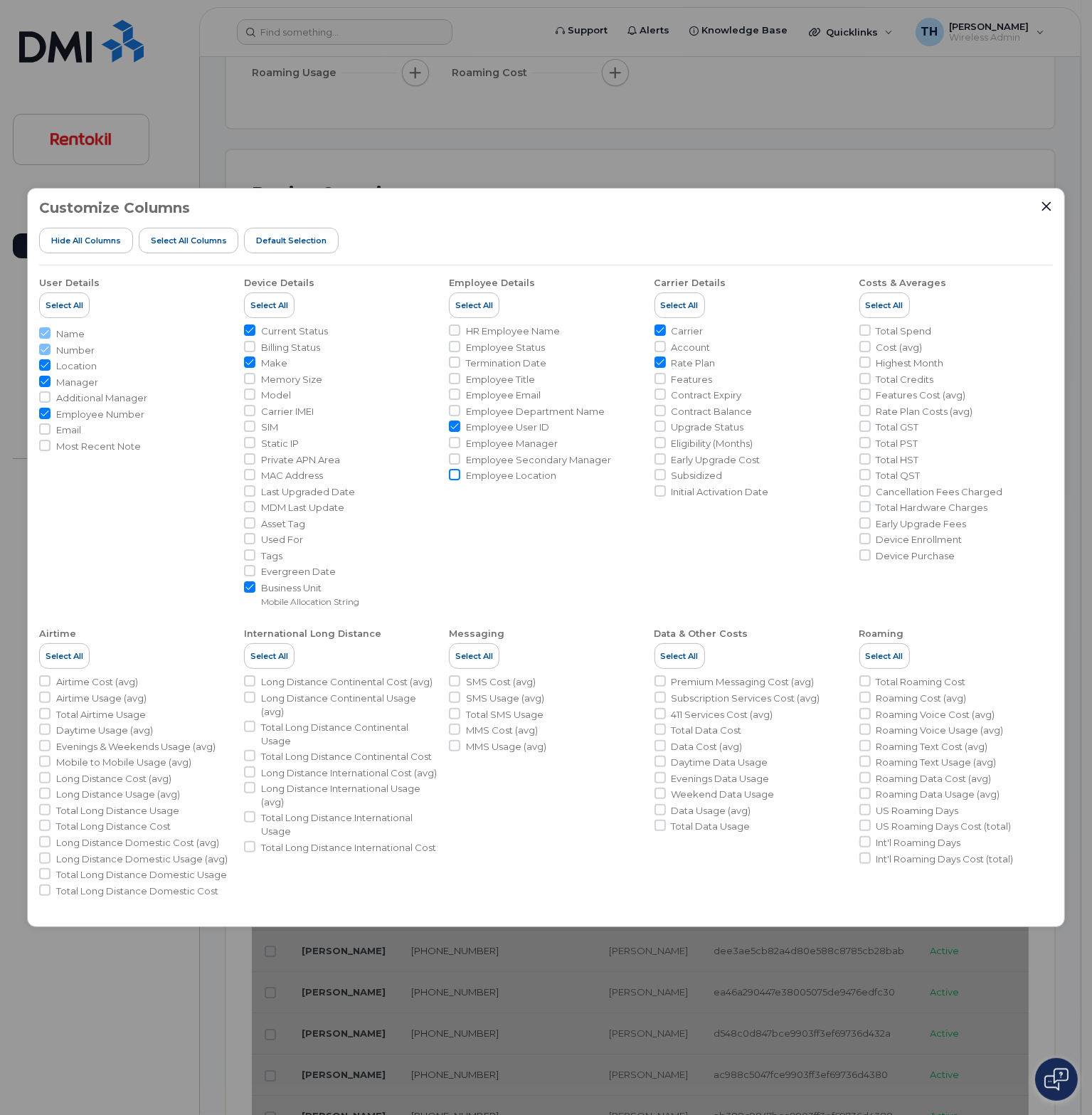
click at [452, 475] on input "Employee Location" at bounding box center [455, 475] width 12 height 12
checkbox input "true"
click at [1046, 206] on icon "Close" at bounding box center [1047, 206] width 10 height 10
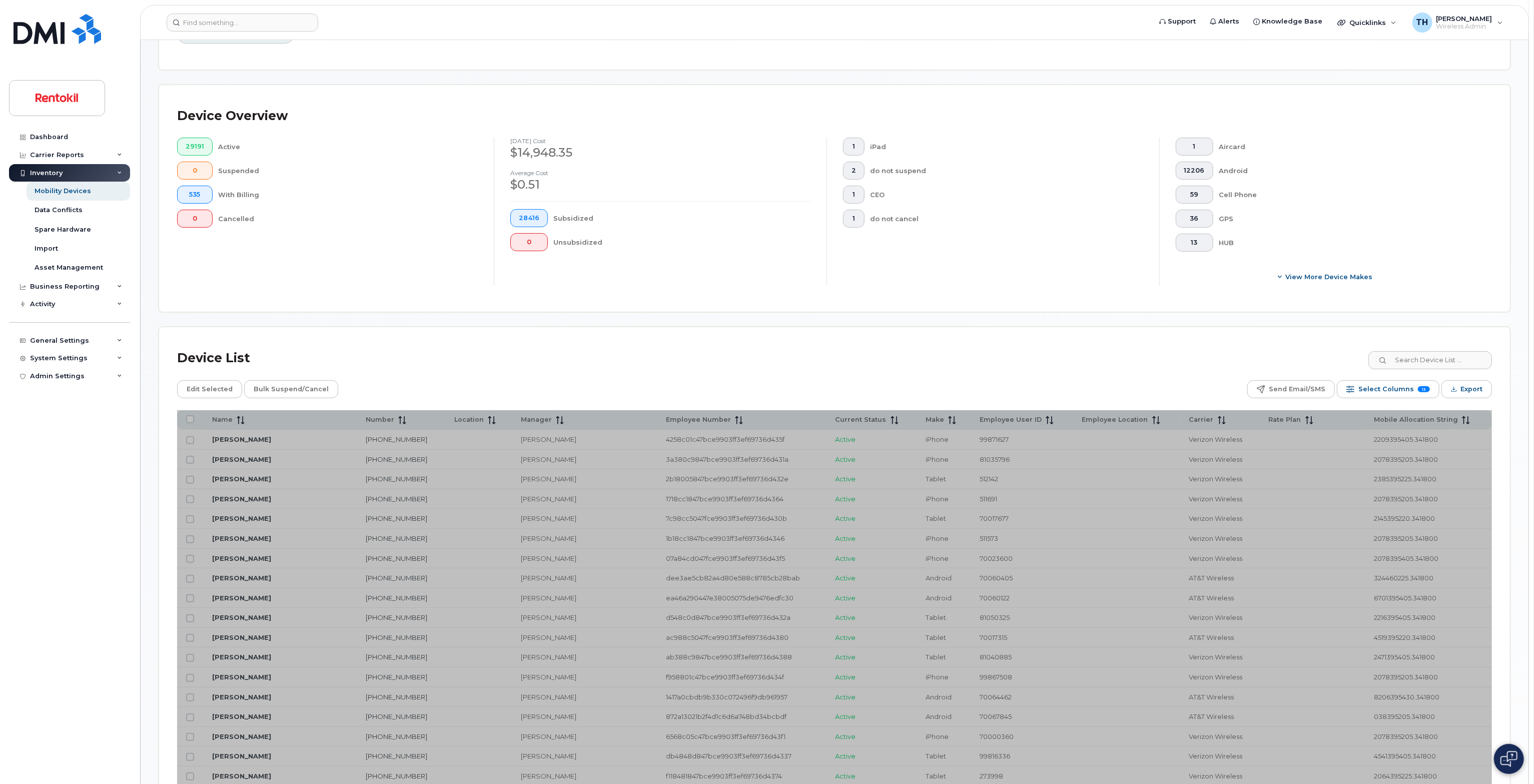
scroll to position [344, 0]
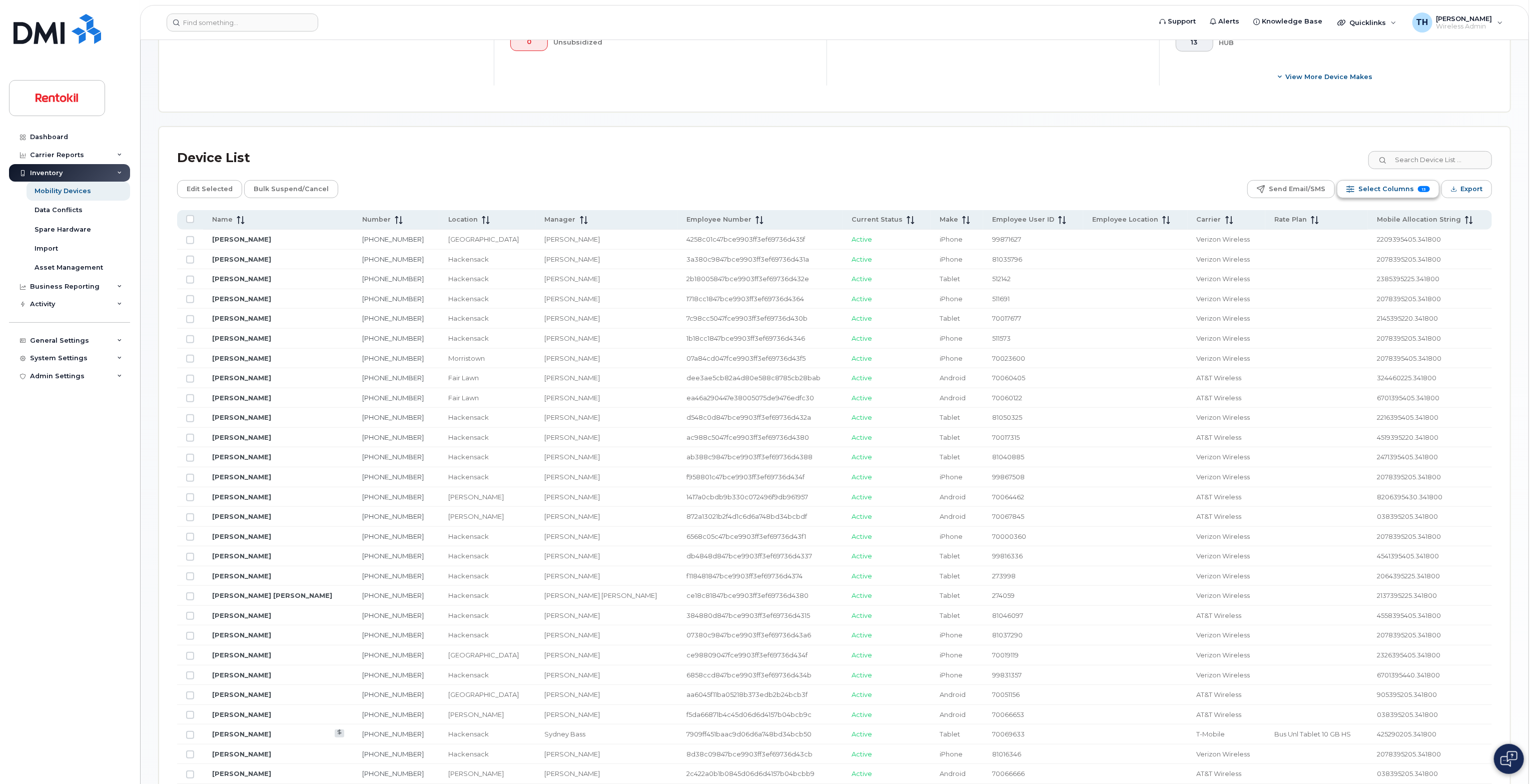
click at [765, 192] on div "Select Columns 13" at bounding box center [1350, 189] width 8 height 8
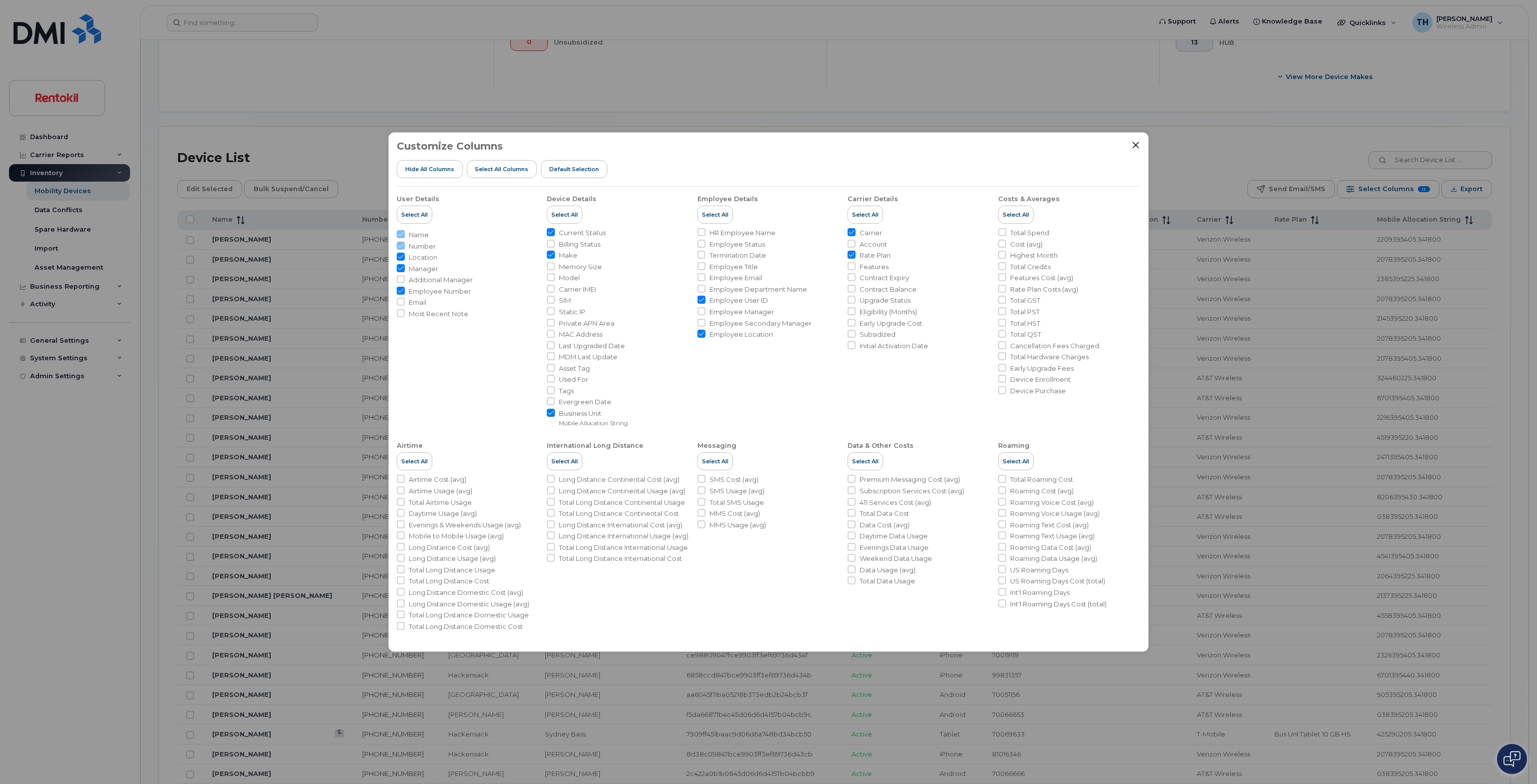
click at [401, 258] on input "Location" at bounding box center [401, 257] width 8 height 8
checkbox input "false"
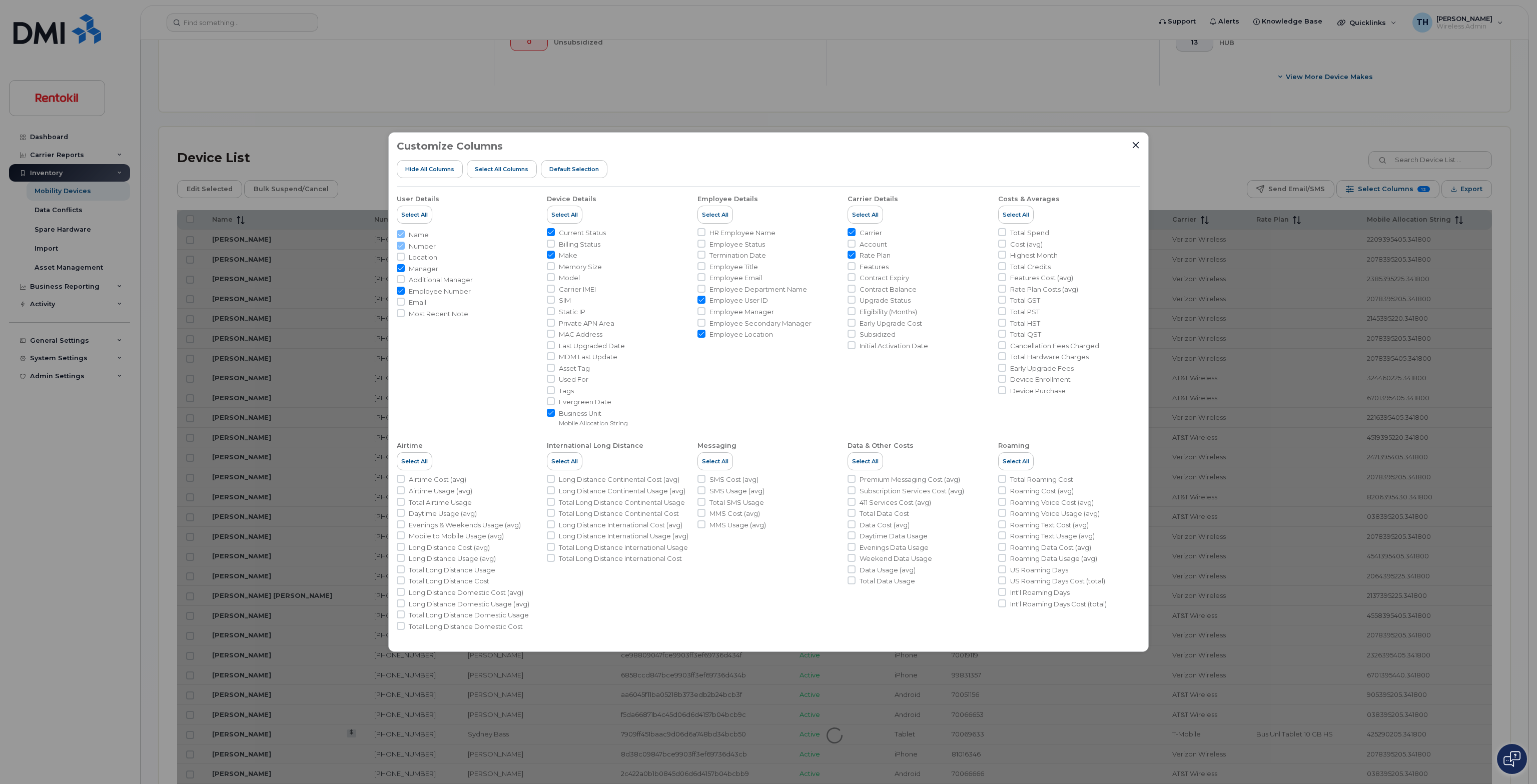
click at [702, 335] on input "Employee Location" at bounding box center [702, 334] width 8 height 8
checkbox input "false"
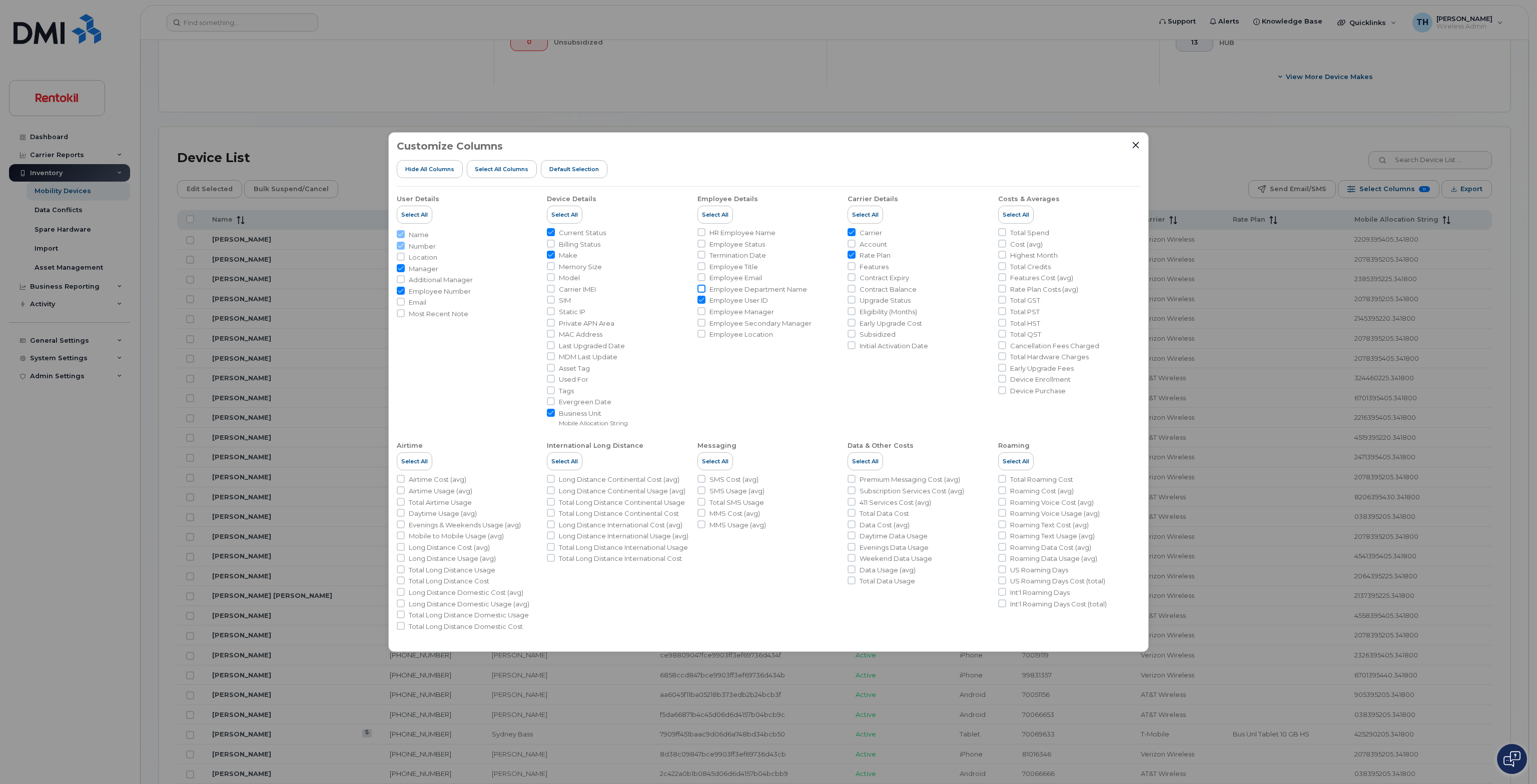
click at [702, 290] on input "Employee Department Name" at bounding box center [702, 289] width 8 height 8
checkbox input "true"
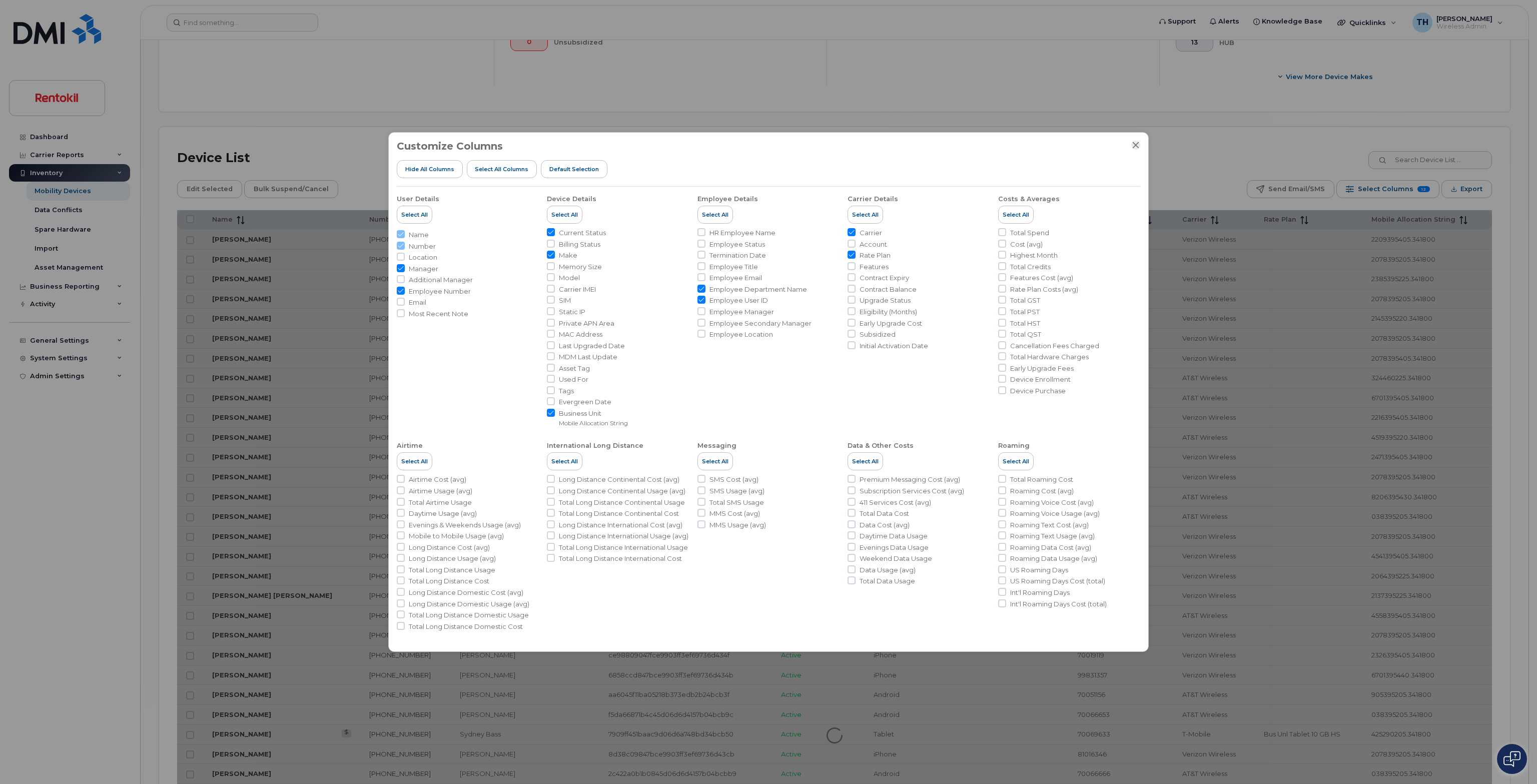
click at [765, 146] on icon "Close" at bounding box center [1136, 145] width 8 height 8
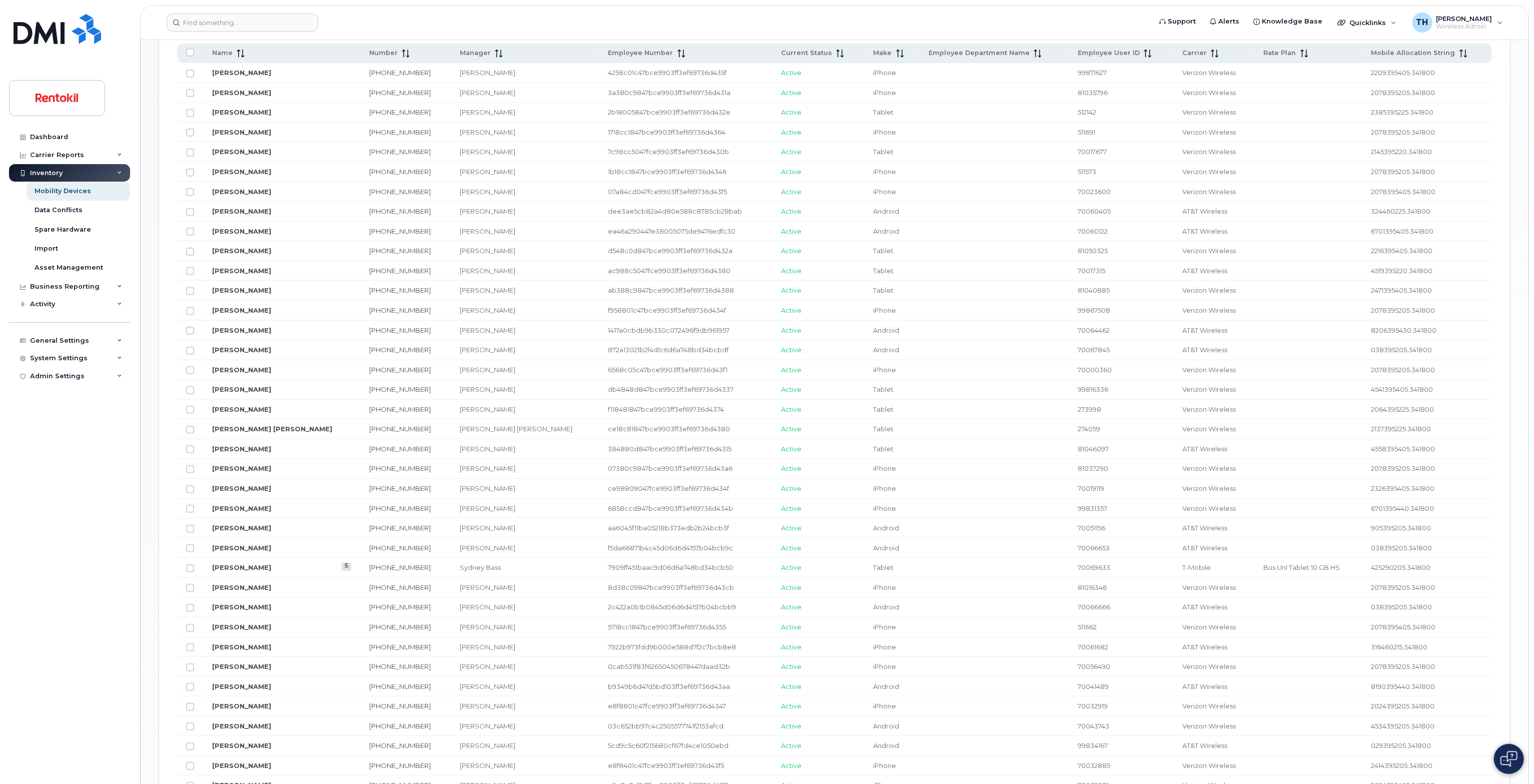
scroll to position [244, 0]
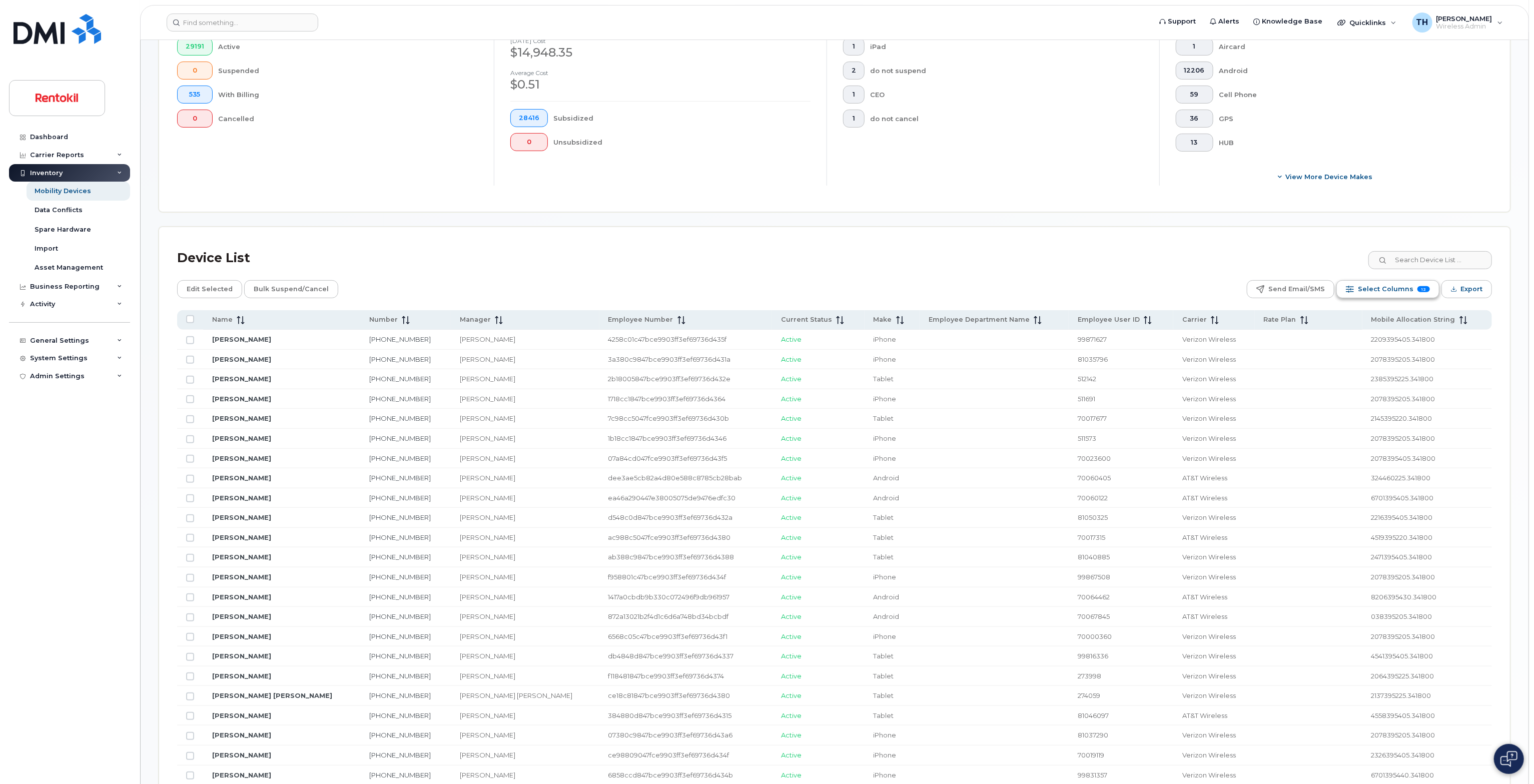
click at [765, 292] on span "Select Columns" at bounding box center [1386, 289] width 56 height 15
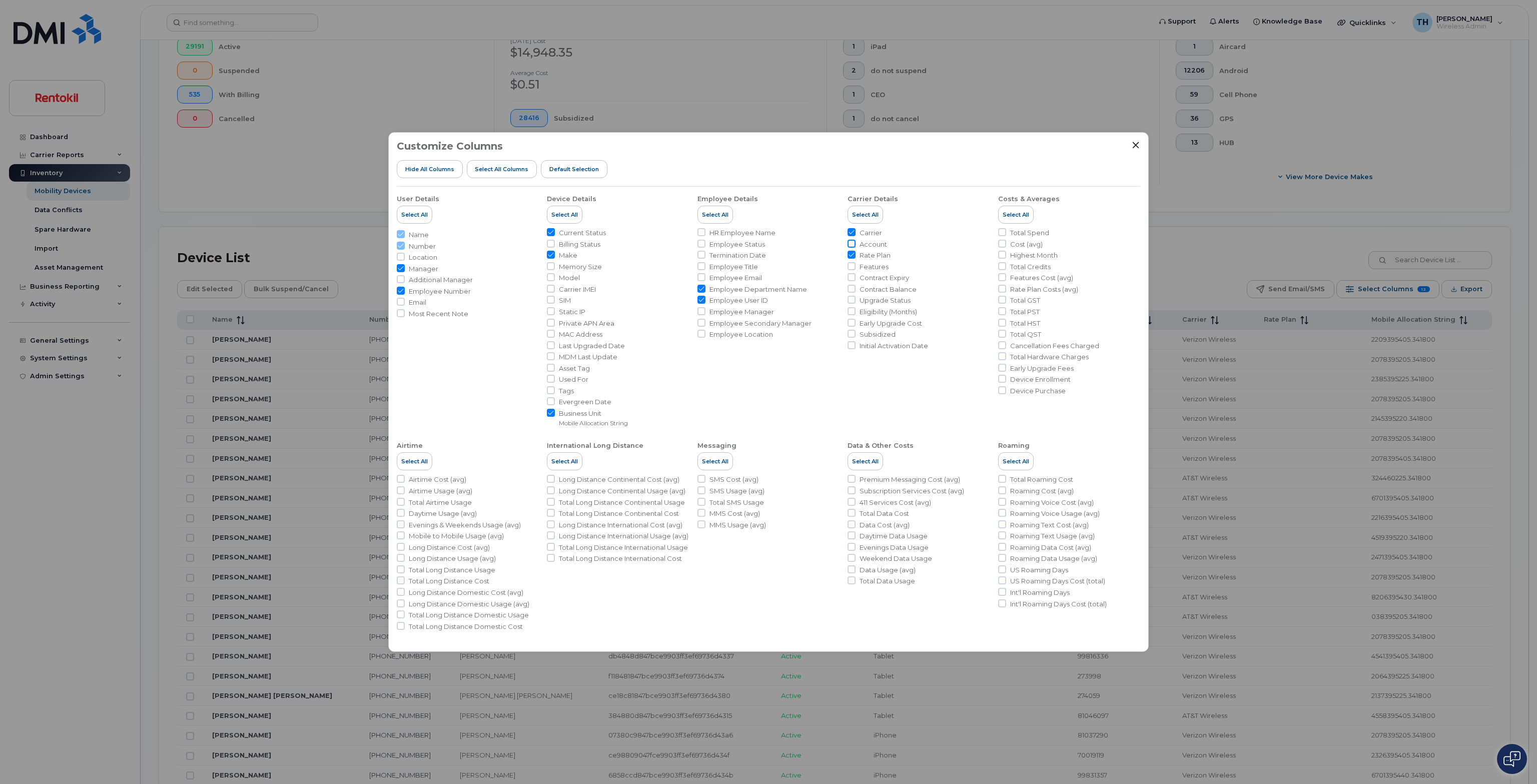
click at [765, 241] on input "Account" at bounding box center [851, 243] width 8 height 8
checkbox input "true"
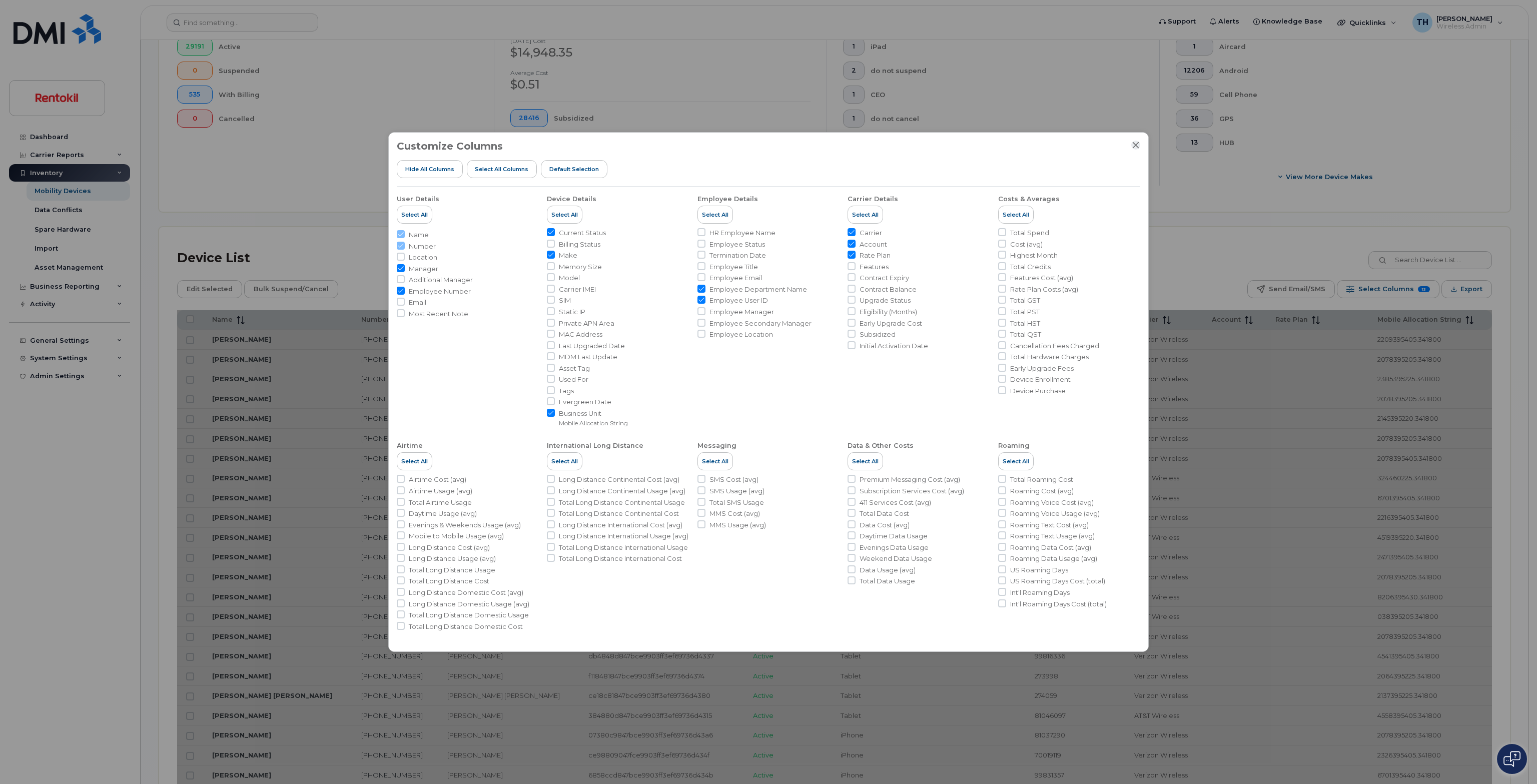
click at [765, 148] on icon "Close" at bounding box center [1136, 145] width 8 height 8
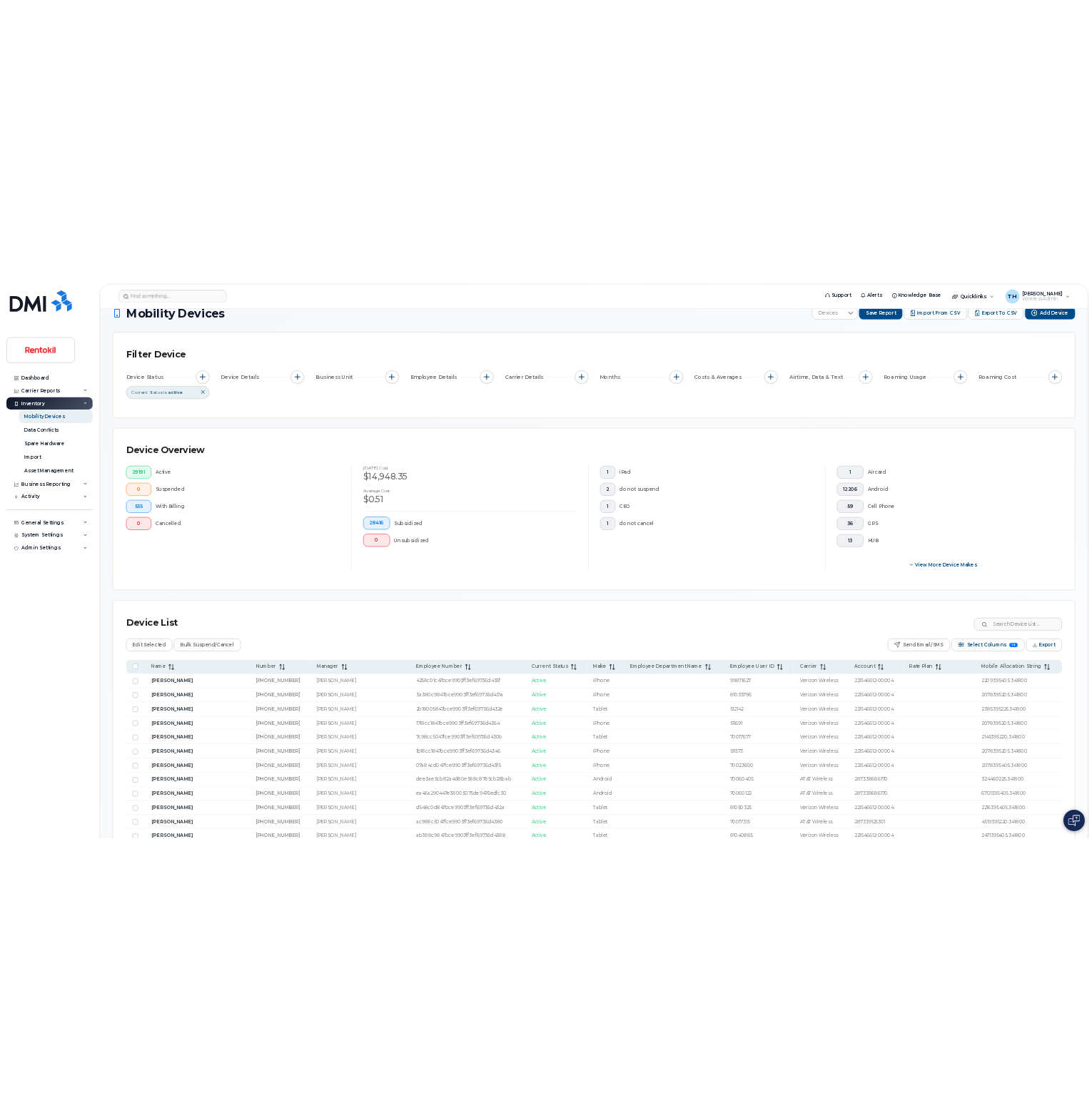
scroll to position [20, 0]
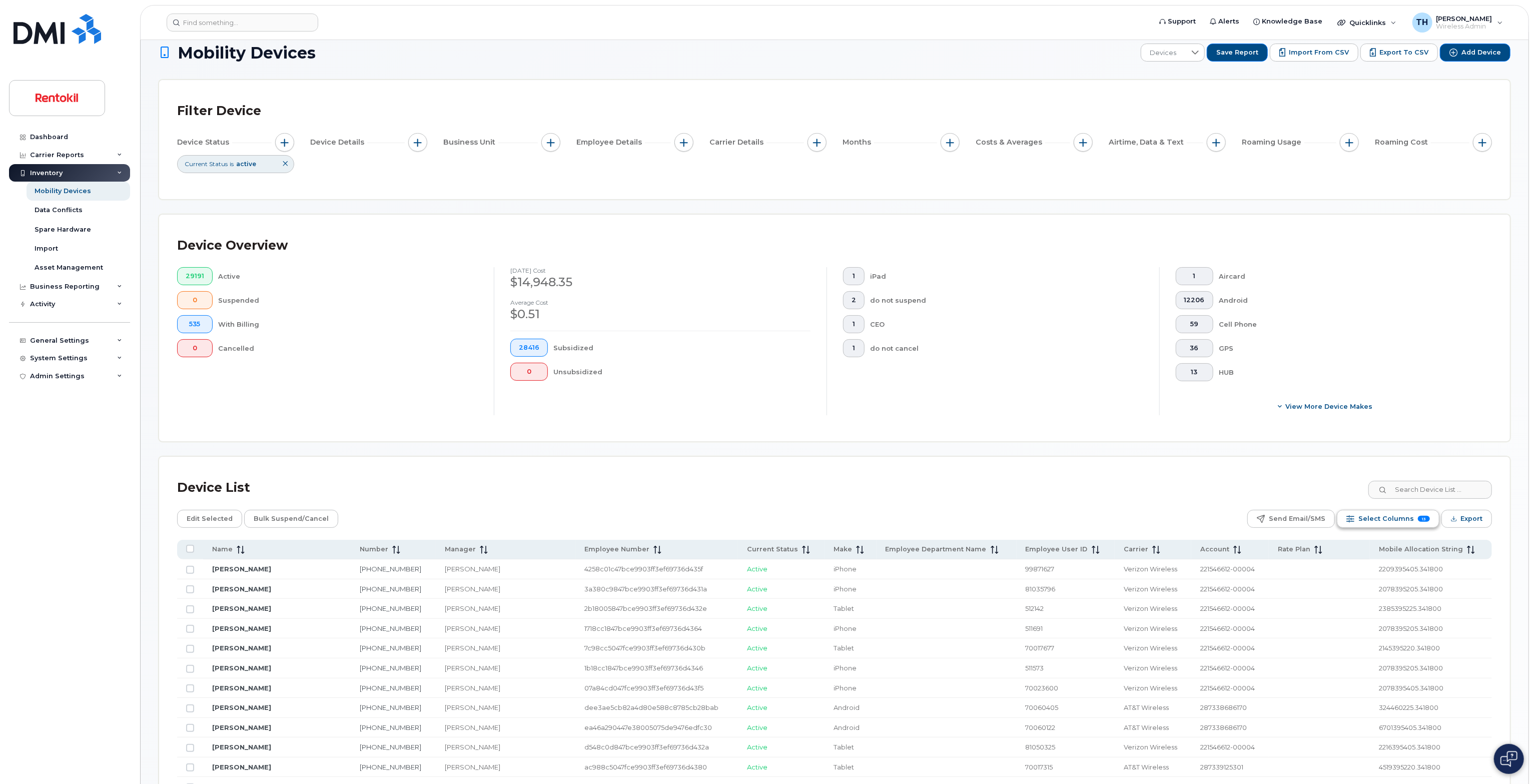
click at [765, 516] on span "Select Columns" at bounding box center [1386, 519] width 56 height 15
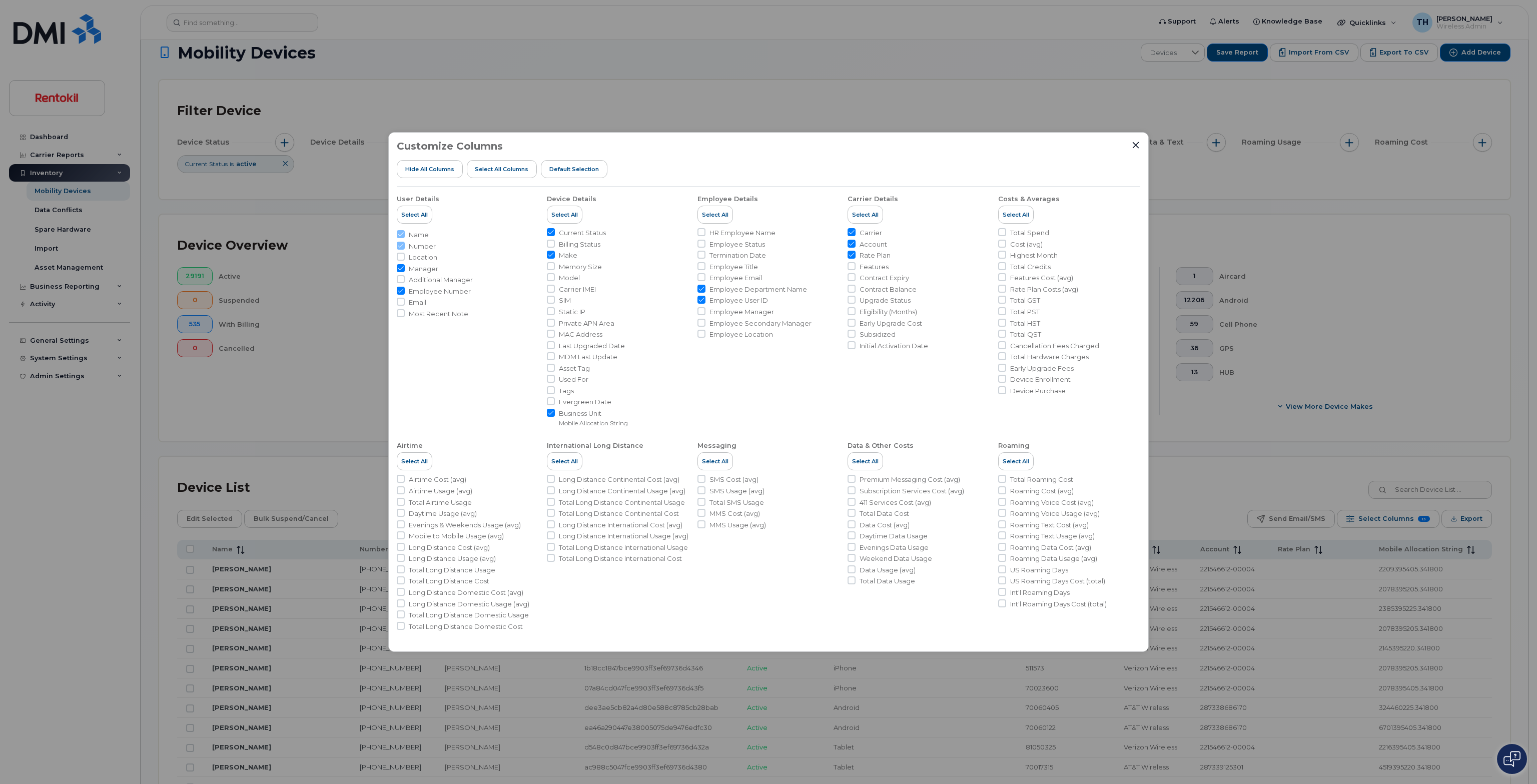
click at [569, 277] on span "Model" at bounding box center [569, 278] width 21 height 10
click at [555, 277] on input "Model" at bounding box center [551, 277] width 8 height 8
checkbox input "true"
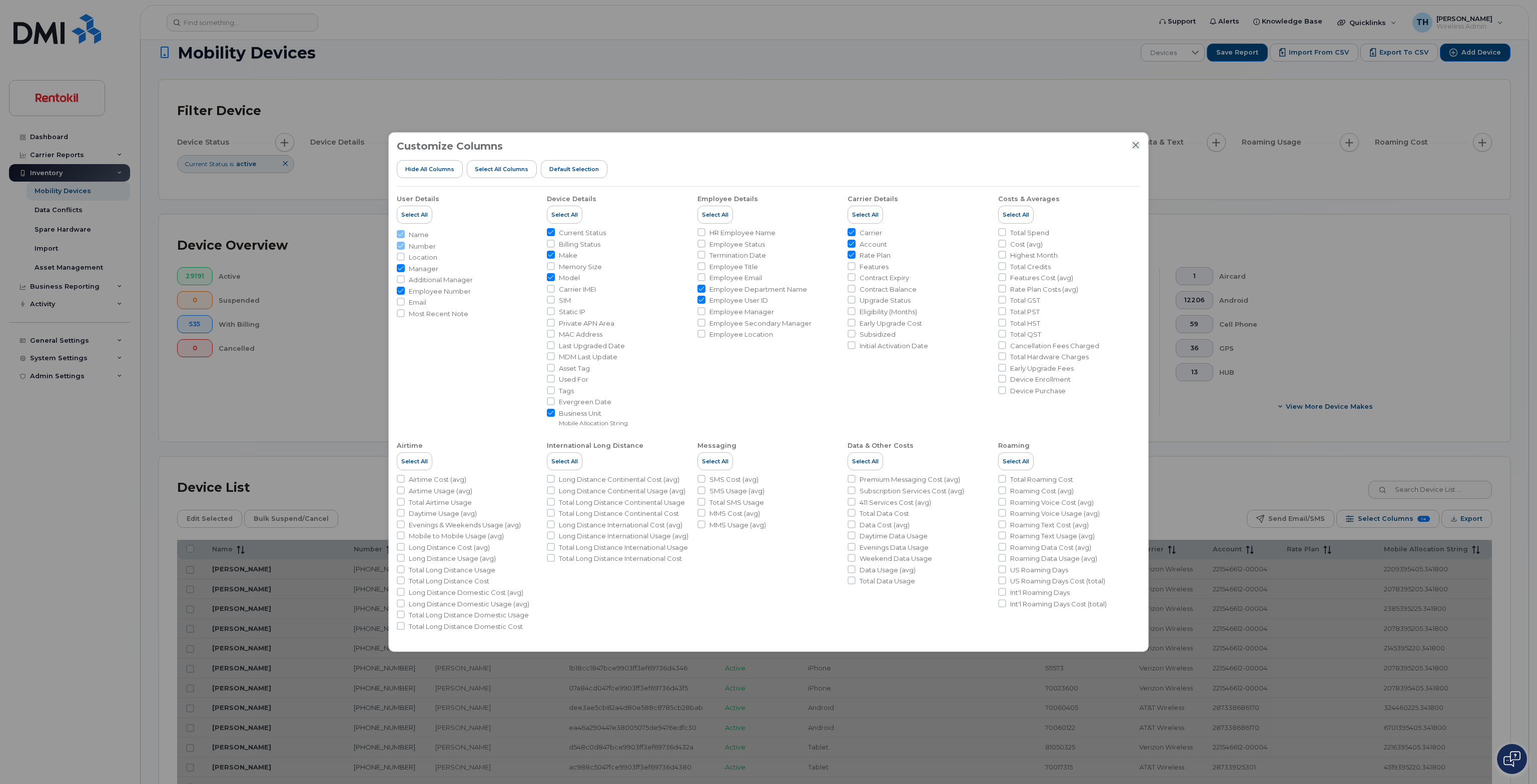
click at [765, 143] on icon "Close" at bounding box center [1136, 145] width 7 height 7
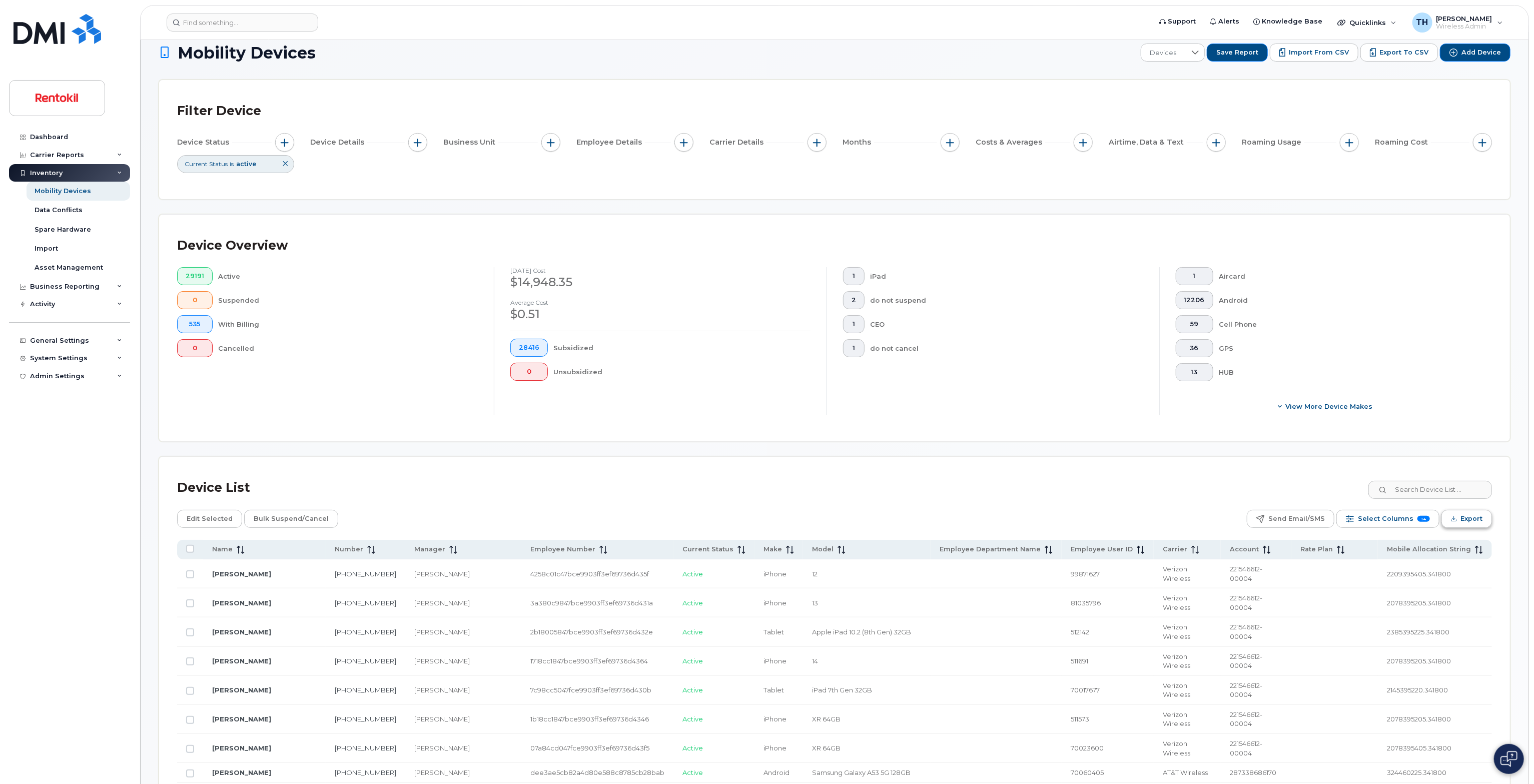
click at [765, 521] on button "Export" at bounding box center [1467, 519] width 50 height 18
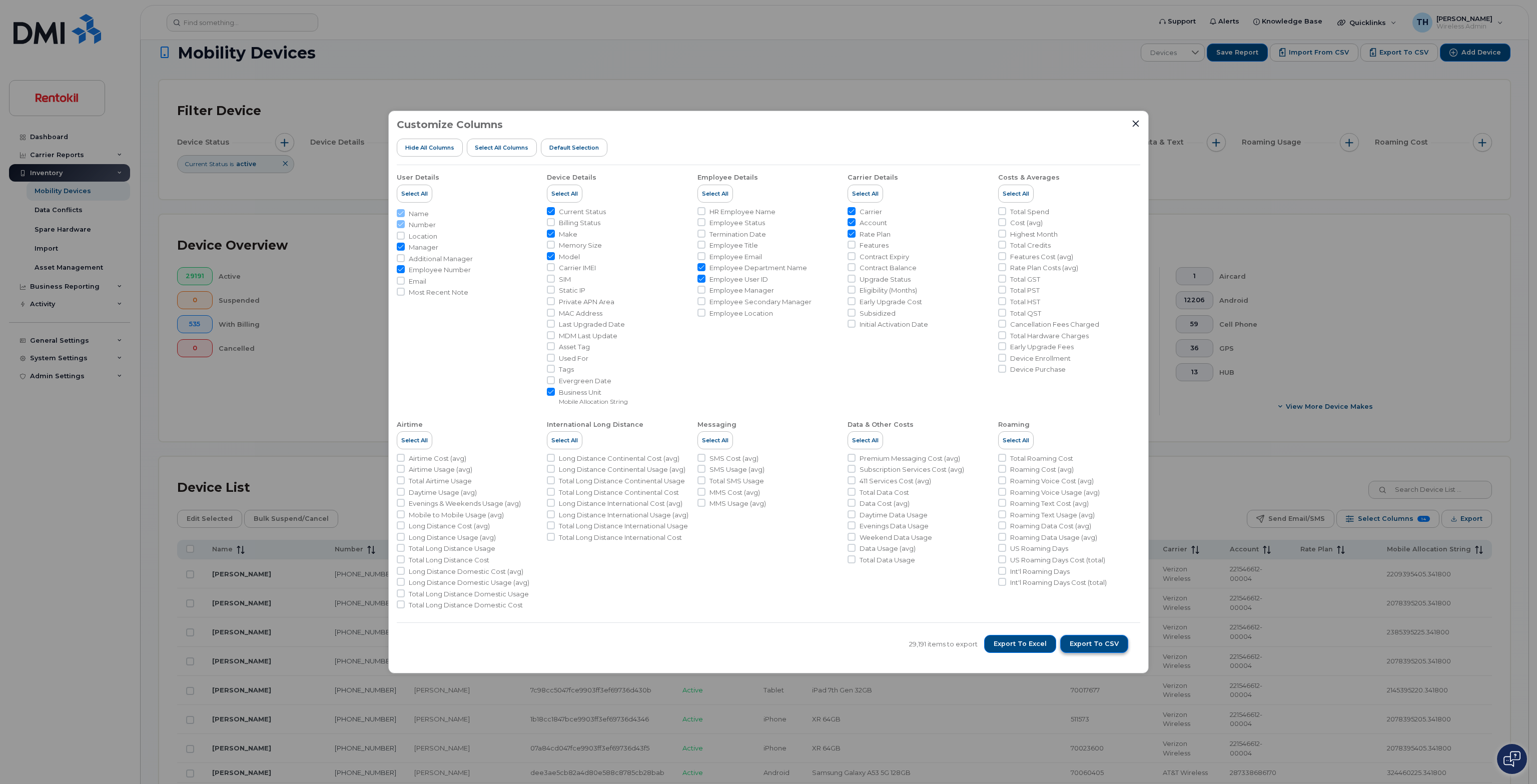
click at [765, 648] on span "Export to CSV" at bounding box center [1094, 643] width 49 height 9
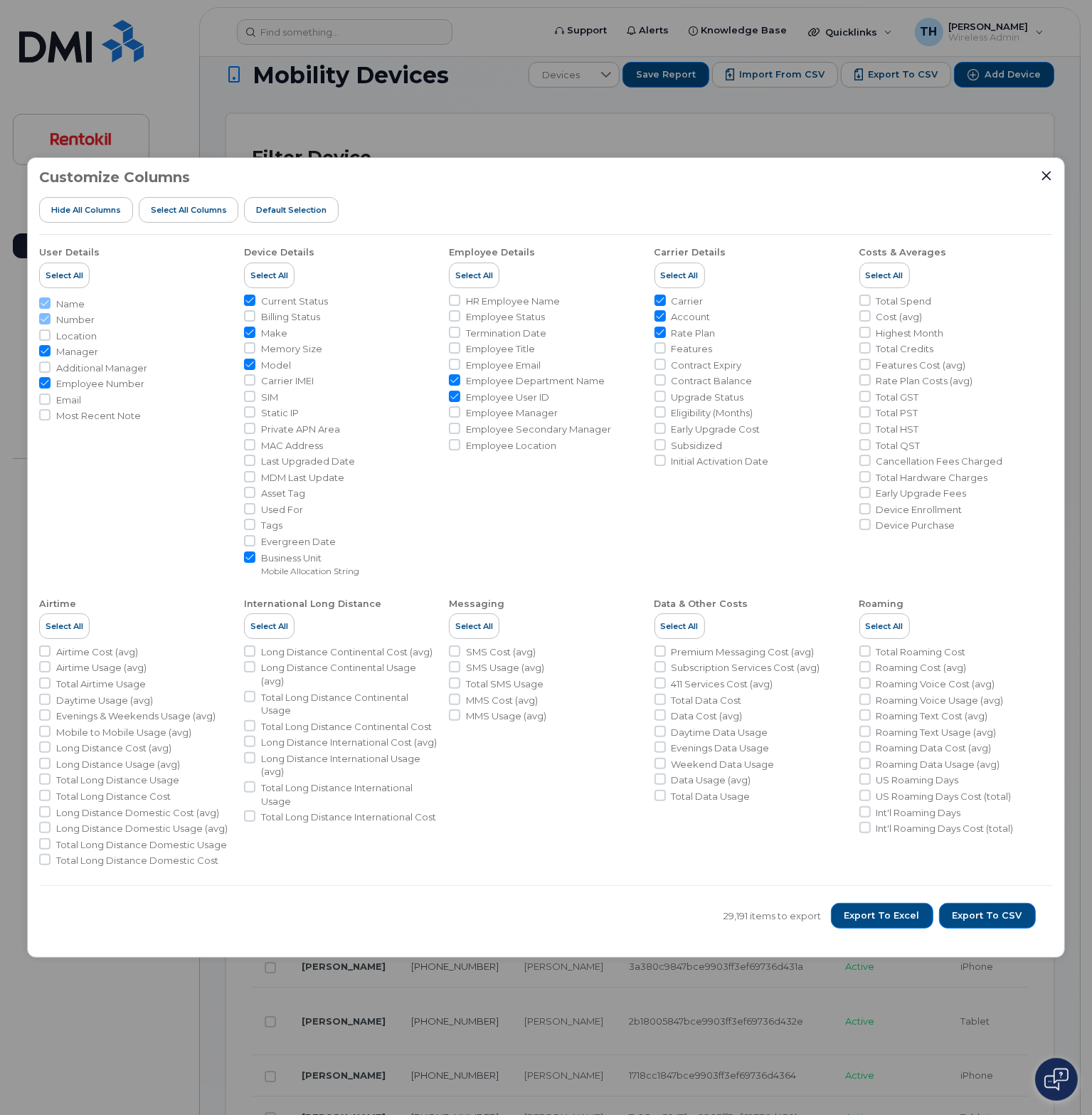
drag, startPoint x: 1045, startPoint y: 174, endPoint x: 1090, endPoint y: 174, distance: 45.0
click at [1048, 174] on icon "Close" at bounding box center [1047, 176] width 10 height 10
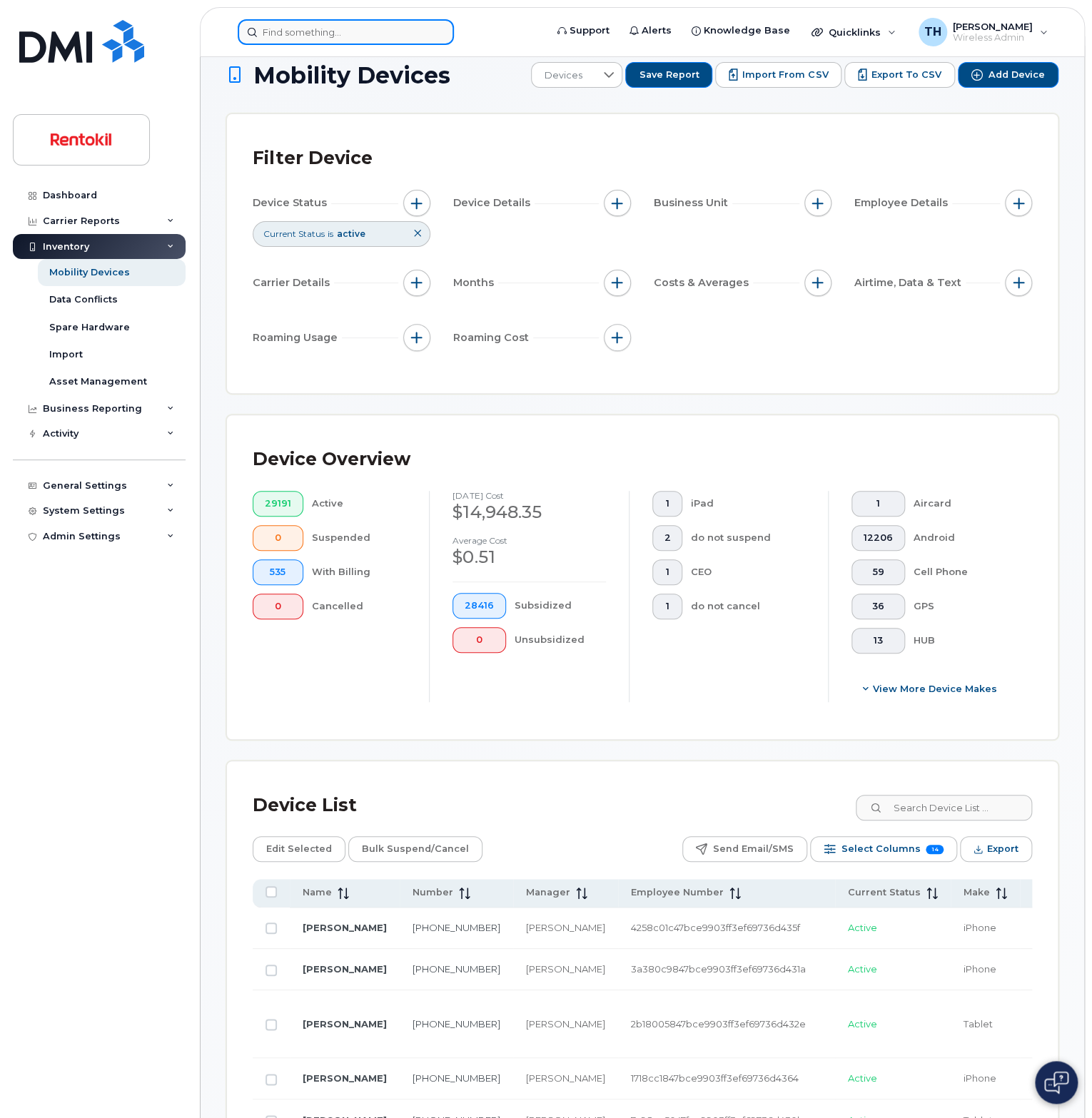
click at [402, 28] on input at bounding box center [345, 32] width 216 height 25
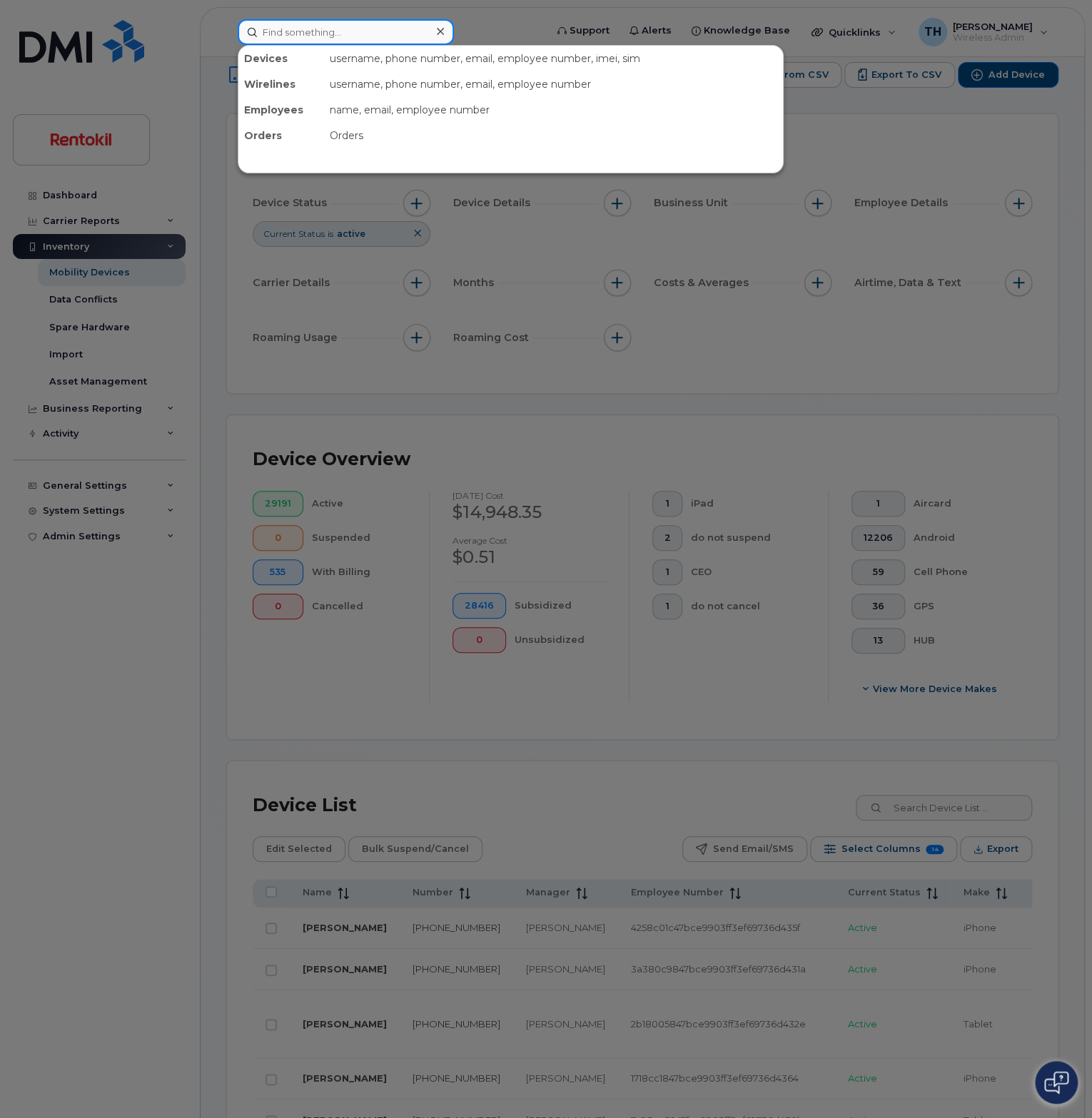
paste input "7064078805"
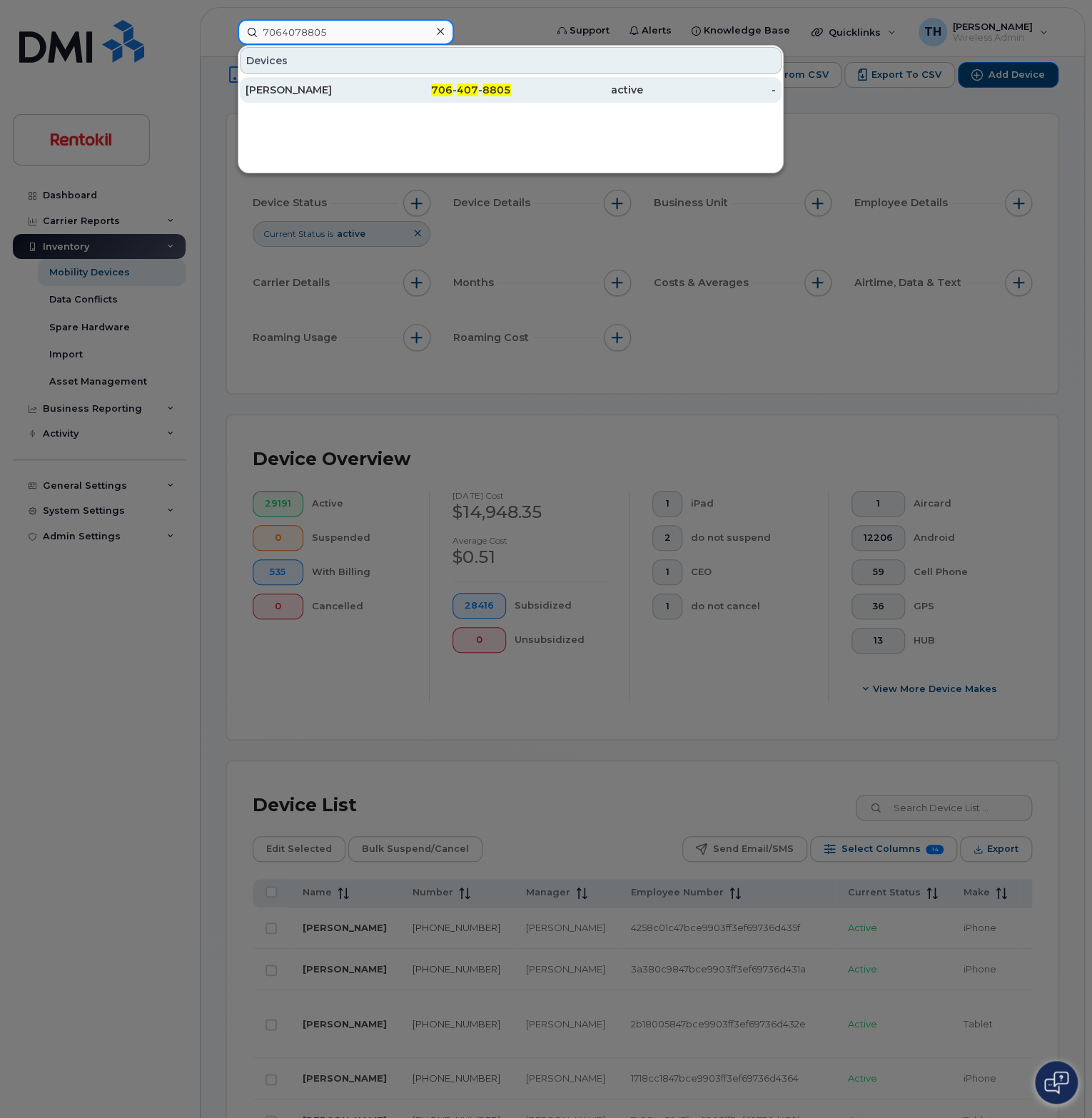
type input "7064078805"
click at [391, 92] on div "706 - 407 - 8805" at bounding box center [444, 89] width 133 height 15
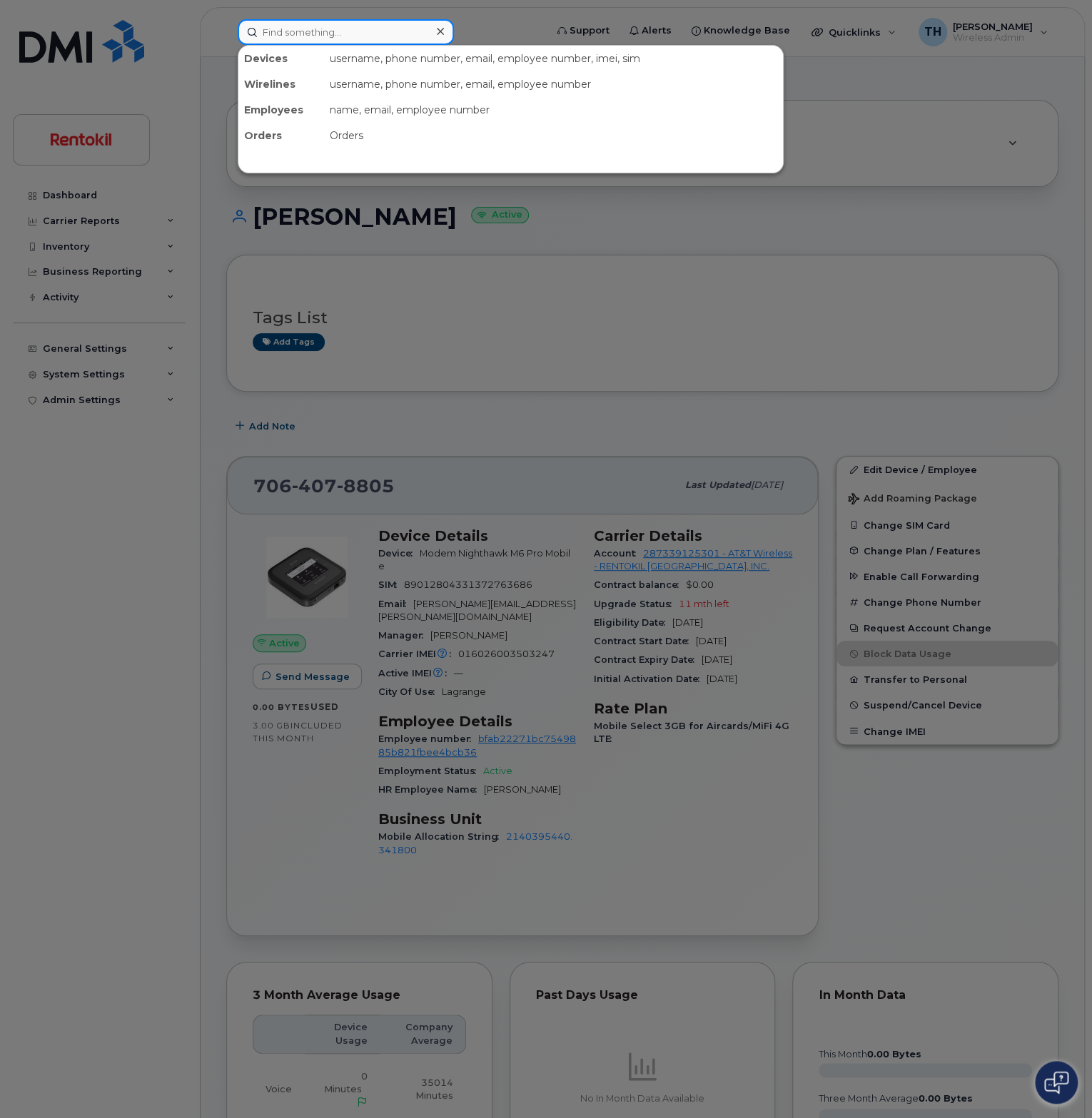
click at [331, 42] on input at bounding box center [345, 32] width 216 height 25
paste input "7064151805"
click at [361, 36] on input "7064151805" at bounding box center [345, 32] width 216 height 25
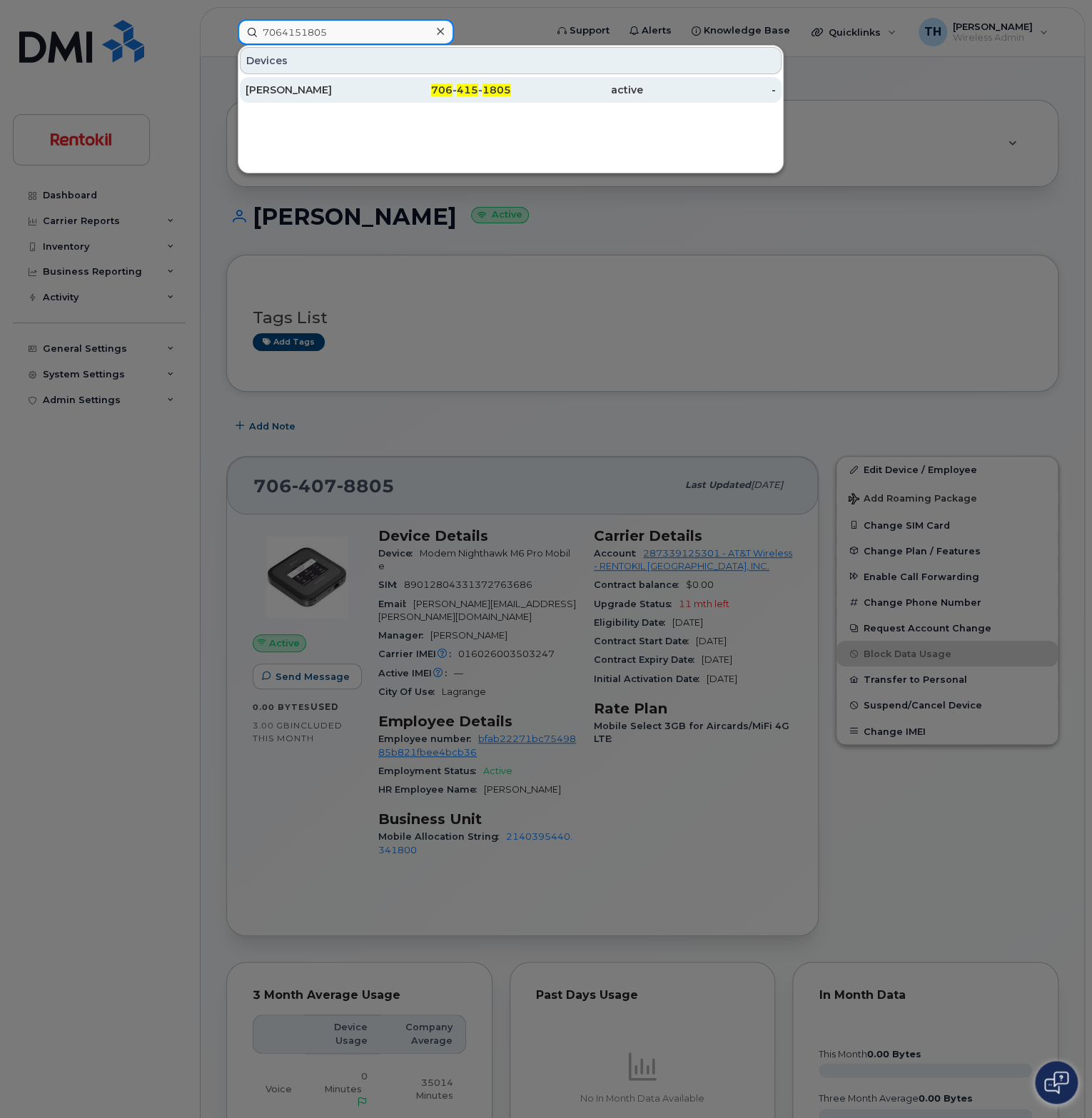
type input "7064151805"
click at [448, 94] on span "706" at bounding box center [441, 89] width 21 height 13
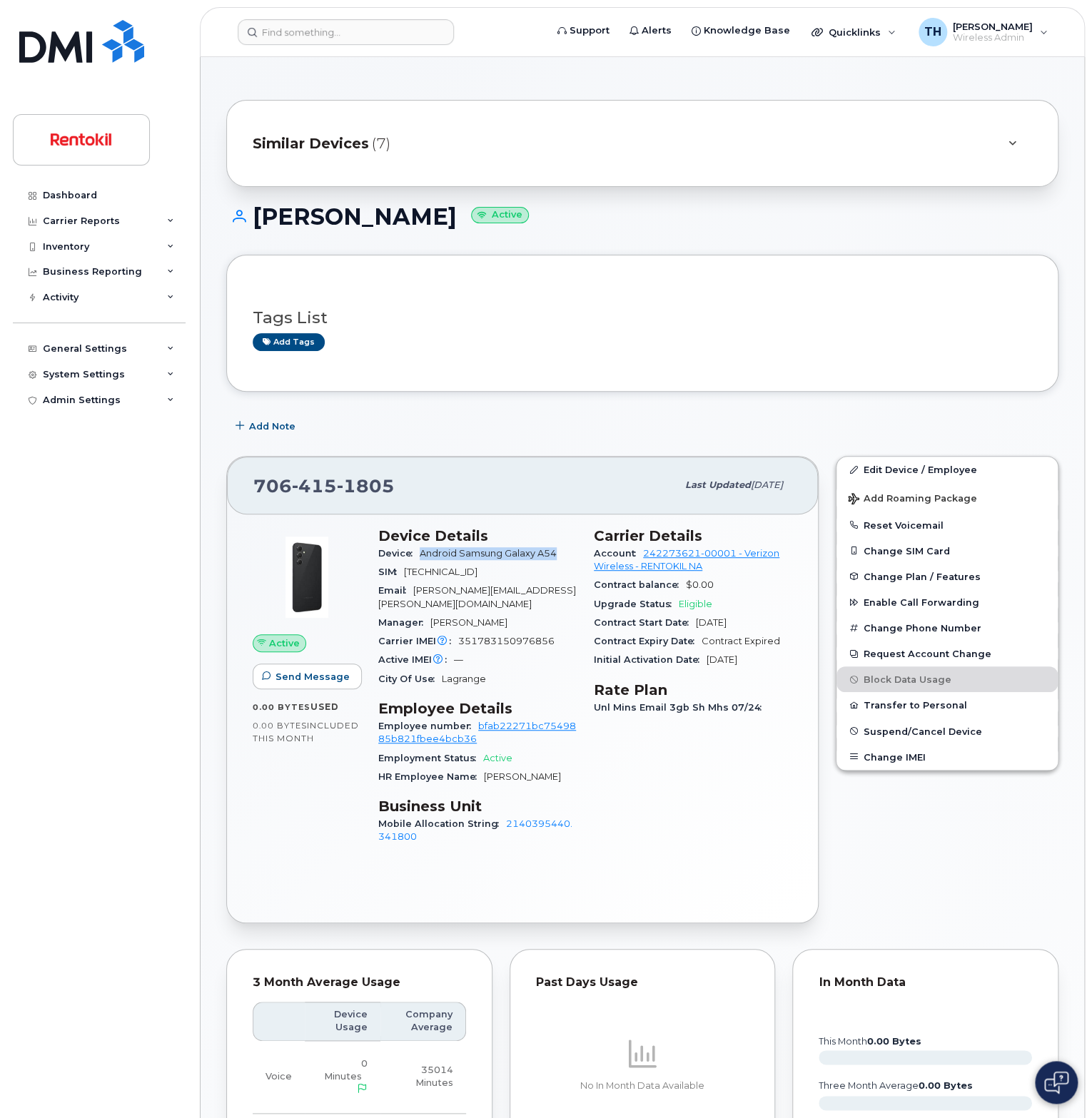
drag, startPoint x: 558, startPoint y: 553, endPoint x: 426, endPoint y: 552, distance: 132.0
click at [421, 552] on span "Android Samsung Galaxy A54" at bounding box center [491, 553] width 143 height 11
copy span "Android Samsung Galaxy A54"
click at [641, 552] on div "Account 242273621-00001 - Verizon Wireless - RENTOKIL NA" at bounding box center [692, 559] width 199 height 32
copy link "242273621-00001 - Verizon Wireless - RENTOKIL NA"
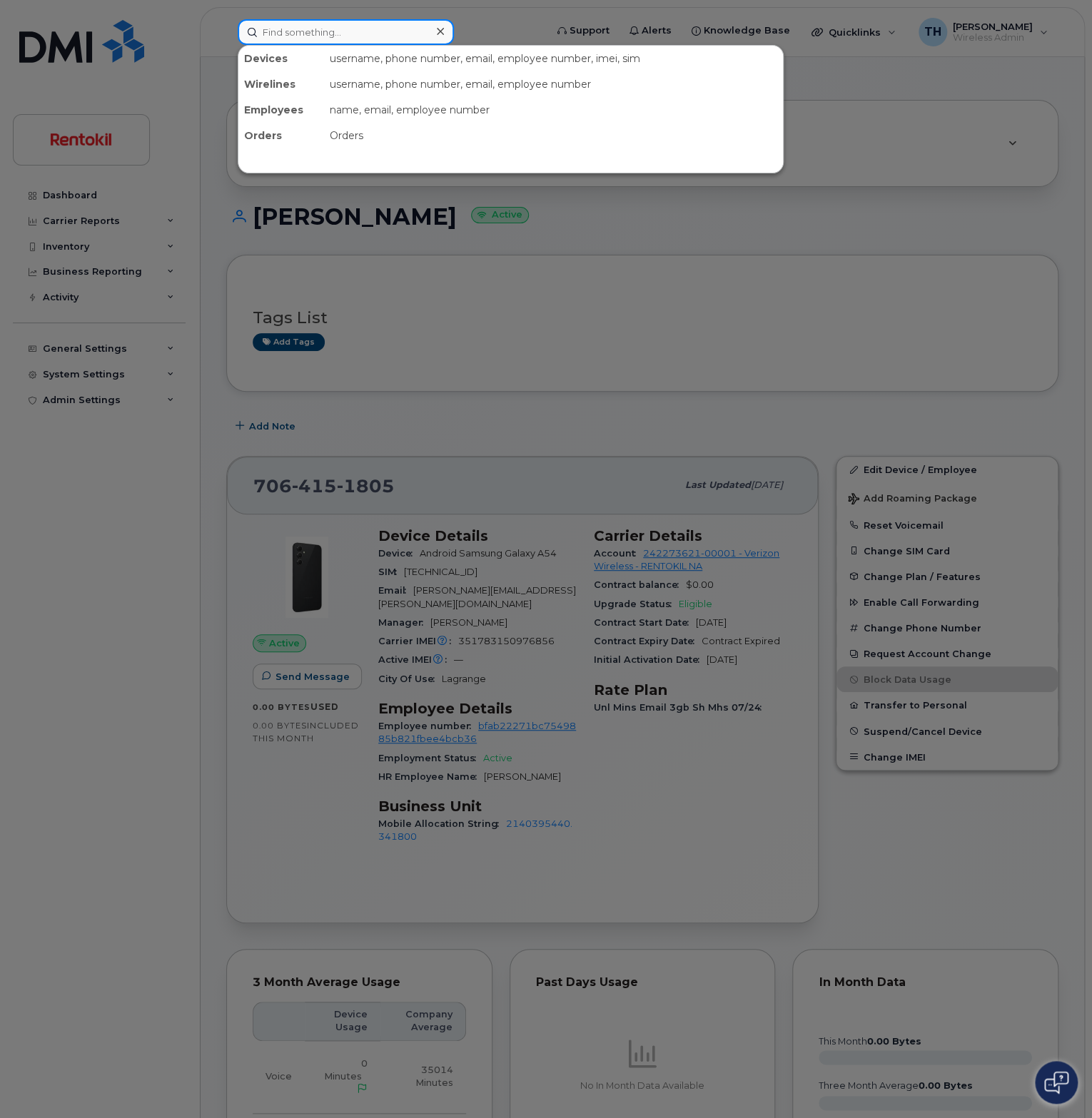
click at [376, 37] on input at bounding box center [345, 32] width 216 height 25
paste input "3868806848"
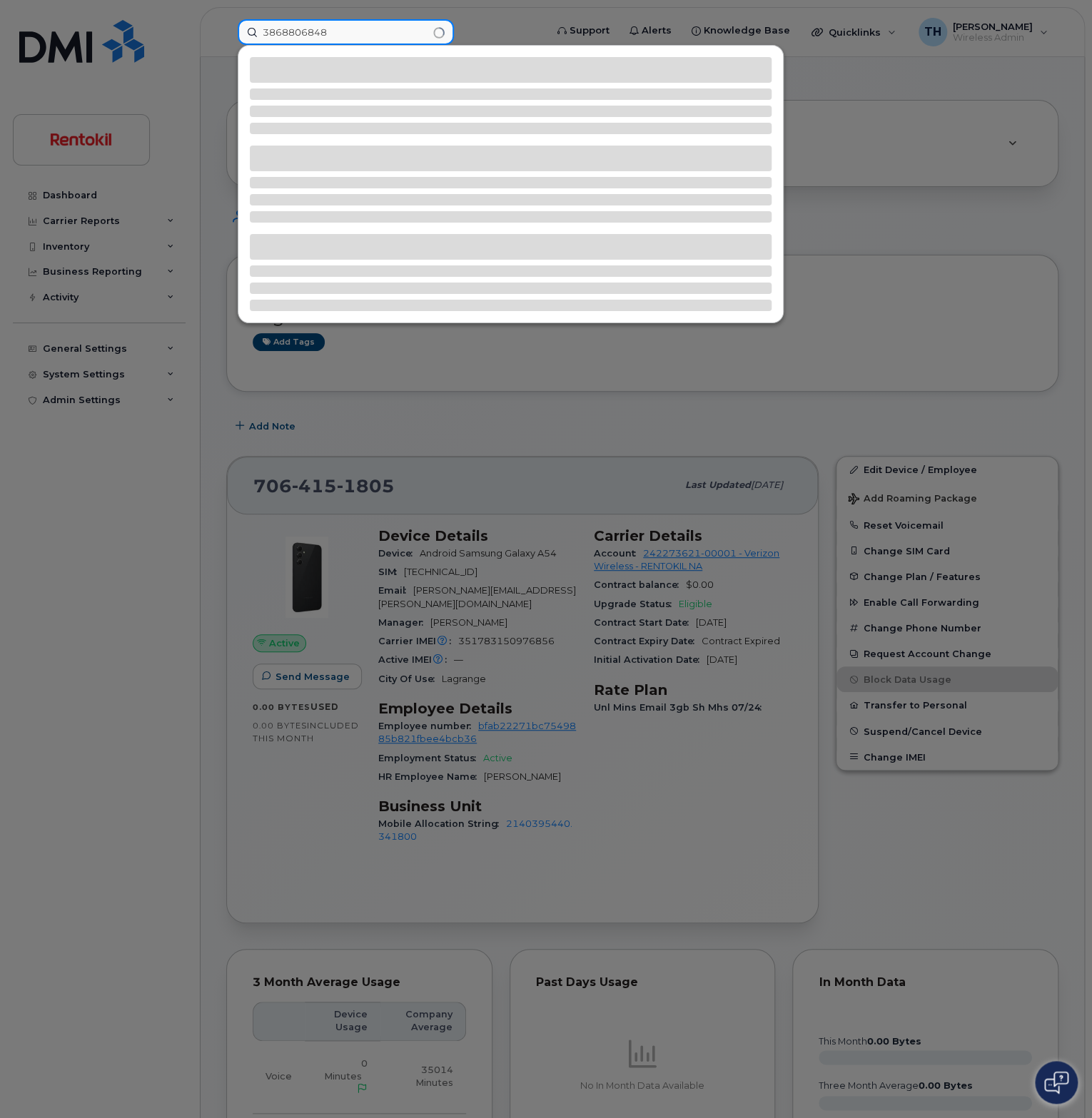
click at [376, 37] on input "3868806848" at bounding box center [345, 32] width 216 height 25
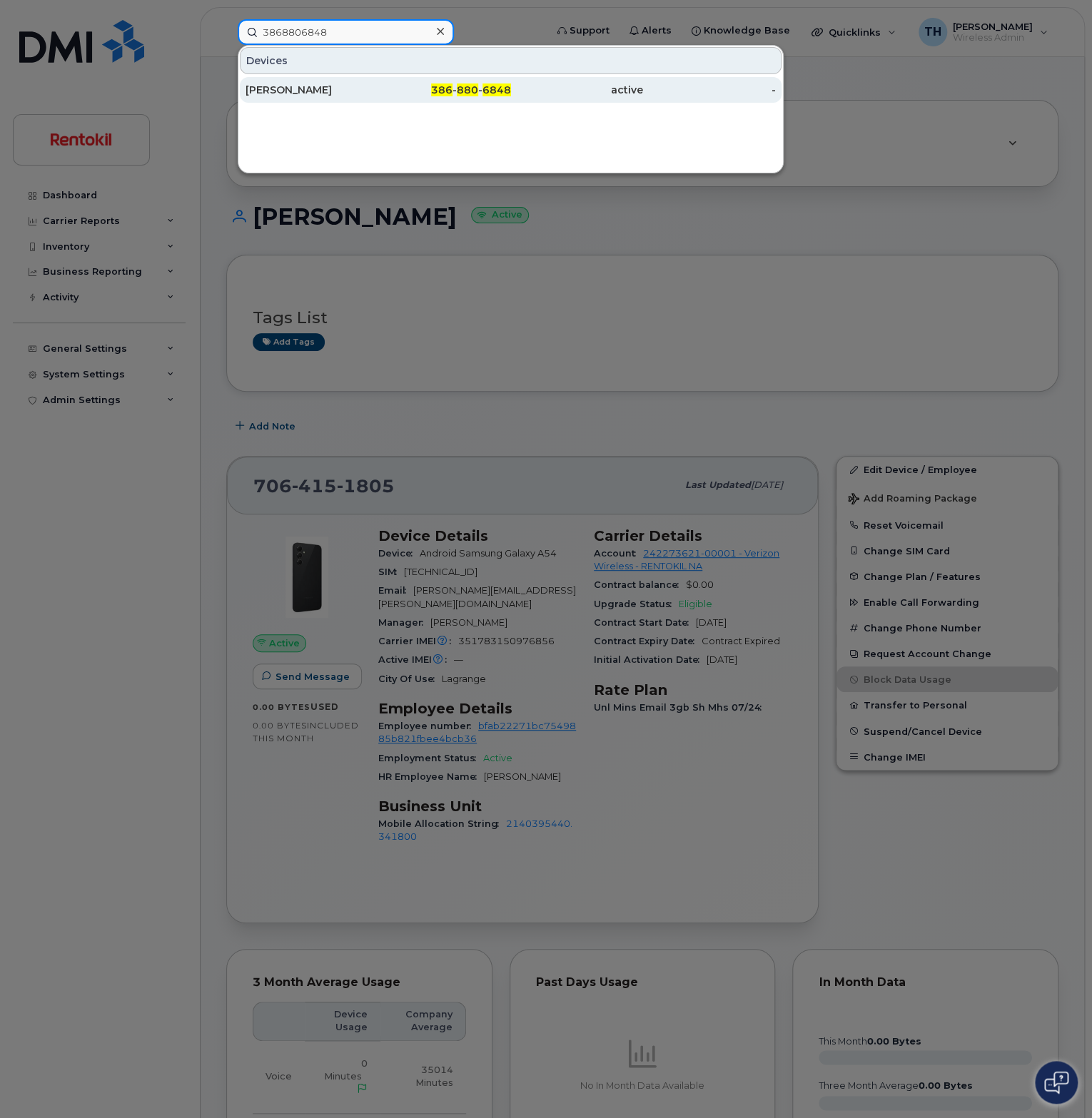
type input "3868806848"
click at [380, 89] on div "386 - 880 - 6848" at bounding box center [444, 89] width 133 height 15
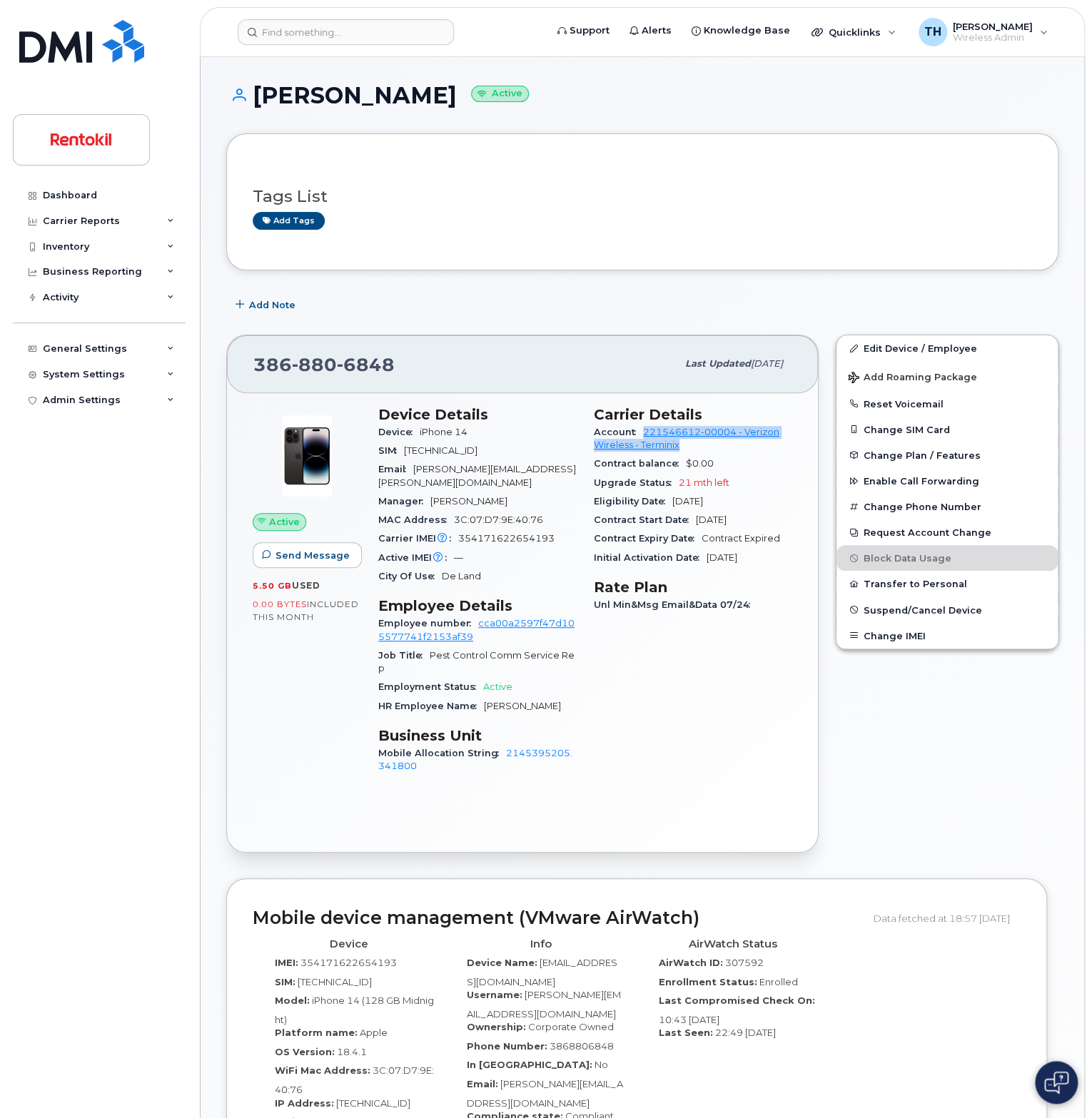
drag, startPoint x: 685, startPoint y: 444, endPoint x: 636, endPoint y: 433, distance: 50.2
click at [636, 433] on div "Account 221546612-00004 - Verizon Wireless - Terminix" at bounding box center [692, 438] width 199 height 32
copy link "221546612-00004 - Verizon Wireless - Terminix"
drag, startPoint x: 468, startPoint y: 430, endPoint x: 419, endPoint y: 432, distance: 49.0
click at [414, 433] on div "Device iPhone 14" at bounding box center [477, 431] width 199 height 18
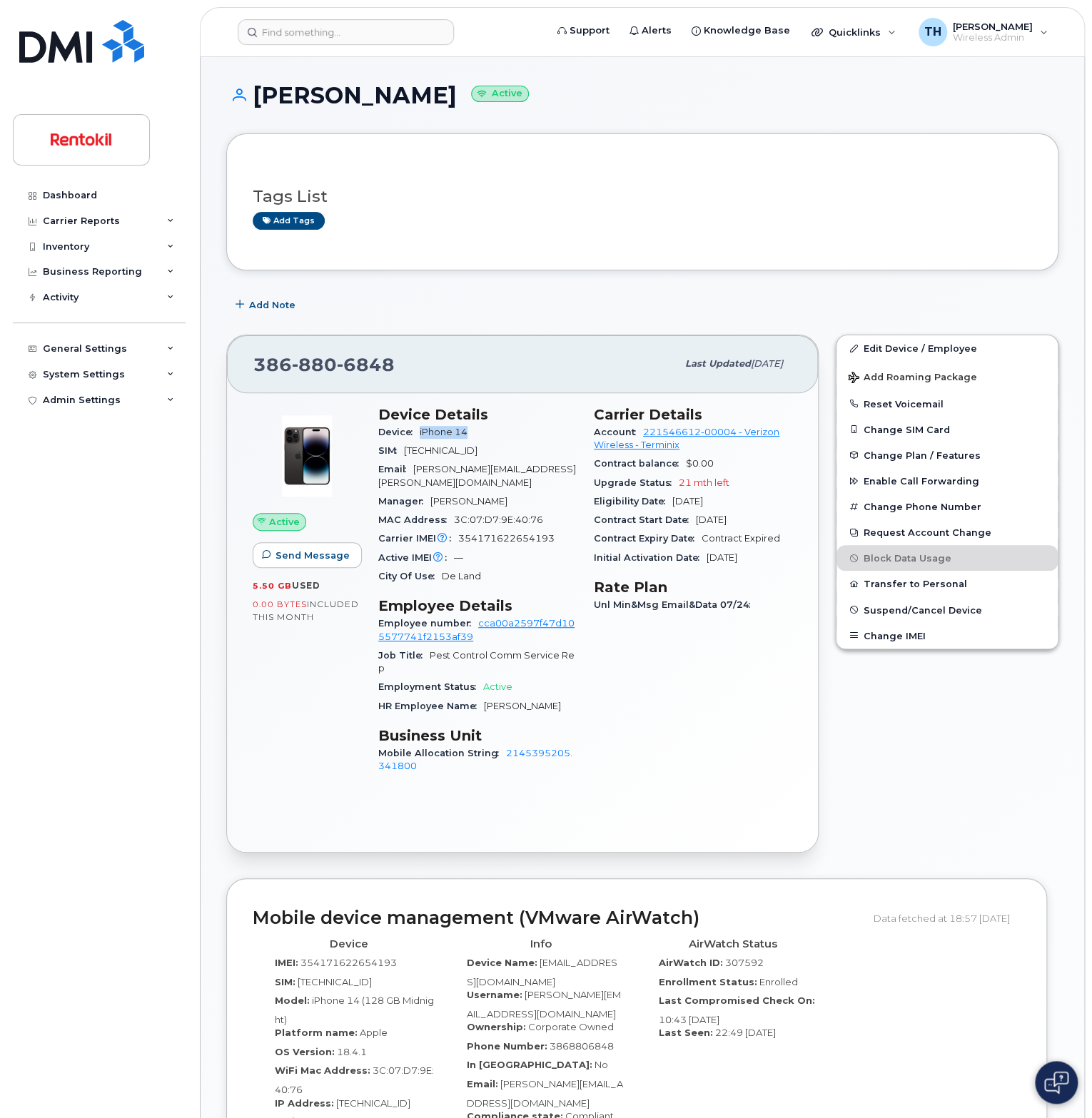
copy span "iPhone 14"
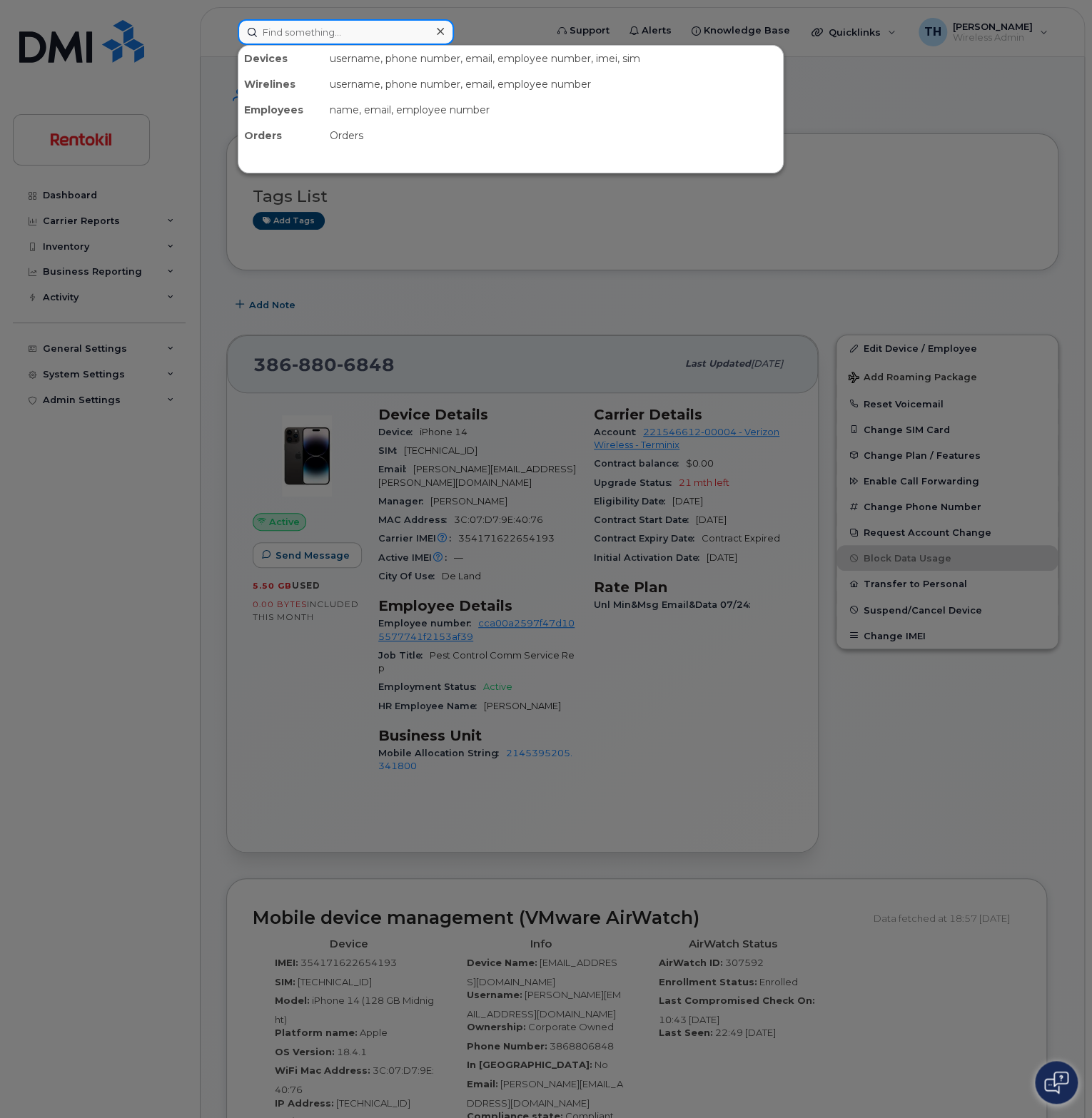
click at [398, 25] on input at bounding box center [345, 32] width 216 height 25
paste input "7064151805"
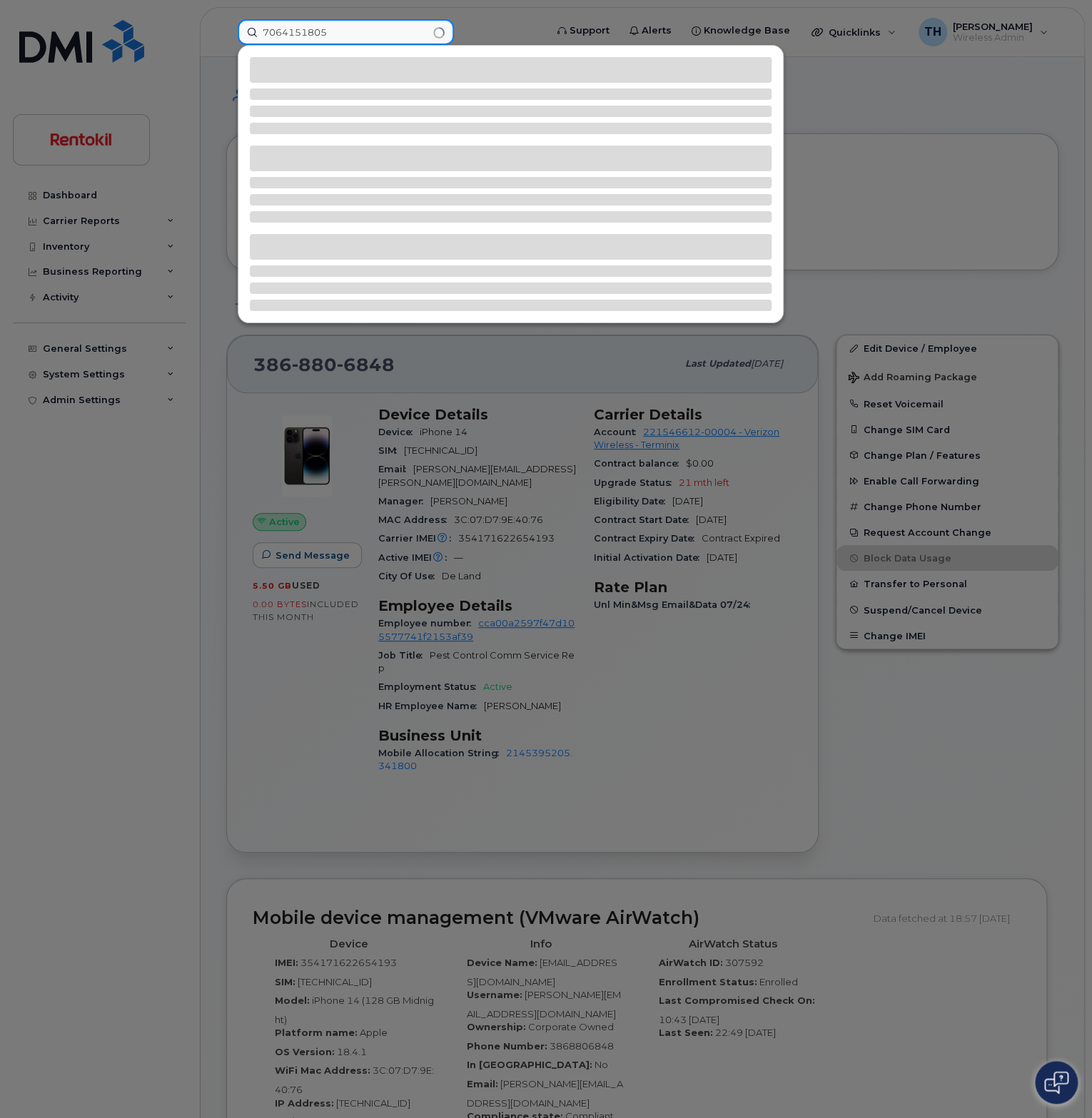
click at [382, 37] on input "7064151805" at bounding box center [345, 32] width 216 height 25
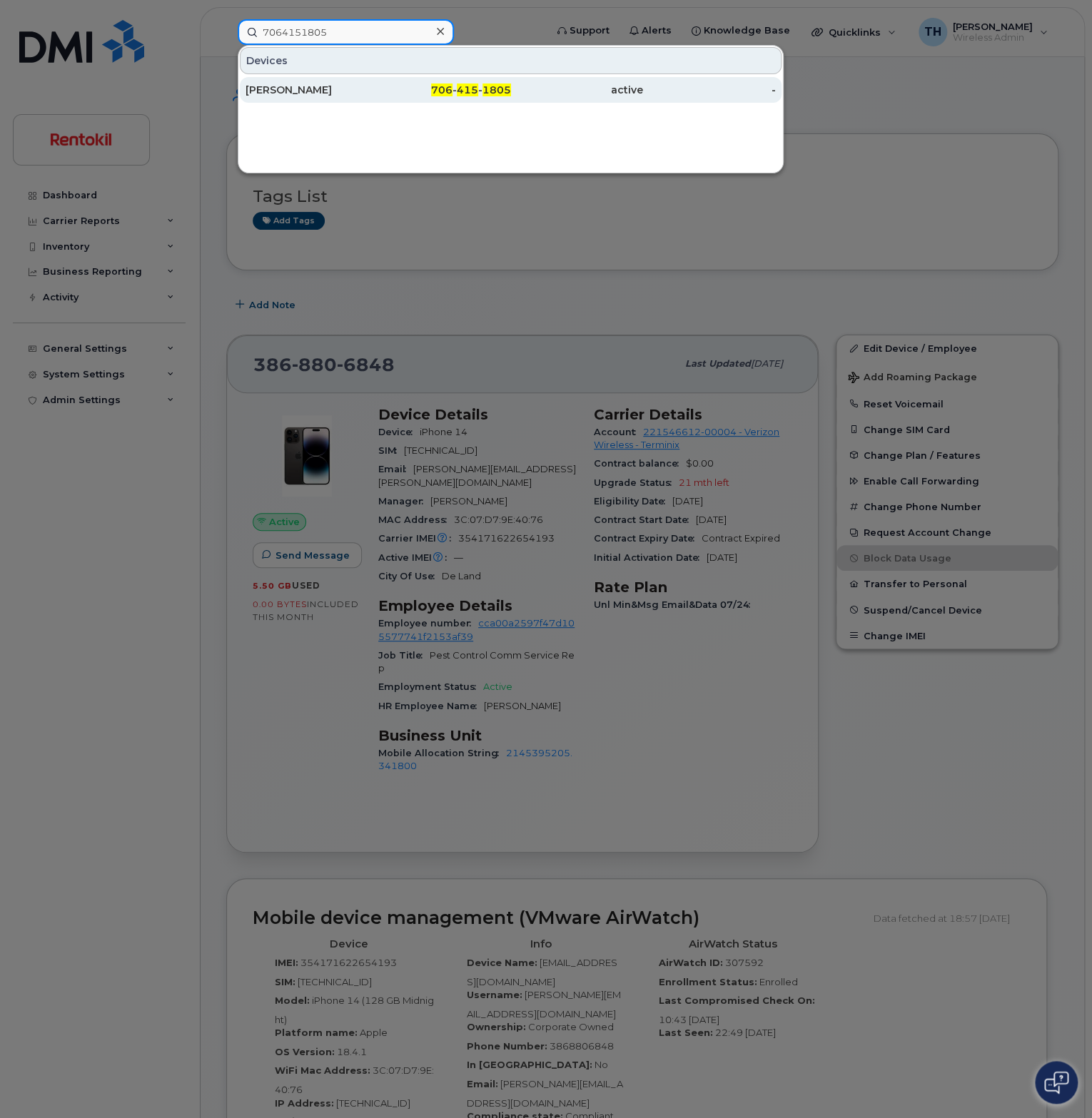
type input "7064151805"
click at [363, 77] on div "[PERSON_NAME]" at bounding box center [311, 89] width 133 height 25
click at [365, 87] on div "[PERSON_NAME]" at bounding box center [311, 89] width 133 height 15
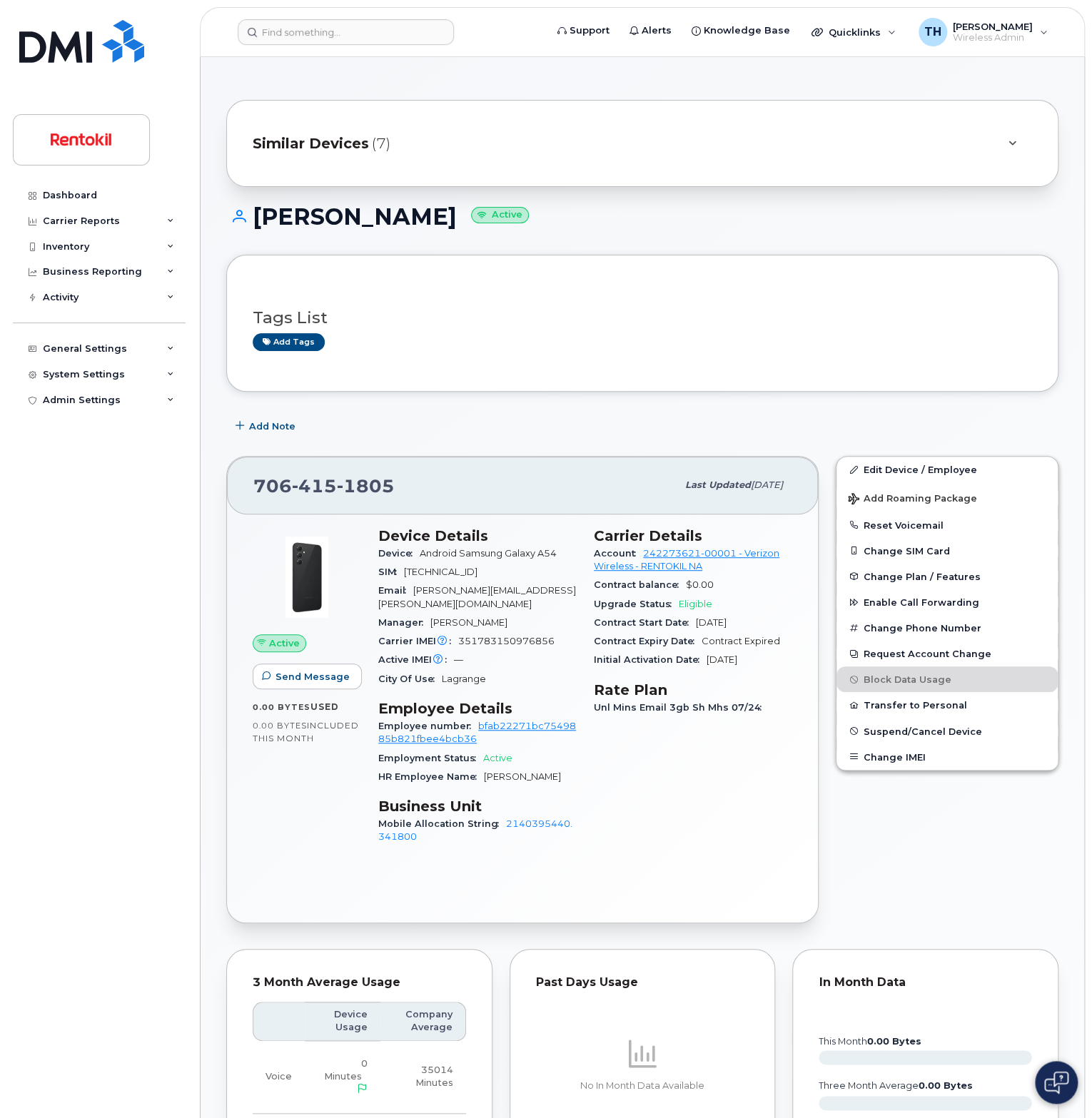
click at [479, 644] on span "351783150976856" at bounding box center [505, 641] width 96 height 11
copy span "351783150976856"
